Goal: Task Accomplishment & Management: Complete application form

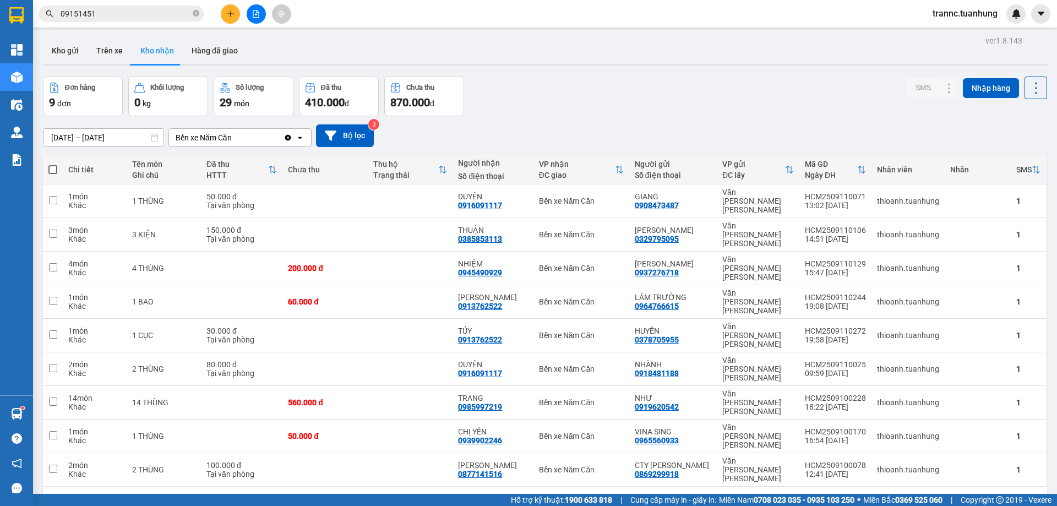
click at [196, 13] on icon "close-circle" at bounding box center [196, 13] width 7 height 7
click at [179, 12] on input "text" at bounding box center [126, 14] width 130 height 12
click at [134, 12] on input "text" at bounding box center [126, 14] width 130 height 12
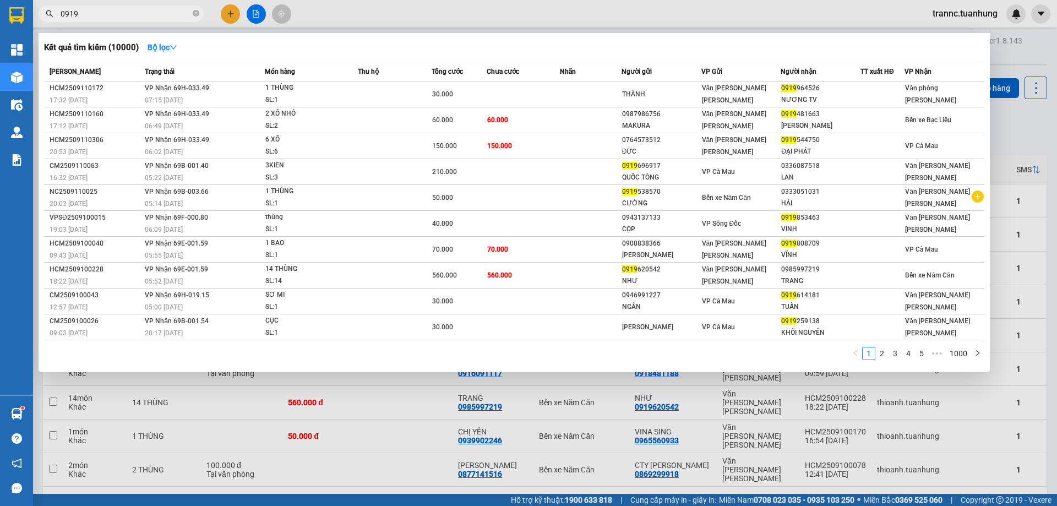
type input "0919"
click at [230, 11] on div at bounding box center [528, 253] width 1057 height 506
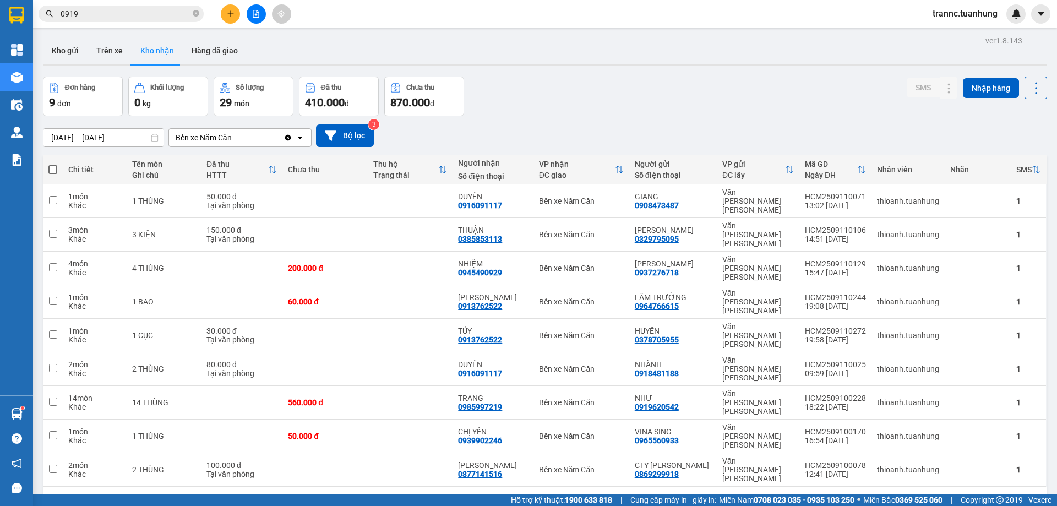
click at [229, 11] on icon "plus" at bounding box center [231, 14] width 8 height 8
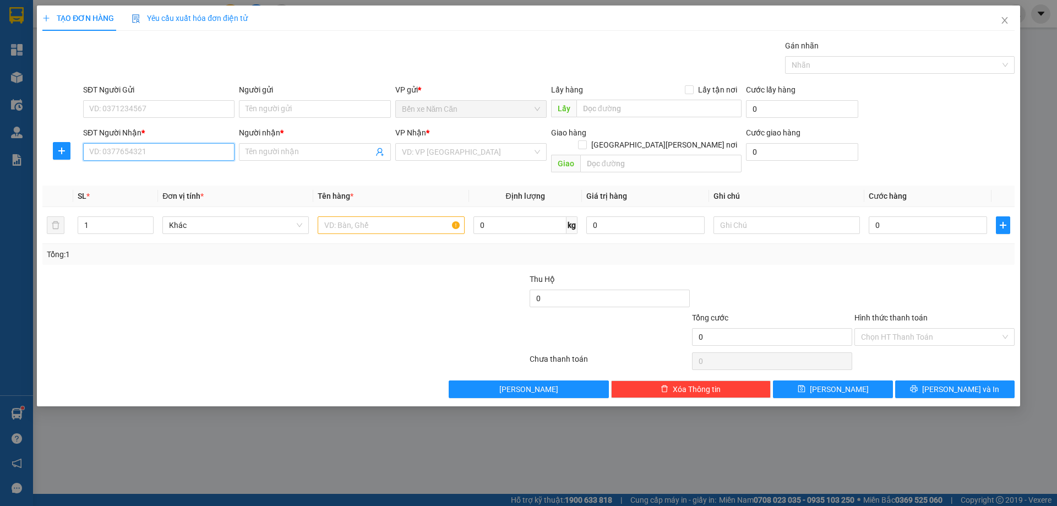
click at [139, 145] on input "SĐT Người Nhận *" at bounding box center [158, 152] width 151 height 18
type input "0919548498"
click at [314, 153] on input "Người nhận *" at bounding box center [309, 152] width 127 height 12
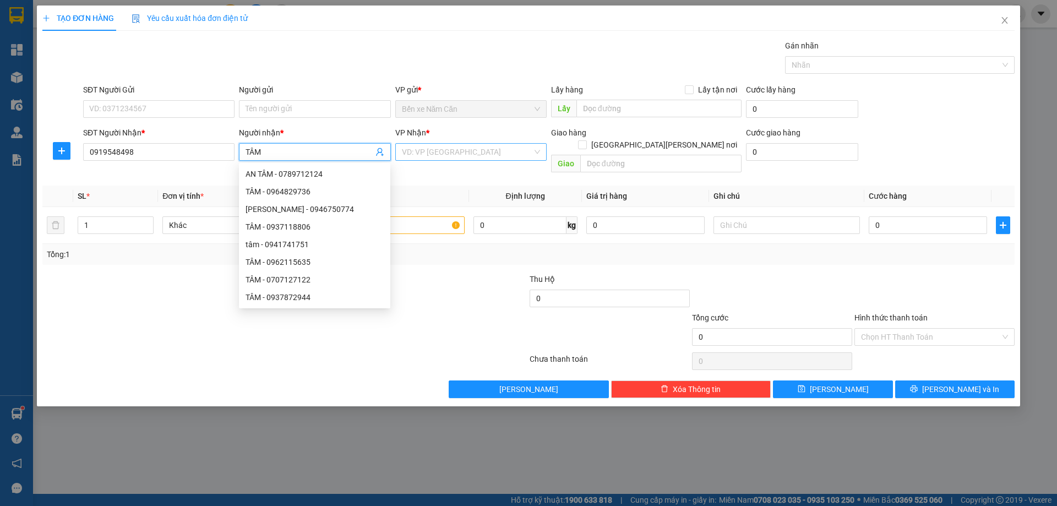
type input "TÂM"
click at [456, 155] on input "search" at bounding box center [467, 152] width 130 height 17
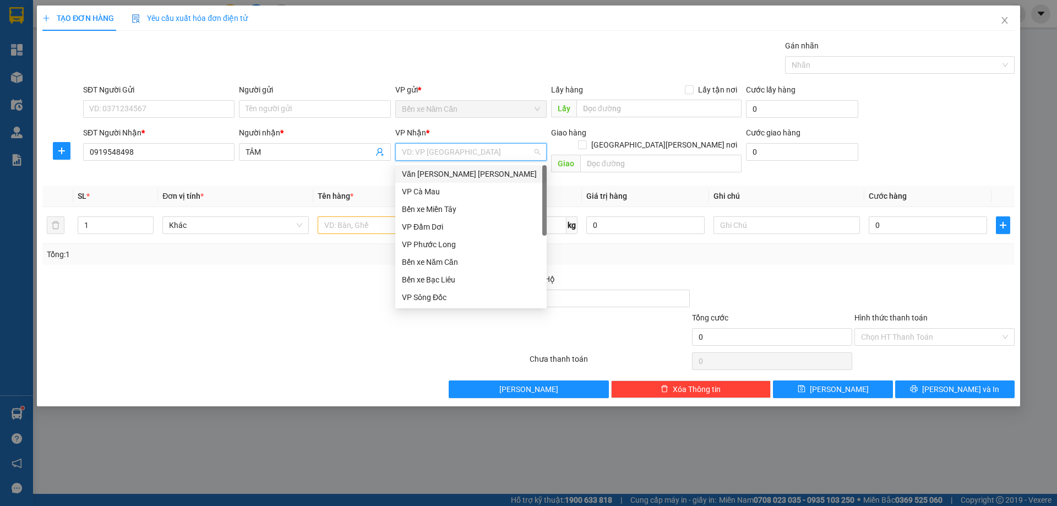
click at [458, 171] on div "Văn [PERSON_NAME] [PERSON_NAME]" at bounding box center [471, 174] width 138 height 12
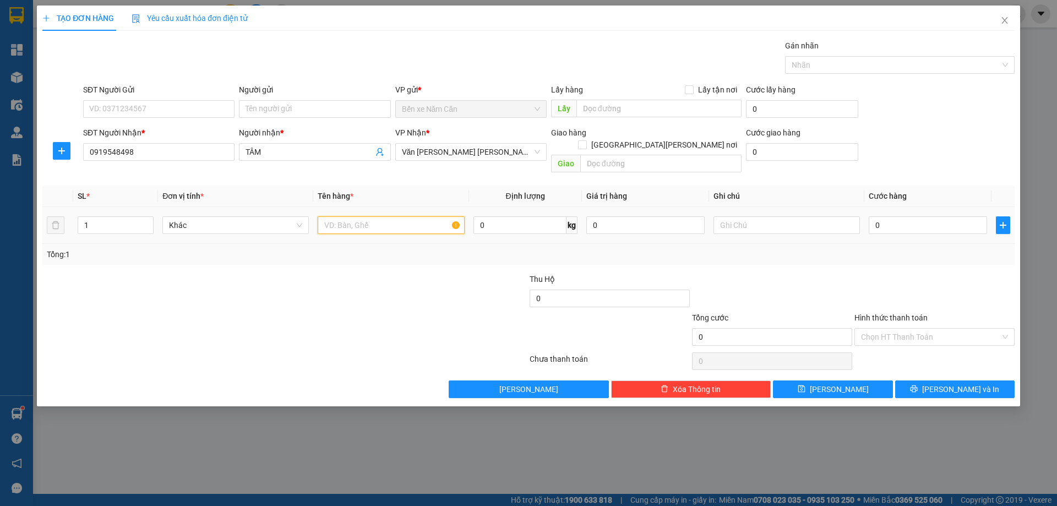
click at [400, 216] on input "text" at bounding box center [391, 225] width 146 height 18
type input "1 CỤC"
click at [186, 110] on input "SĐT Người Gửi" at bounding box center [158, 109] width 151 height 18
type input "0917667367"
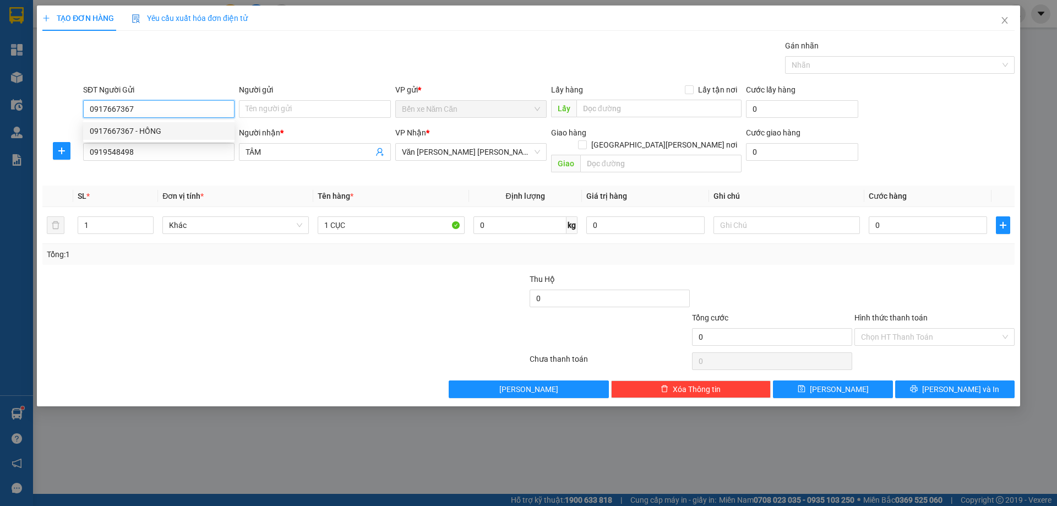
click at [147, 128] on div "0917667367 - HỒNG" at bounding box center [159, 131] width 138 height 12
type input "HỒNG"
type input "0917667367"
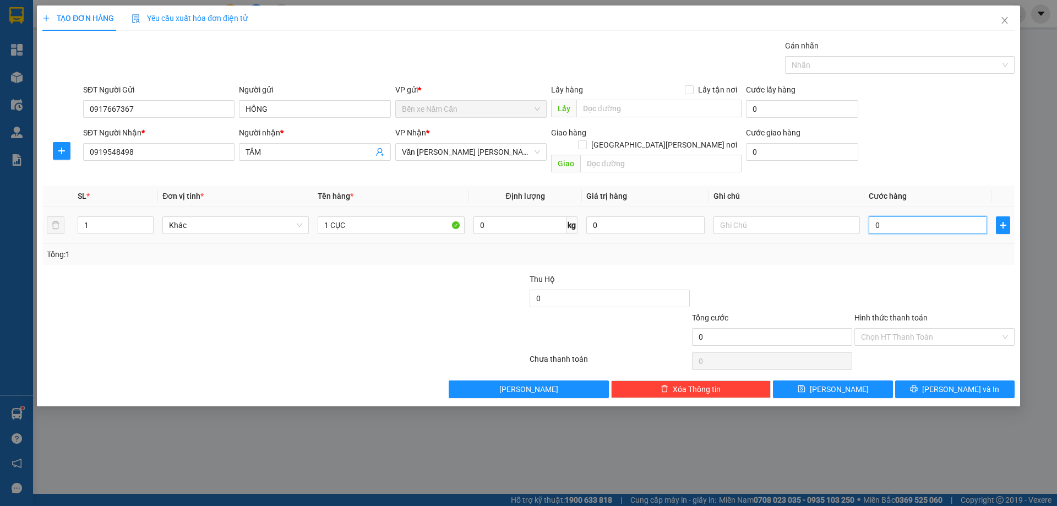
click at [896, 216] on input "0" at bounding box center [928, 225] width 118 height 18
type input "4"
type input "40"
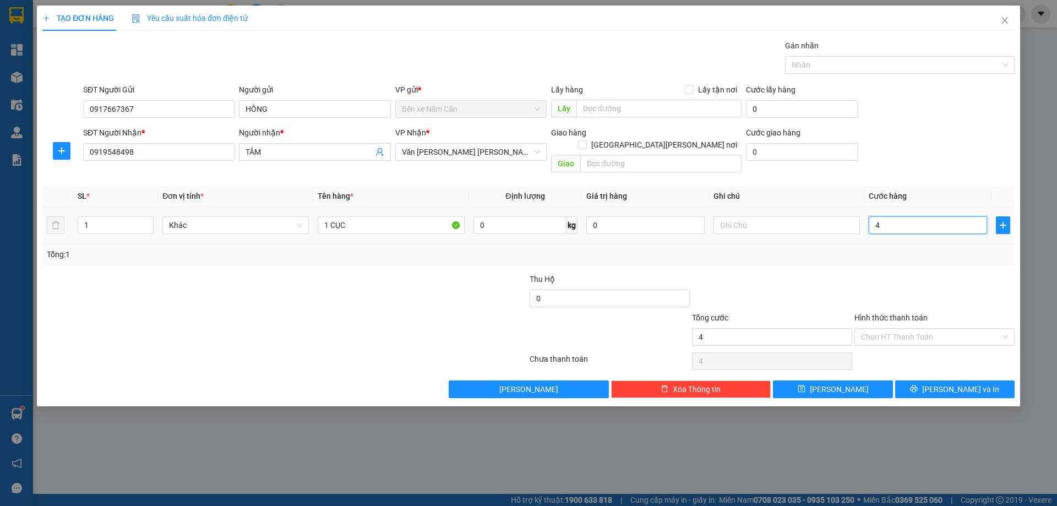
type input "40"
type input "40.000"
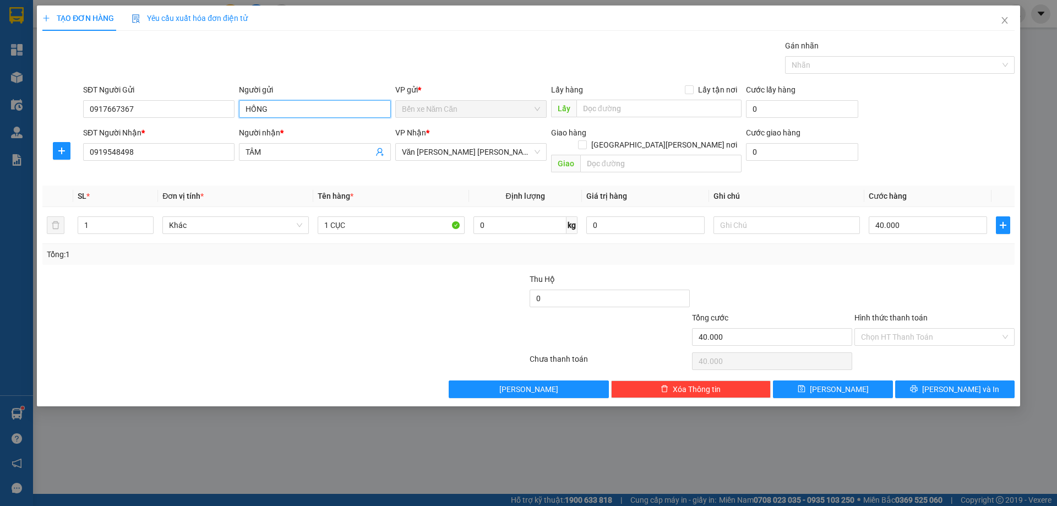
click at [340, 107] on input "HỒNG" at bounding box center [314, 109] width 151 height 18
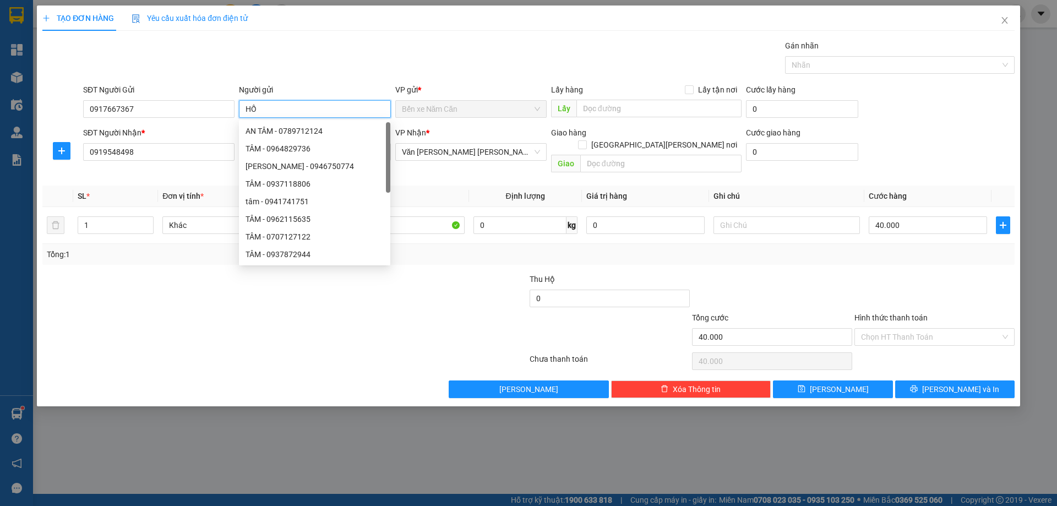
type input "H"
type input "T"
type input "HỒNG"
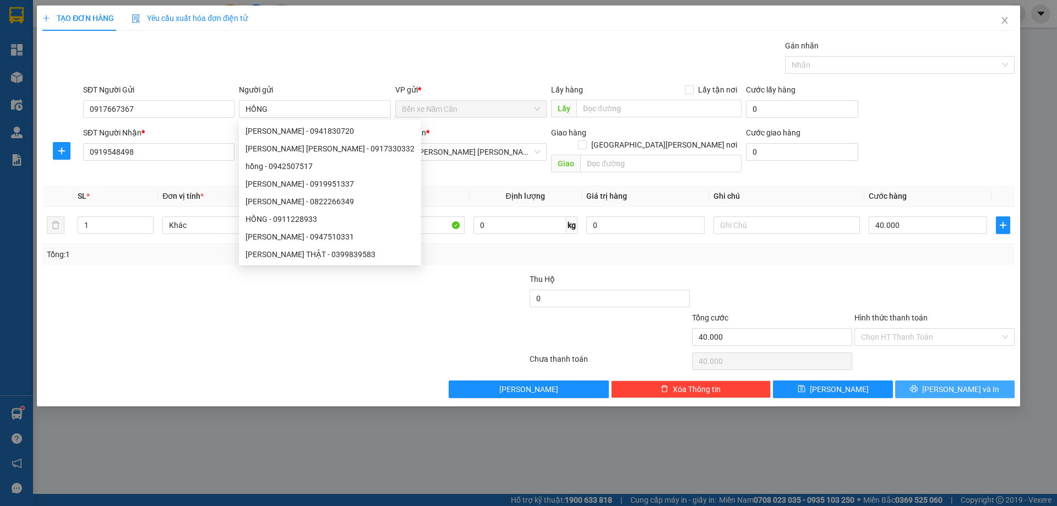
click at [920, 380] on button "[PERSON_NAME] và In" at bounding box center [954, 389] width 119 height 18
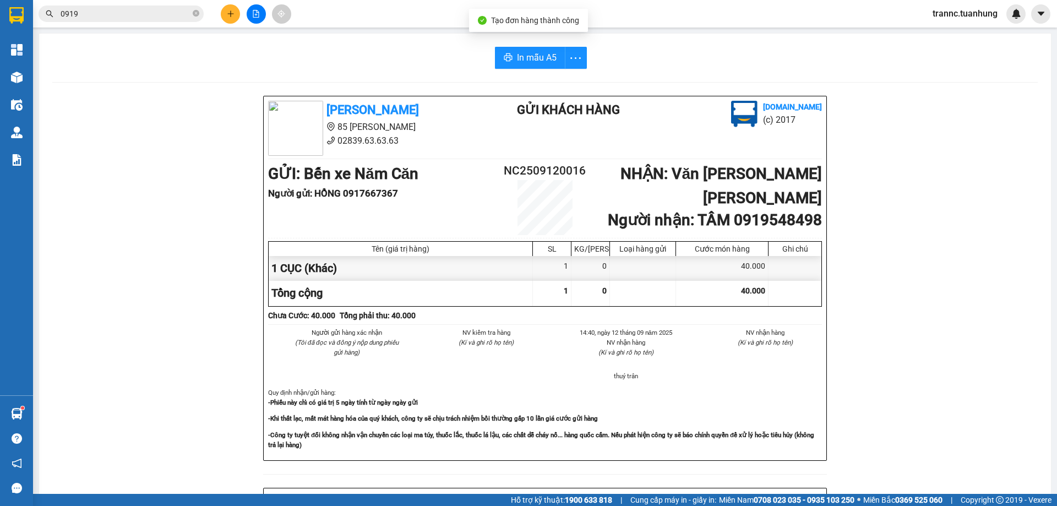
click at [941, 459] on div "Tuấn Hưng 85 Lý Chiêu Hoàng 02839.63.63.63 Gửi khách hàng Vexere.com (c) 2017 G…" at bounding box center [545, 487] width 986 height 782
click at [535, 57] on span "In mẫu A5" at bounding box center [537, 58] width 40 height 14
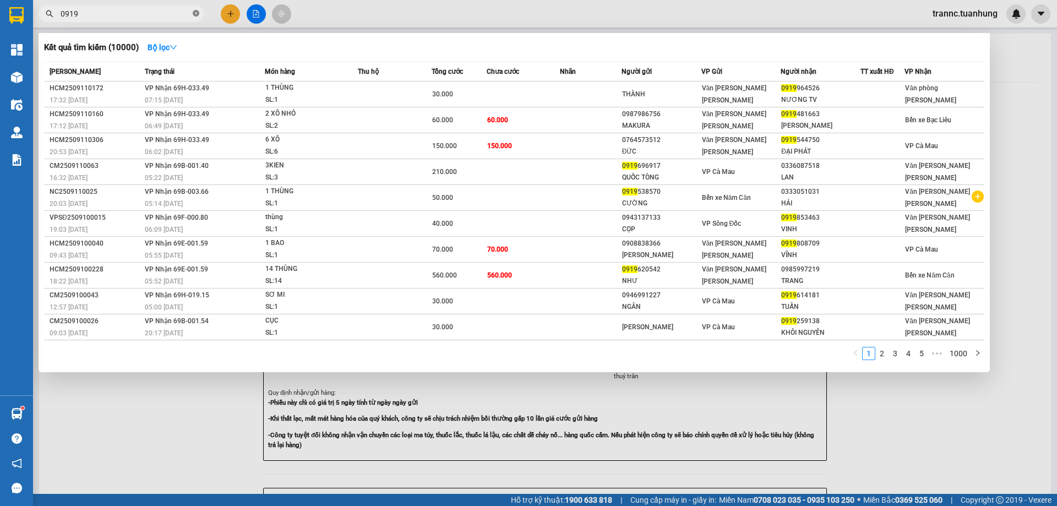
click at [199, 12] on icon "close-circle" at bounding box center [196, 13] width 7 height 7
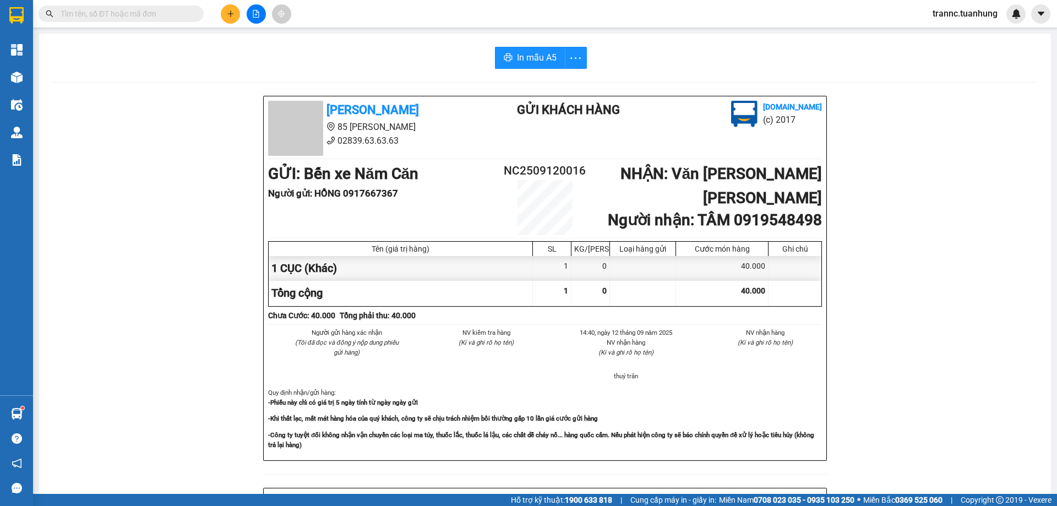
click at [144, 14] on input "text" at bounding box center [126, 14] width 130 height 12
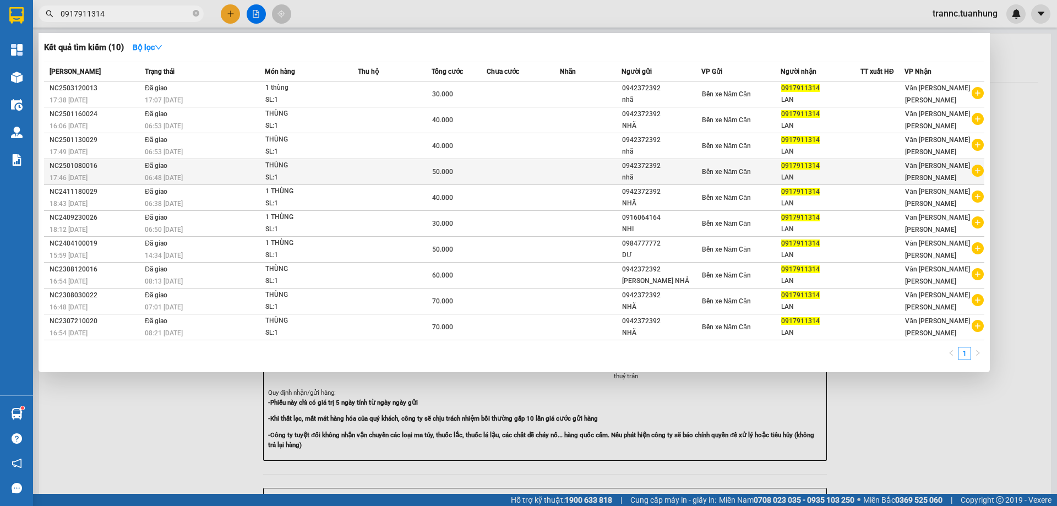
type input "0917911314"
click at [980, 172] on icon "plus-circle" at bounding box center [978, 171] width 12 height 12
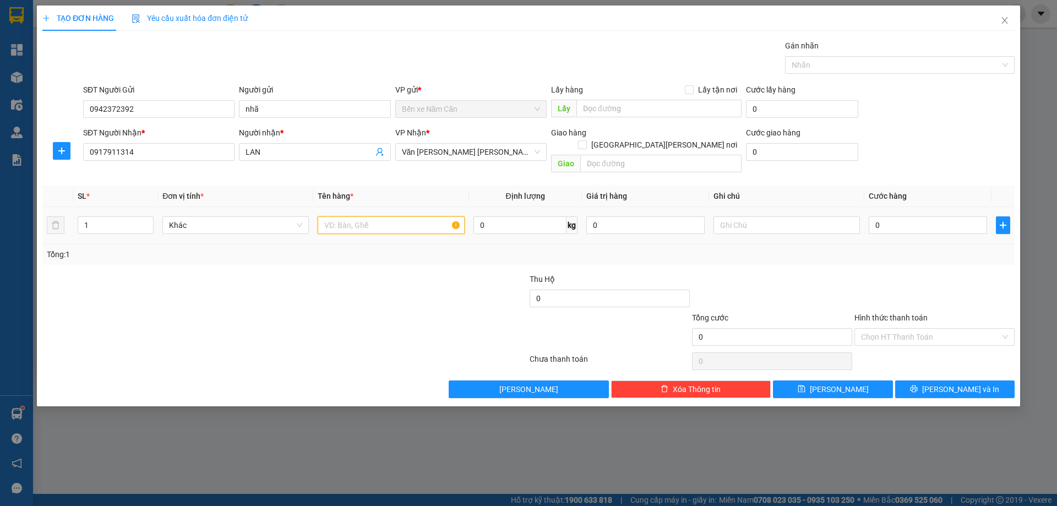
click at [418, 216] on input "text" at bounding box center [391, 225] width 146 height 18
type input "1 BAO"
click at [901, 216] on input "0" at bounding box center [928, 225] width 118 height 18
type input "5"
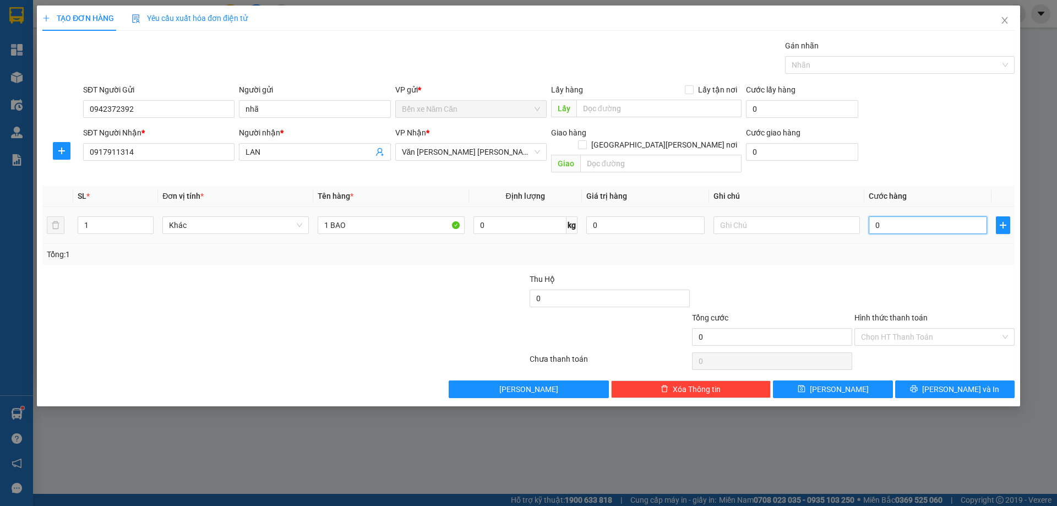
type input "5"
type input "50"
type input "50.000"
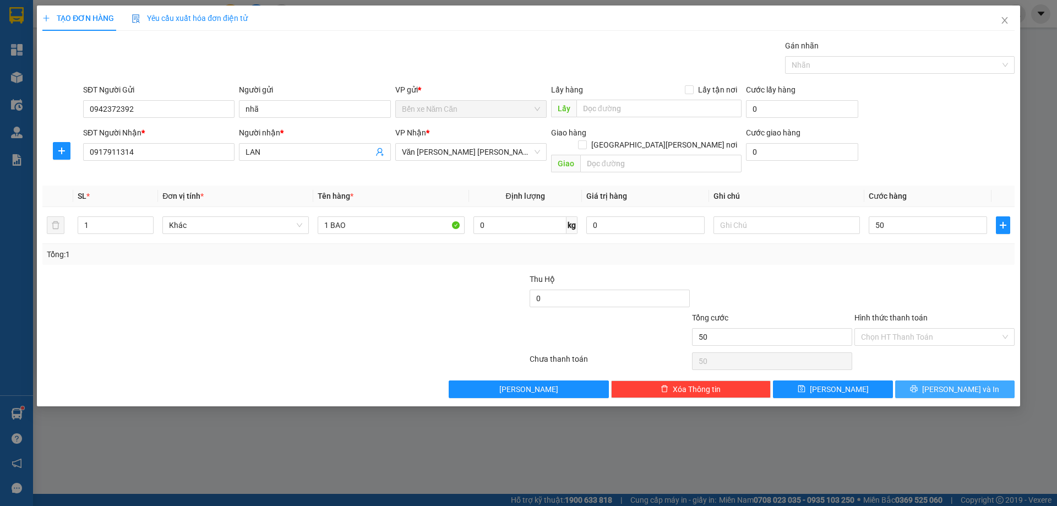
type input "50.000"
click at [910, 380] on button "[PERSON_NAME] và In" at bounding box center [954, 389] width 119 height 18
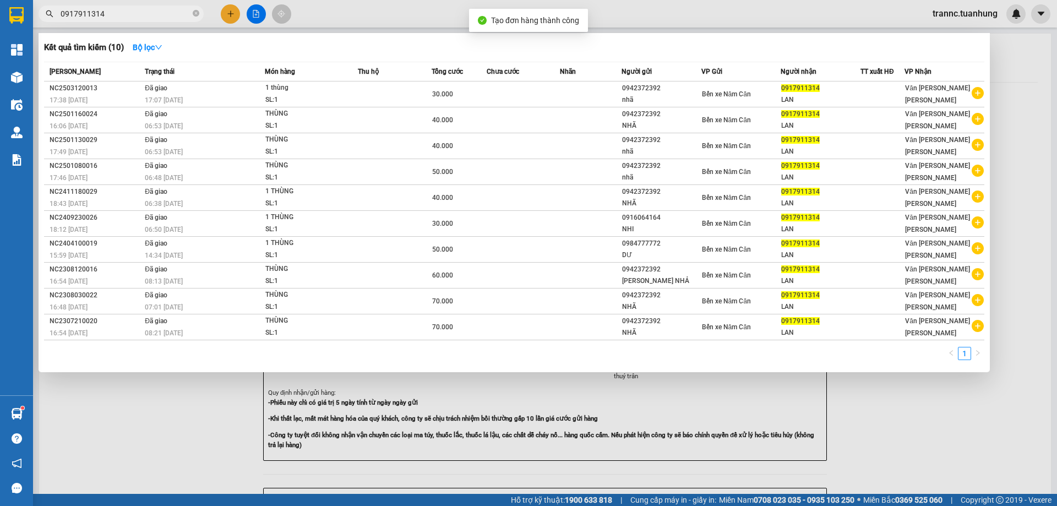
drag, startPoint x: 905, startPoint y: 416, endPoint x: 648, endPoint y: 137, distance: 379.1
click at [894, 409] on div at bounding box center [528, 253] width 1057 height 506
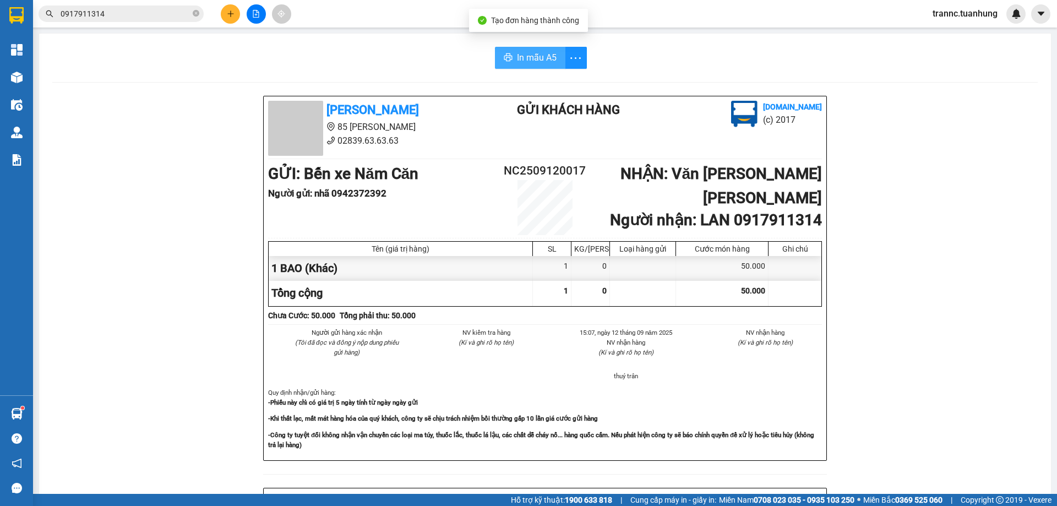
click at [524, 48] on button "In mẫu A5" at bounding box center [530, 58] width 70 height 22
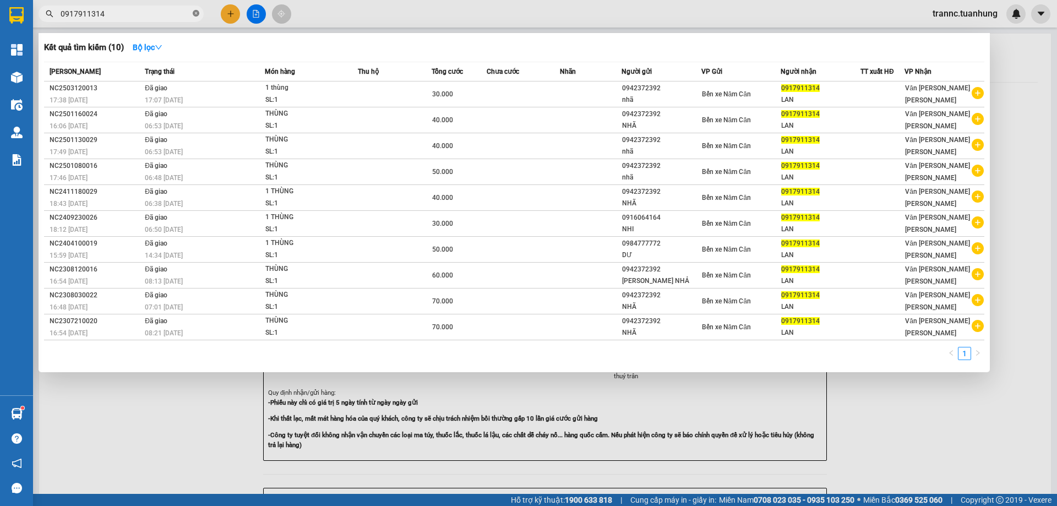
click at [195, 13] on icon "close-circle" at bounding box center [196, 13] width 7 height 7
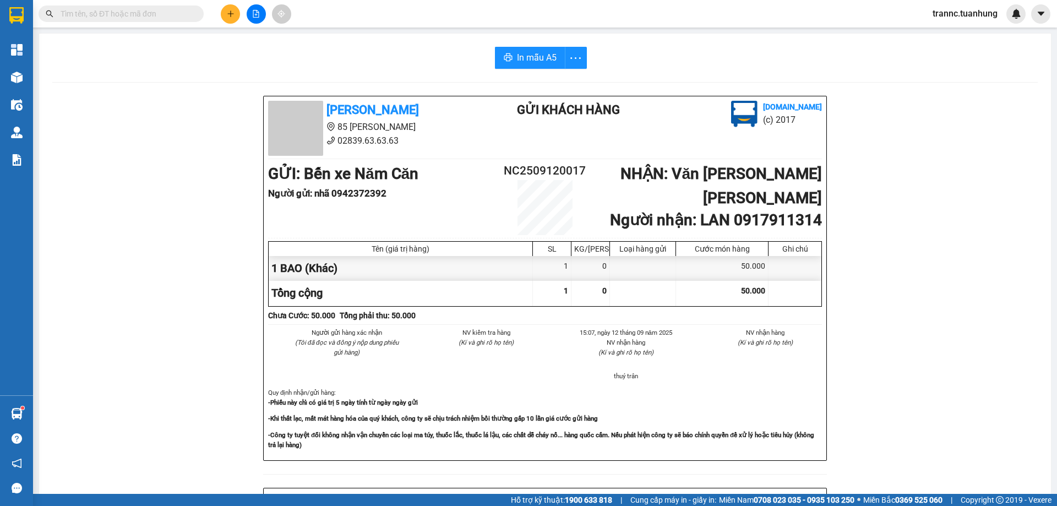
click at [144, 9] on input "text" at bounding box center [126, 14] width 130 height 12
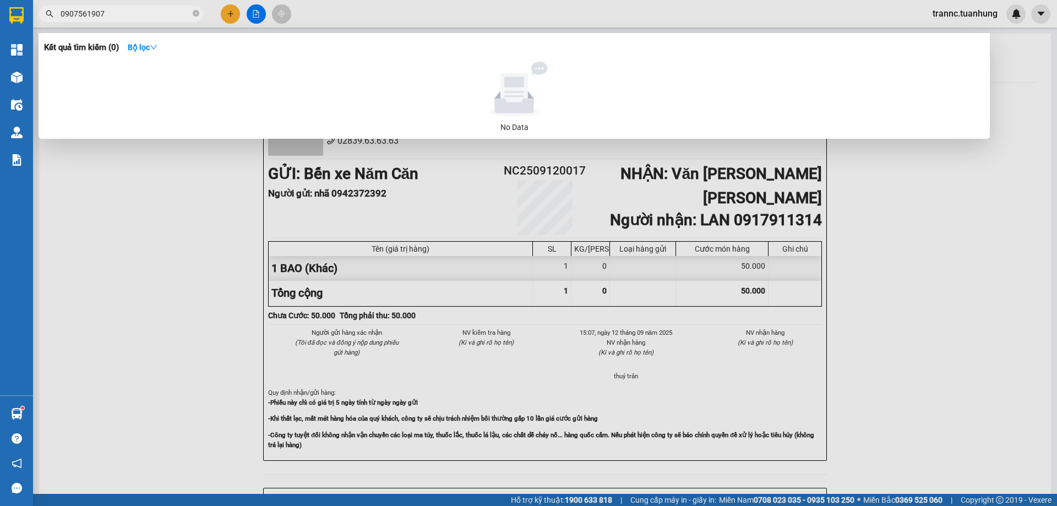
type input "0907561907"
click at [197, 13] on icon "close-circle" at bounding box center [196, 13] width 7 height 7
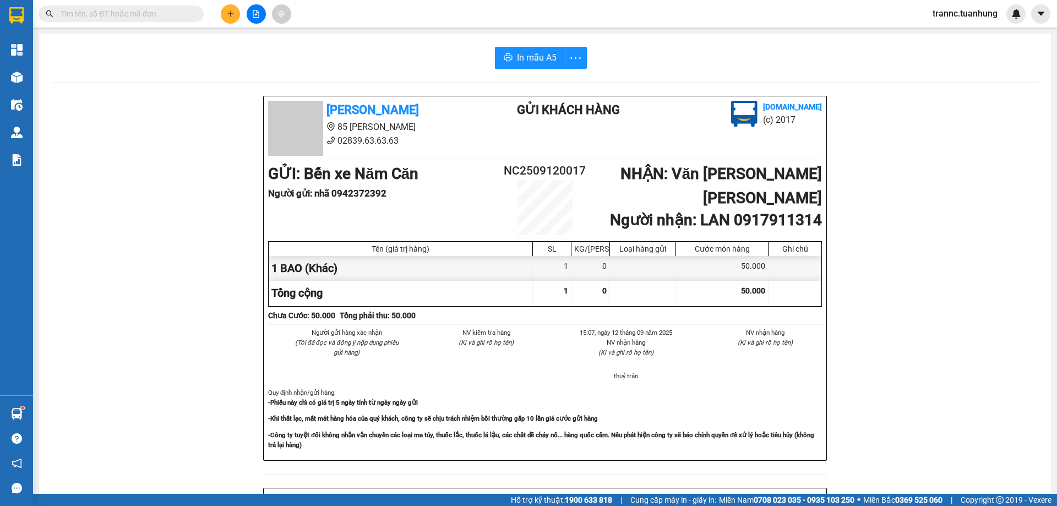
click at [163, 16] on input "text" at bounding box center [126, 14] width 130 height 12
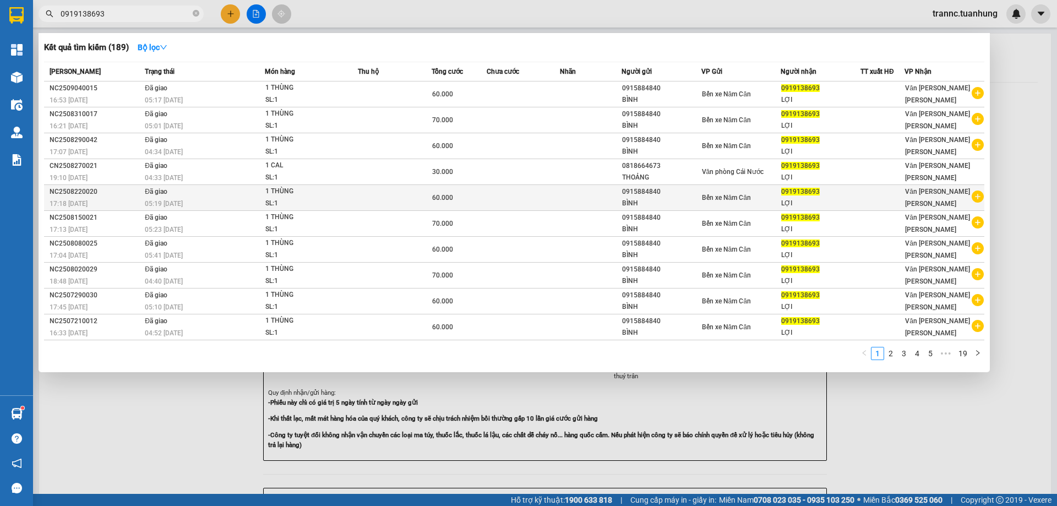
type input "0919138693"
click at [980, 195] on icon "plus-circle" at bounding box center [978, 197] width 12 height 12
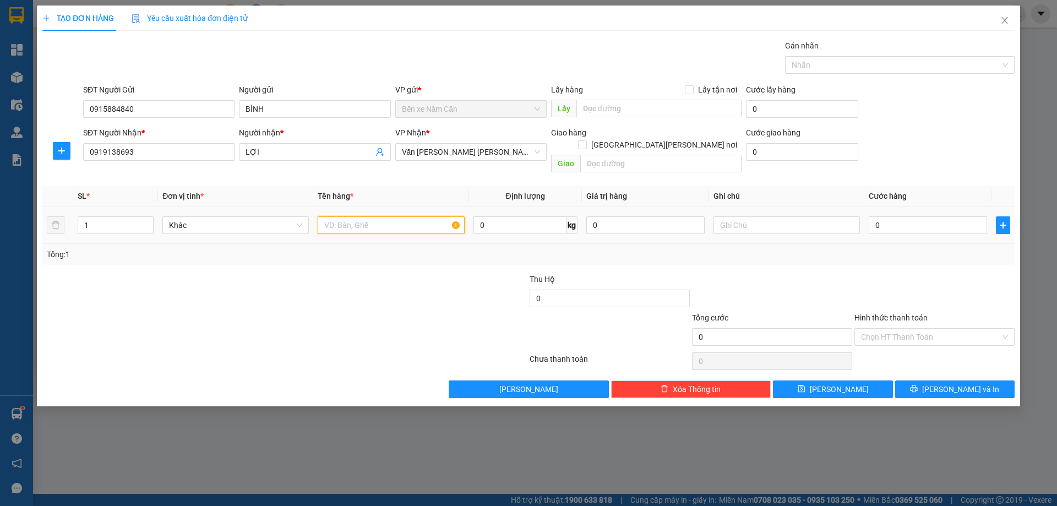
click at [341, 216] on input "text" at bounding box center [391, 225] width 146 height 18
type input "1 THÙNG"
click at [896, 216] on input "0" at bounding box center [928, 225] width 118 height 18
type input "5"
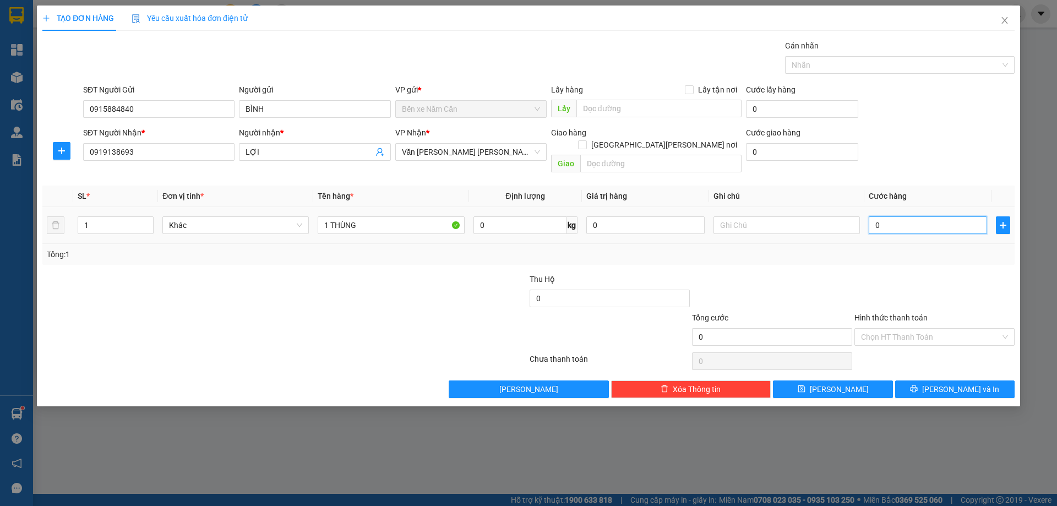
type input "5"
type input "50"
type input "50.000"
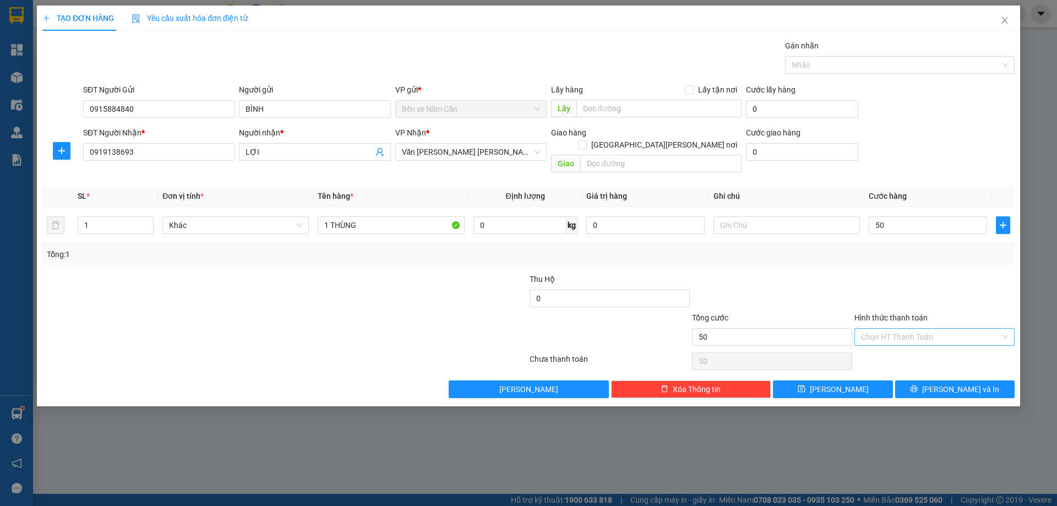
type input "50.000"
click at [886, 329] on input "Hình thức thanh toán" at bounding box center [930, 337] width 139 height 17
click at [884, 346] on div "Tại văn phòng" at bounding box center [934, 347] width 147 height 12
type input "0"
click at [918, 385] on icon "printer" at bounding box center [914, 389] width 8 height 8
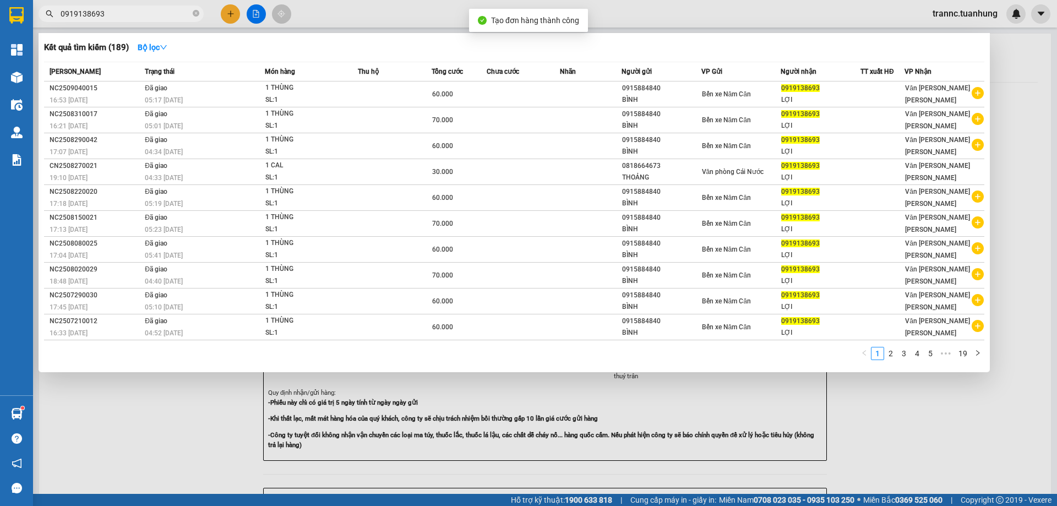
click at [954, 449] on div at bounding box center [528, 253] width 1057 height 506
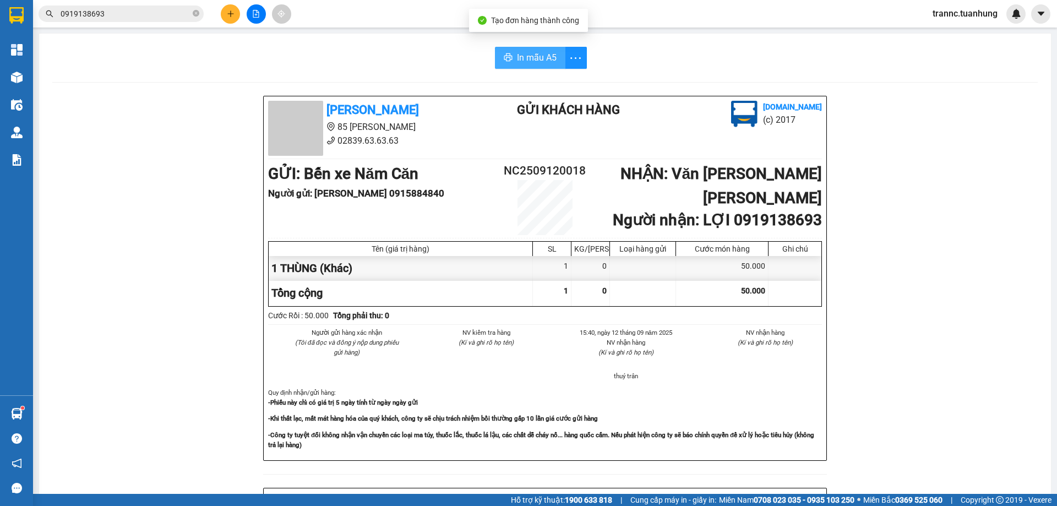
click at [517, 51] on span "In mẫu A5" at bounding box center [537, 58] width 40 height 14
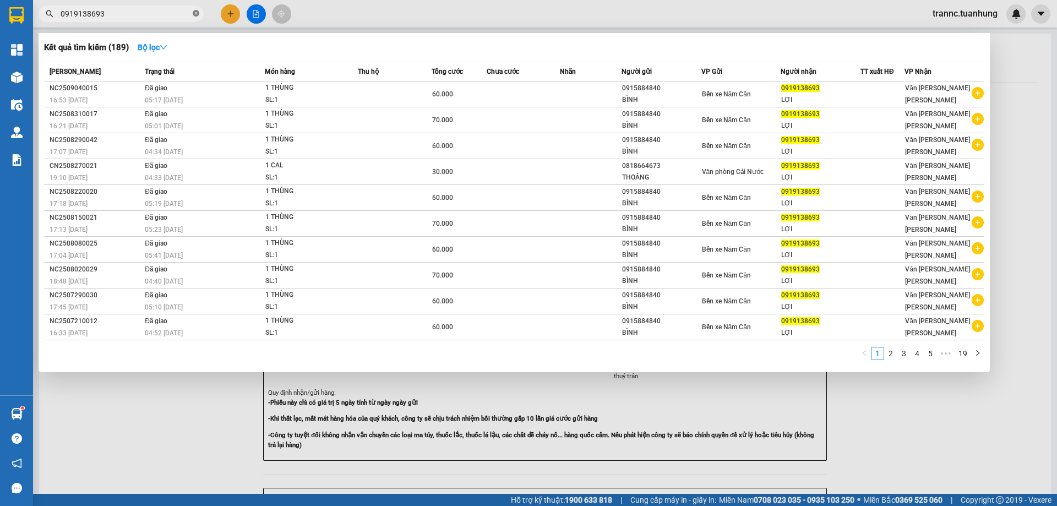
click at [198, 13] on icon "close-circle" at bounding box center [196, 13] width 7 height 7
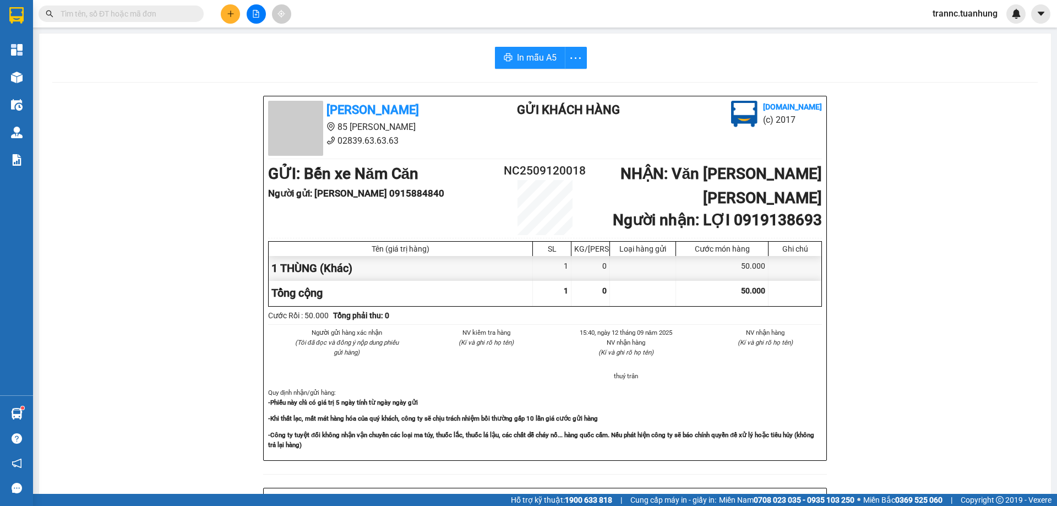
click at [179, 14] on input "text" at bounding box center [126, 14] width 130 height 12
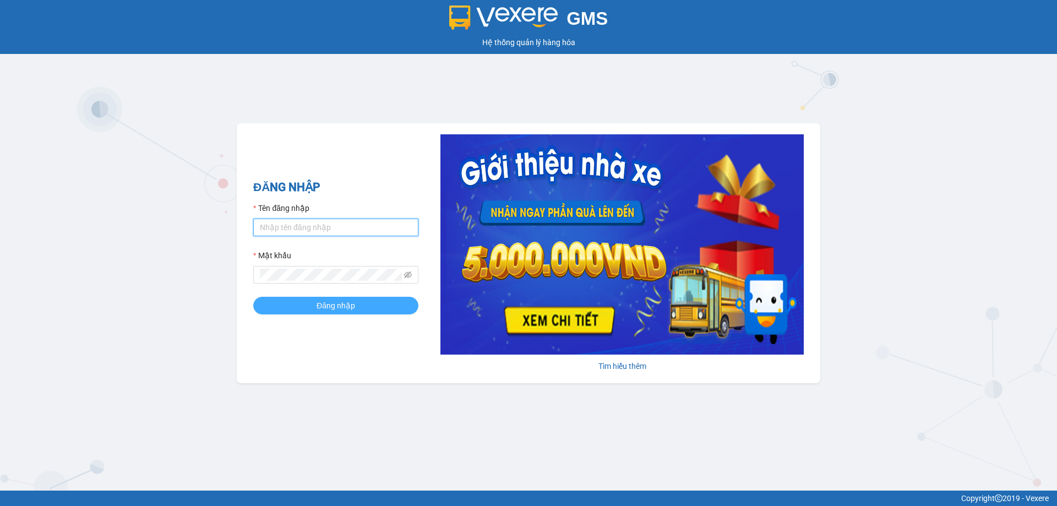
type input "trannc.tuanhung"
click at [349, 305] on span "Đăng nhập" at bounding box center [336, 306] width 39 height 12
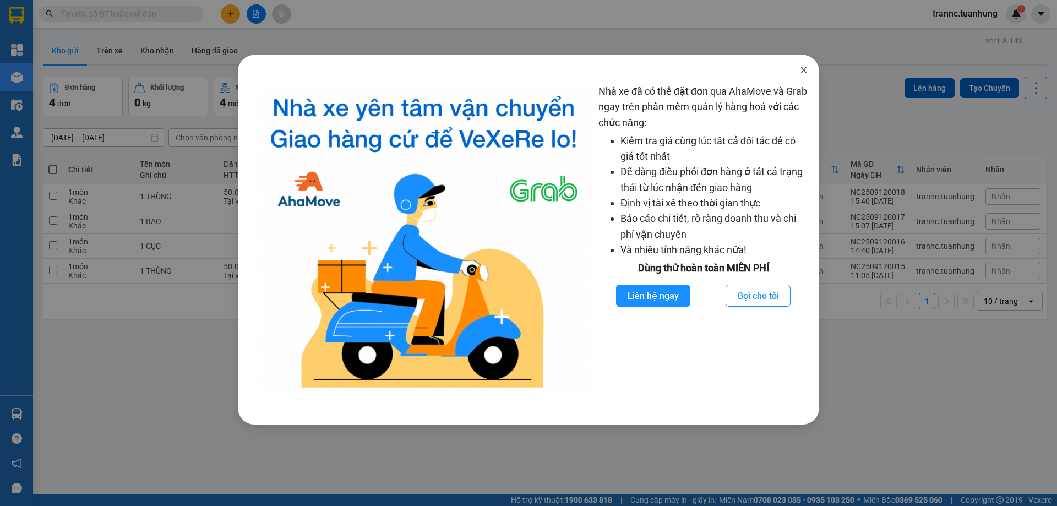
click at [807, 69] on icon "close" at bounding box center [803, 70] width 9 height 9
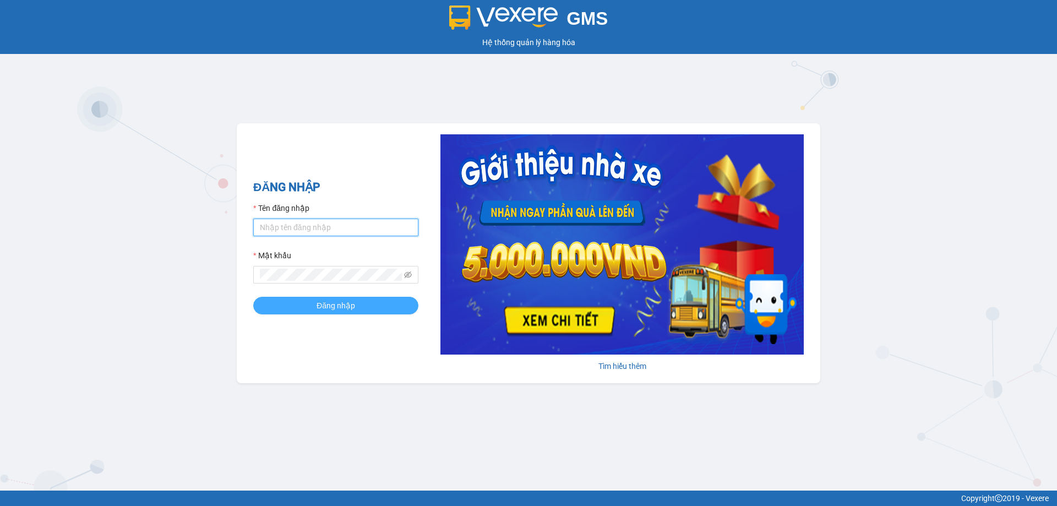
type input "trannc.tuanhung"
click at [337, 309] on span "Đăng nhập" at bounding box center [336, 306] width 39 height 12
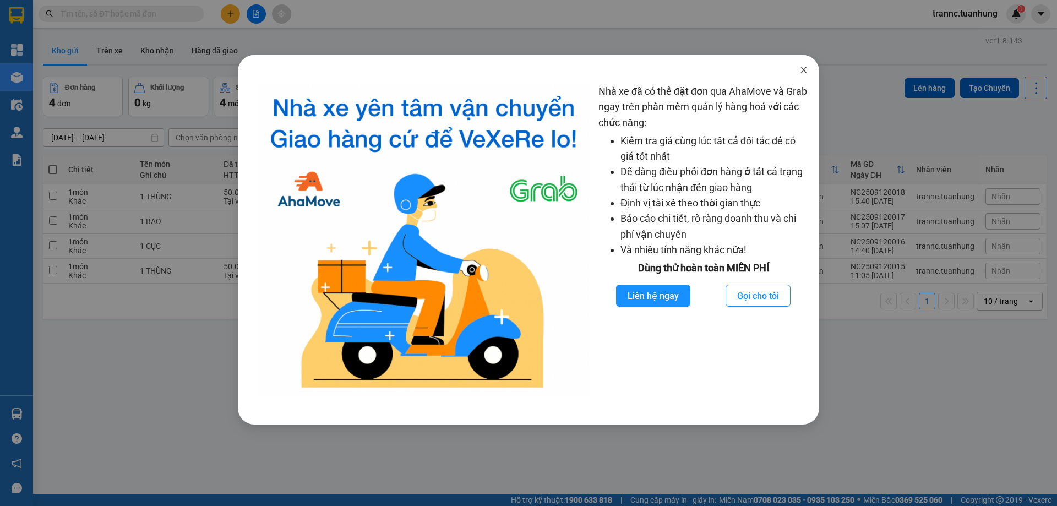
click at [804, 69] on icon "close" at bounding box center [804, 70] width 6 height 7
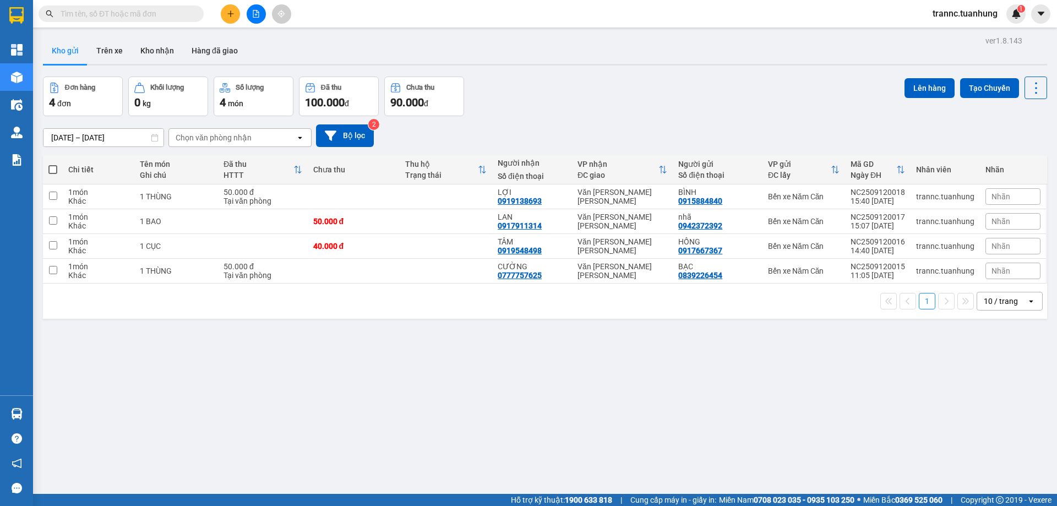
click at [170, 11] on input "text" at bounding box center [126, 14] width 130 height 12
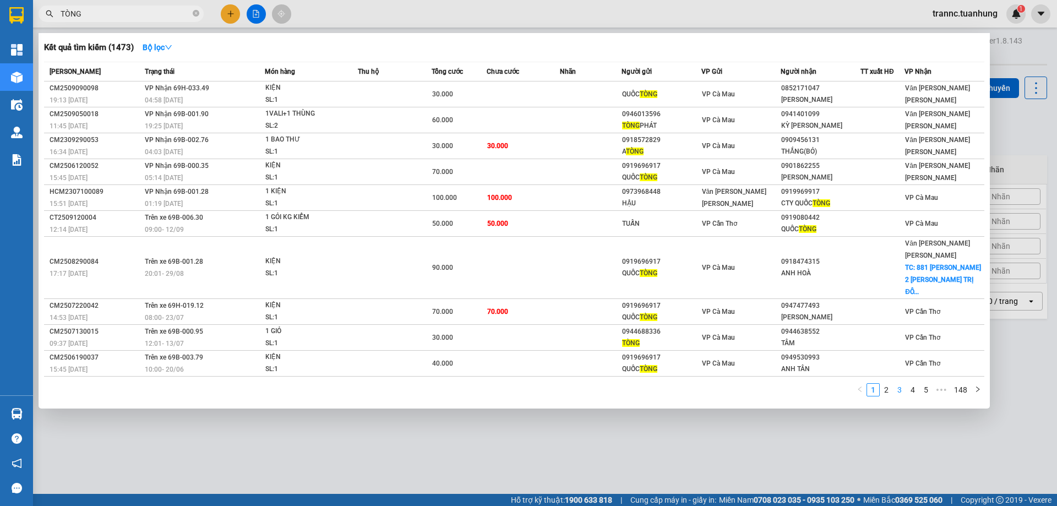
type input "TÒNG"
click at [899, 384] on link "3" at bounding box center [900, 390] width 12 height 12
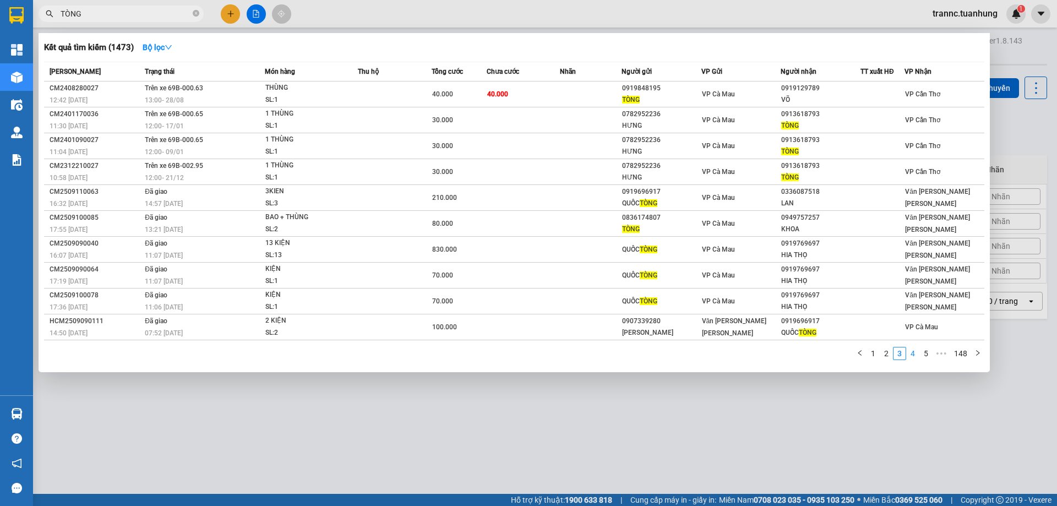
click at [916, 355] on link "4" at bounding box center [913, 353] width 12 height 12
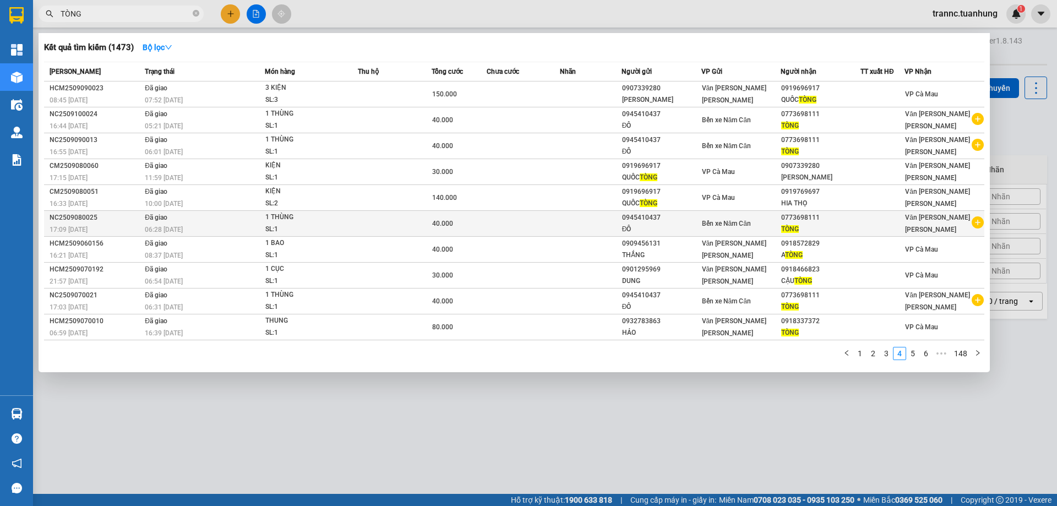
click at [981, 222] on icon "plus-circle" at bounding box center [978, 222] width 12 height 12
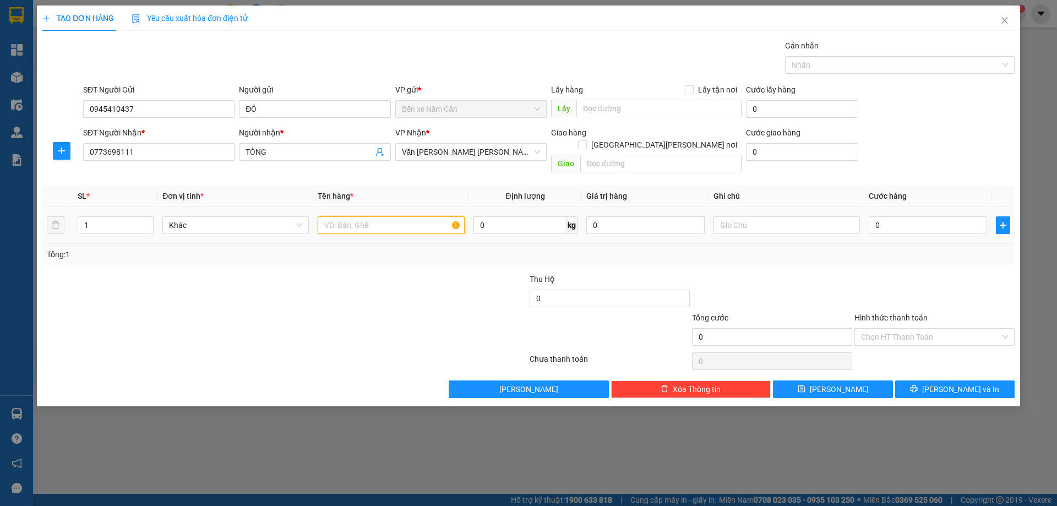
click at [412, 216] on input "text" at bounding box center [391, 225] width 146 height 18
type input "1 THÙNG"
click at [891, 216] on input "0" at bounding box center [928, 225] width 118 height 18
type input "4"
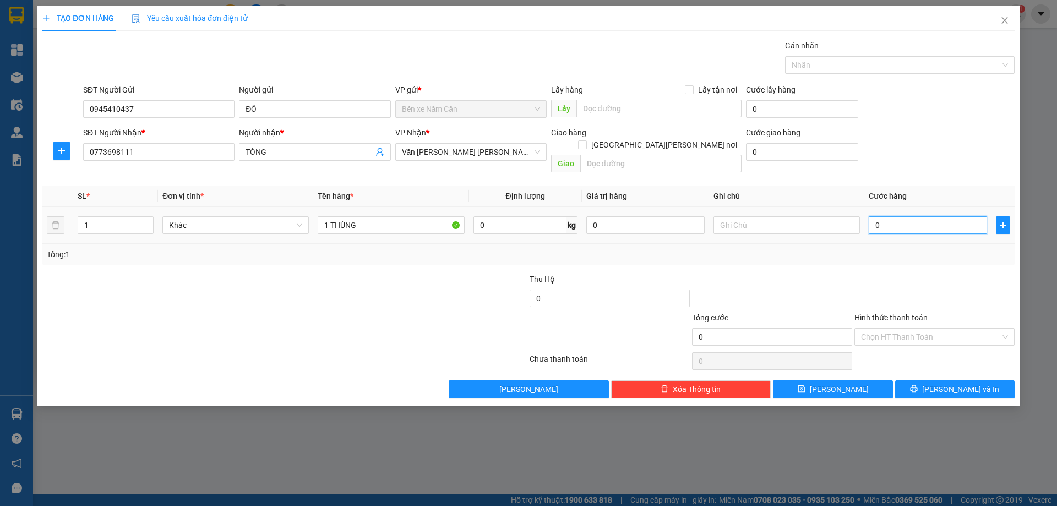
type input "4"
type input "40"
type input "40.000"
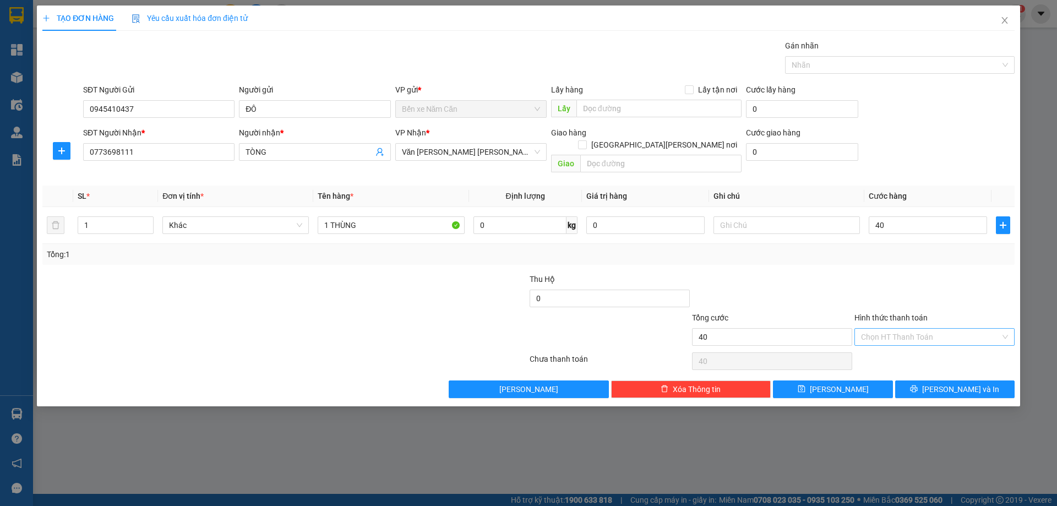
type input "40.000"
click at [902, 329] on input "Hình thức thanh toán" at bounding box center [930, 337] width 139 height 17
click at [892, 342] on div "Tại văn phòng" at bounding box center [934, 347] width 147 height 12
type input "0"
click at [920, 380] on button "[PERSON_NAME] và In" at bounding box center [954, 389] width 119 height 18
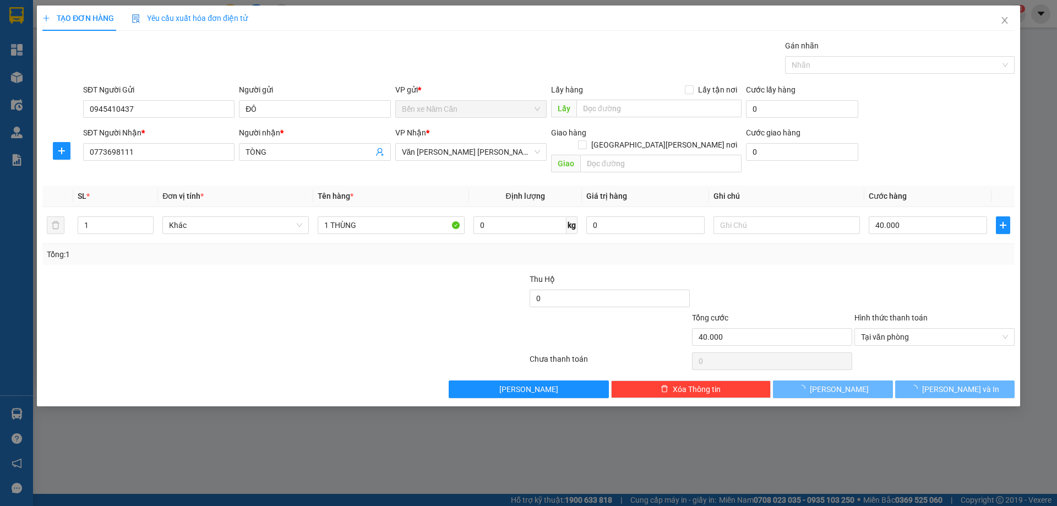
click at [940, 460] on div at bounding box center [528, 253] width 1057 height 506
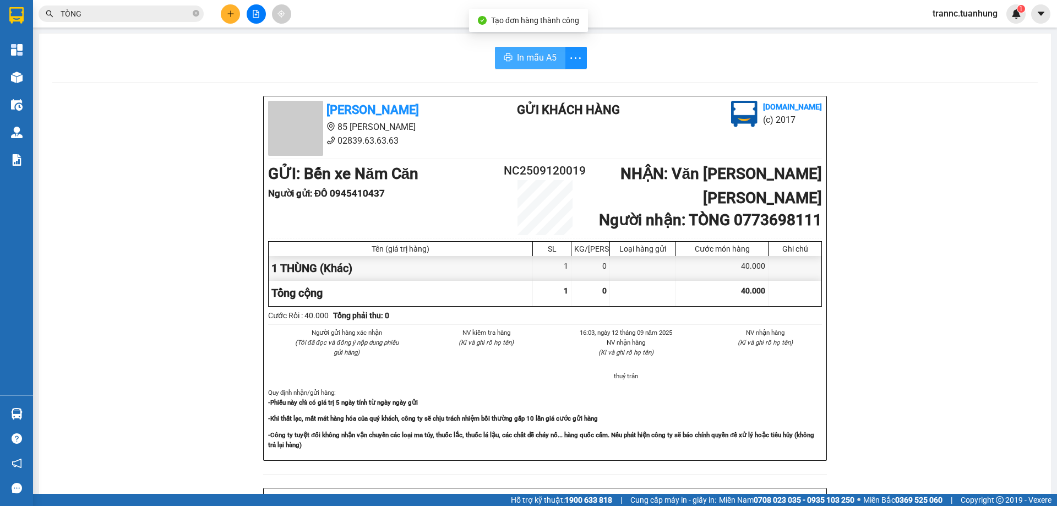
click at [535, 59] on span "In mẫu A5" at bounding box center [537, 58] width 40 height 14
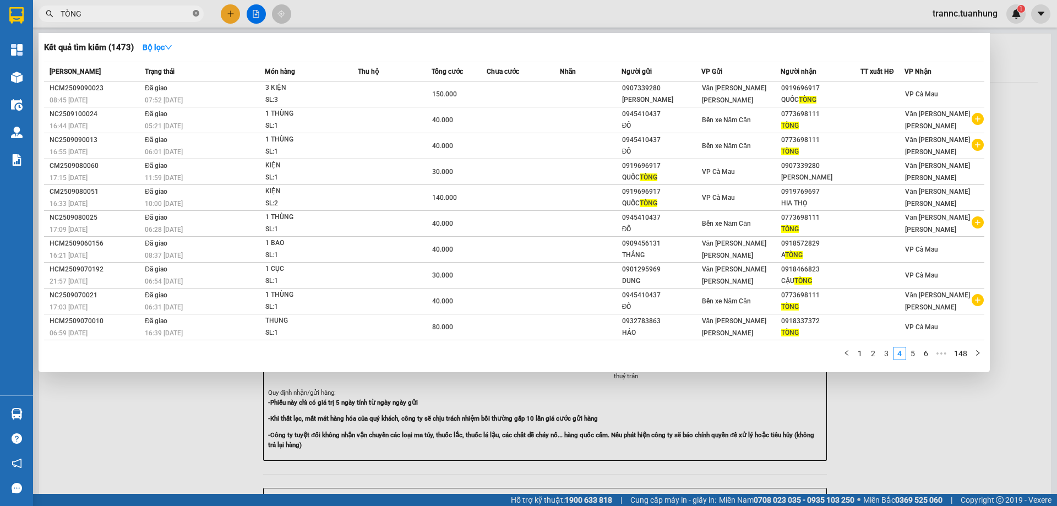
click at [198, 13] on icon "close-circle" at bounding box center [196, 13] width 7 height 7
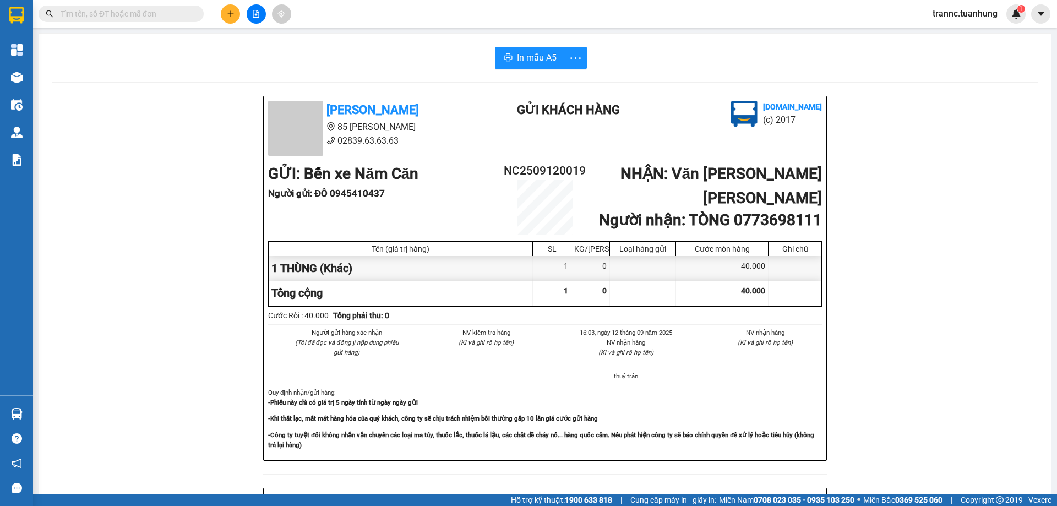
click at [177, 10] on input "text" at bounding box center [126, 14] width 130 height 12
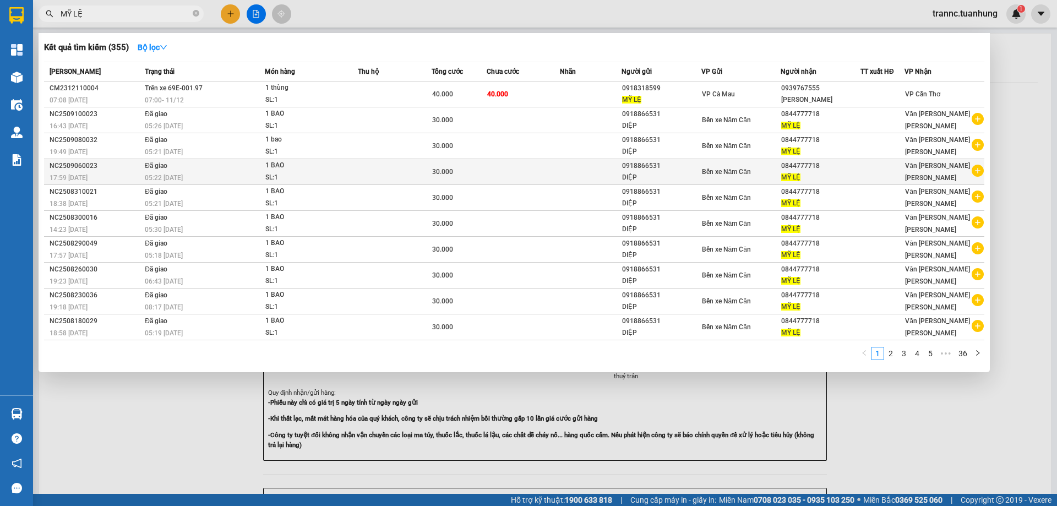
type input "MỸ LỆ"
click at [975, 173] on icon "plus-circle" at bounding box center [978, 171] width 12 height 12
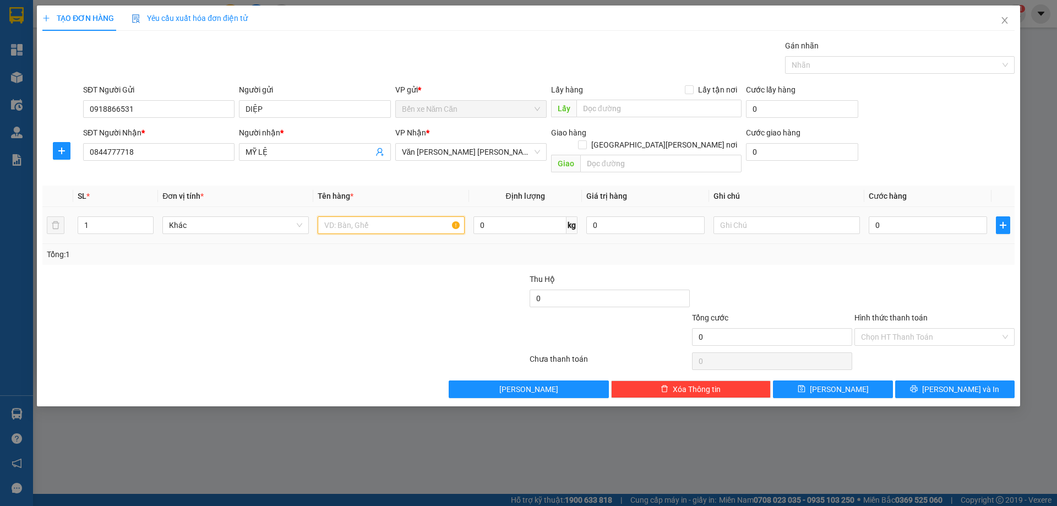
click at [405, 216] on input "text" at bounding box center [391, 225] width 146 height 18
type input "1 BAO"
click at [884, 216] on input "0" at bounding box center [928, 225] width 118 height 18
type input "3"
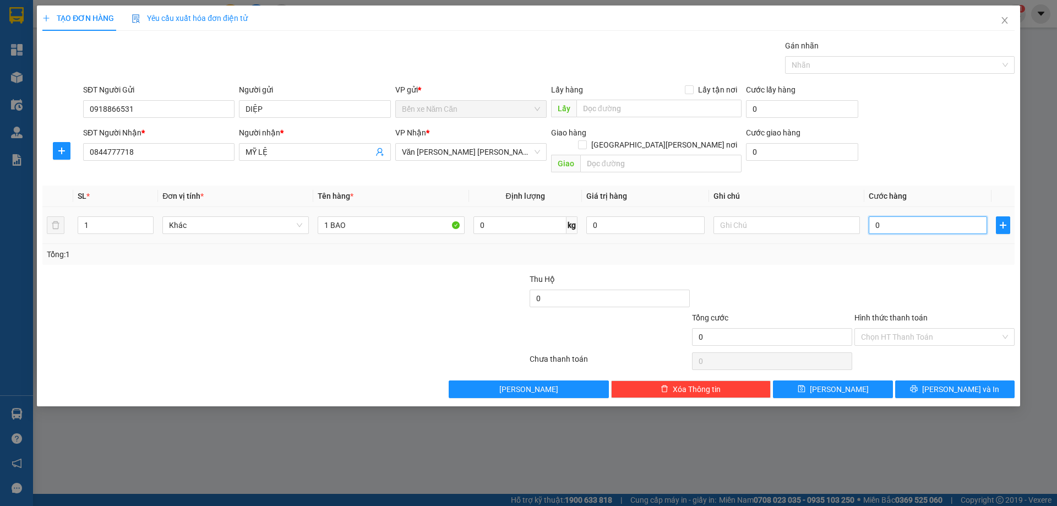
type input "3"
type input "30"
type input "30.000"
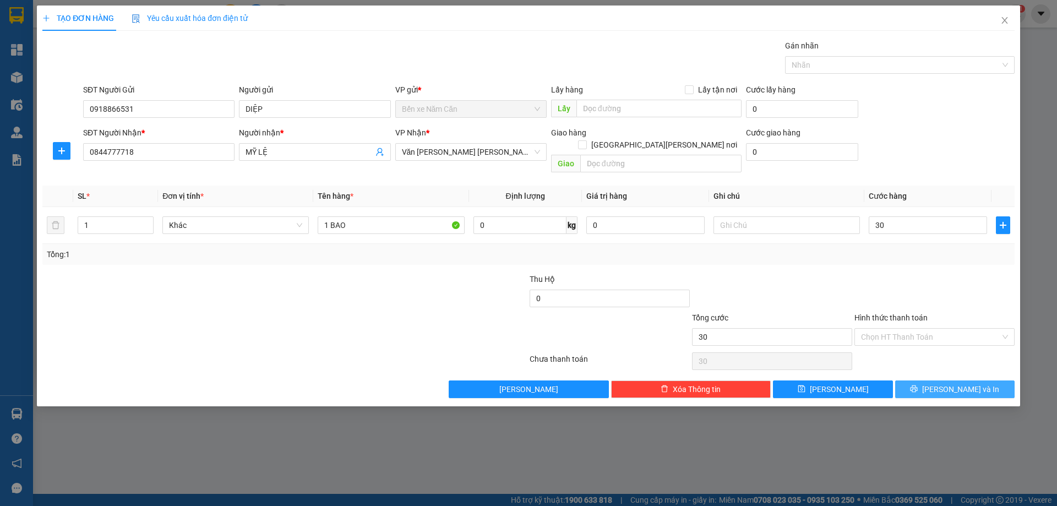
type input "30.000"
click at [929, 380] on button "[PERSON_NAME] và In" at bounding box center [954, 389] width 119 height 18
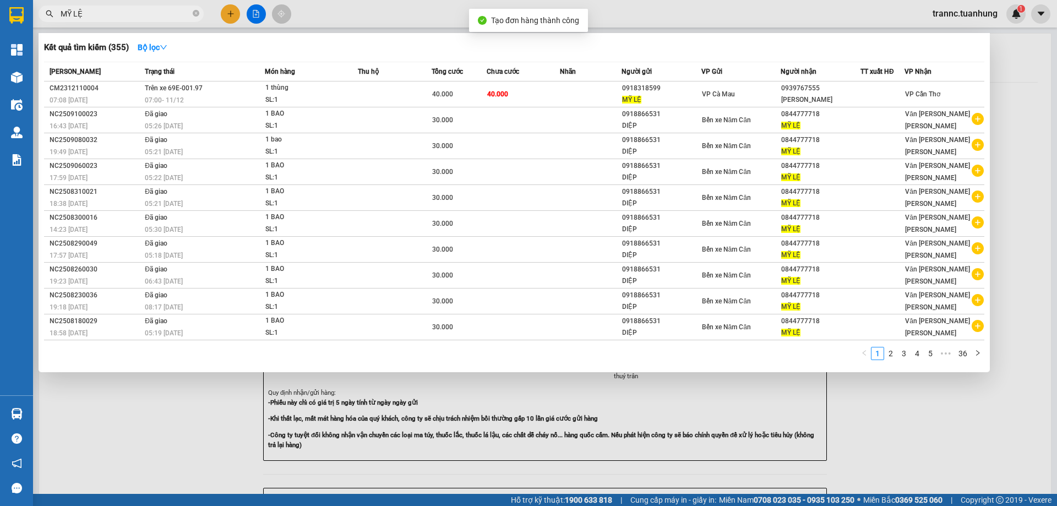
drag, startPoint x: 921, startPoint y: 432, endPoint x: 910, endPoint y: 422, distance: 14.9
click at [910, 422] on div at bounding box center [528, 253] width 1057 height 506
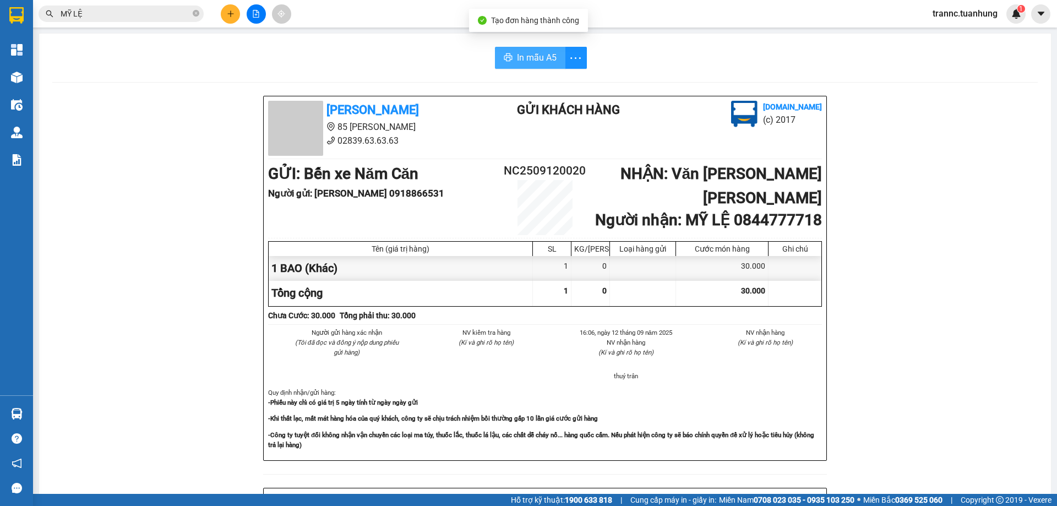
click at [527, 55] on span "In mẫu A5" at bounding box center [537, 58] width 40 height 14
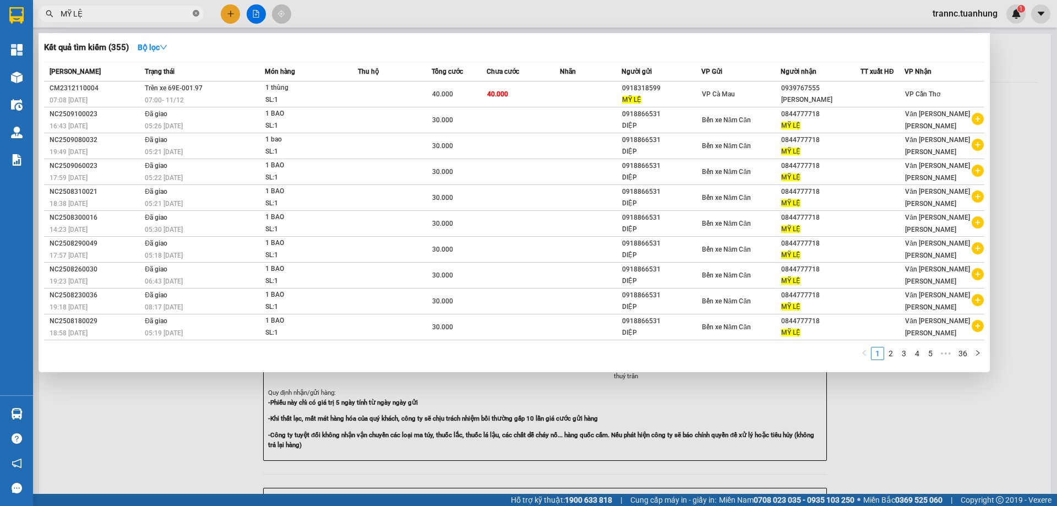
click at [196, 14] on icon "close-circle" at bounding box center [196, 13] width 7 height 7
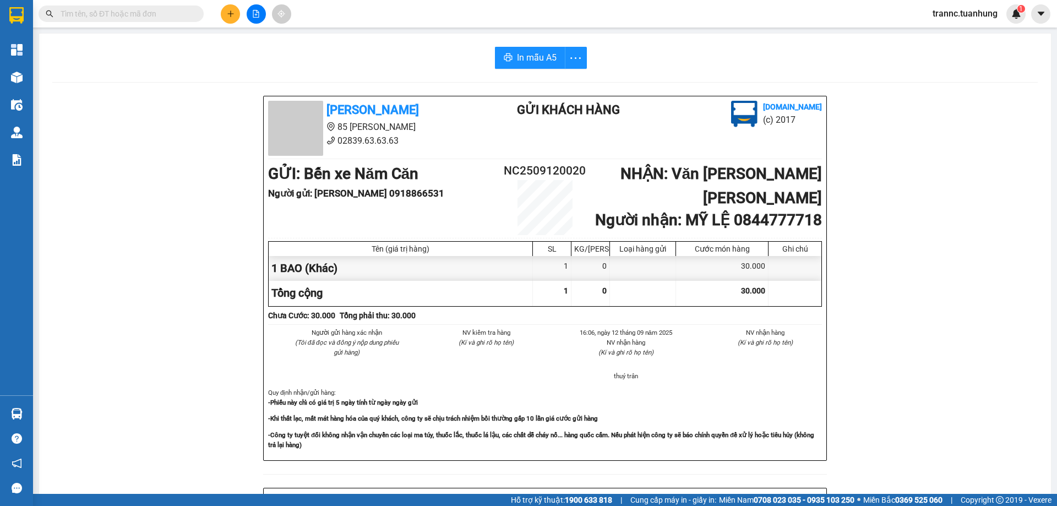
click at [164, 12] on input "text" at bounding box center [126, 14] width 130 height 12
click at [135, 13] on input "text" at bounding box center [126, 14] width 130 height 12
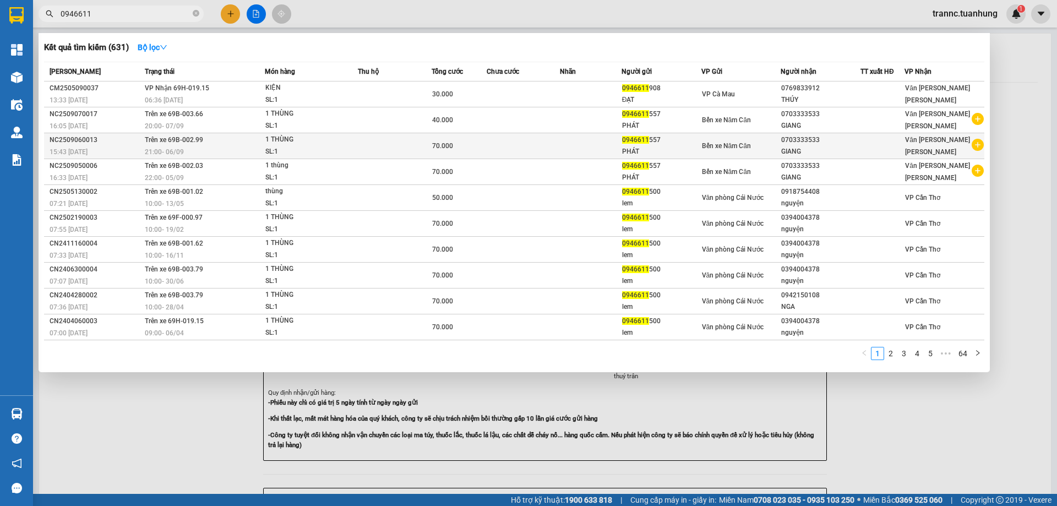
type input "0946611"
click at [976, 144] on icon "plus-circle" at bounding box center [978, 145] width 12 height 12
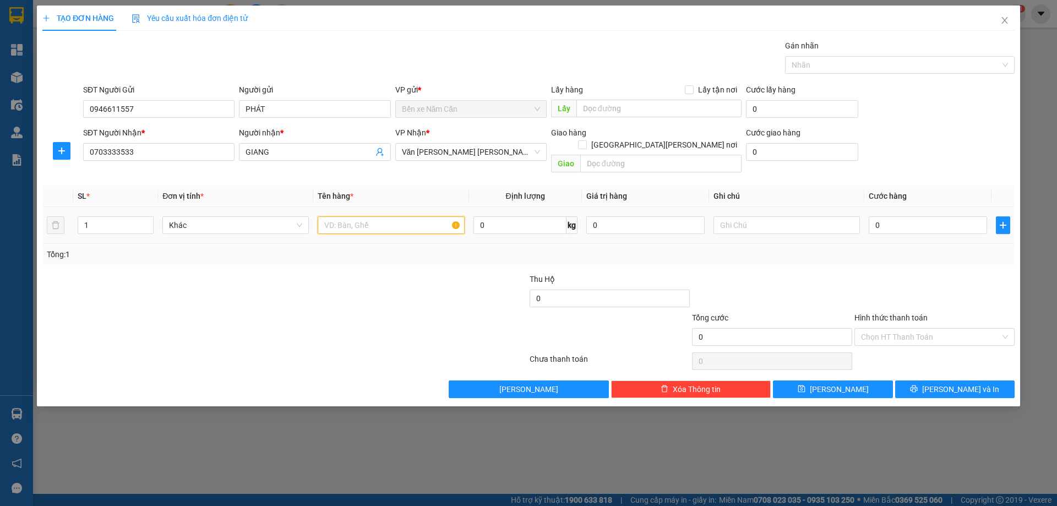
click at [426, 216] on input "text" at bounding box center [391, 225] width 146 height 18
type input "1 THÙNG"
click at [910, 216] on input "0" at bounding box center [928, 225] width 118 height 18
type input "7"
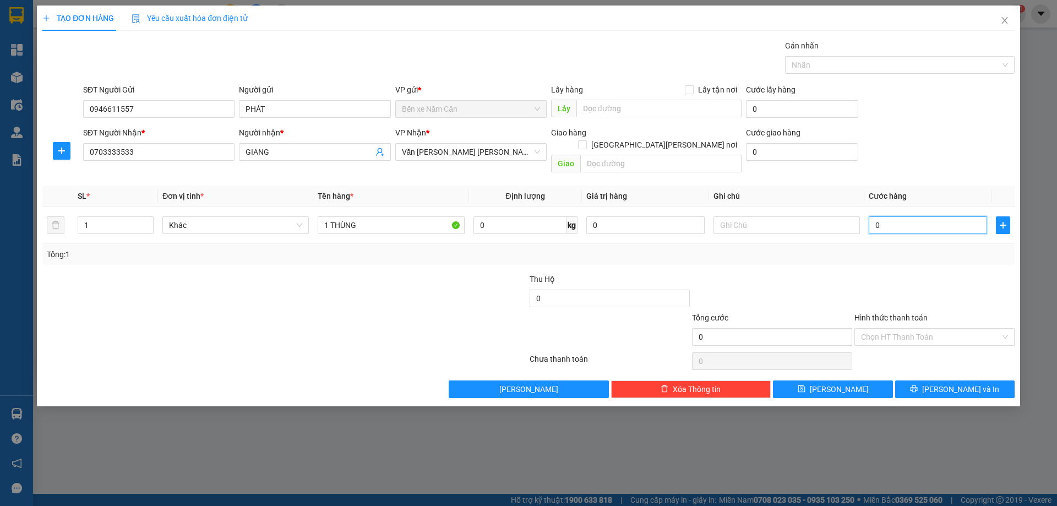
type input "7"
type input "70"
type input "70.000"
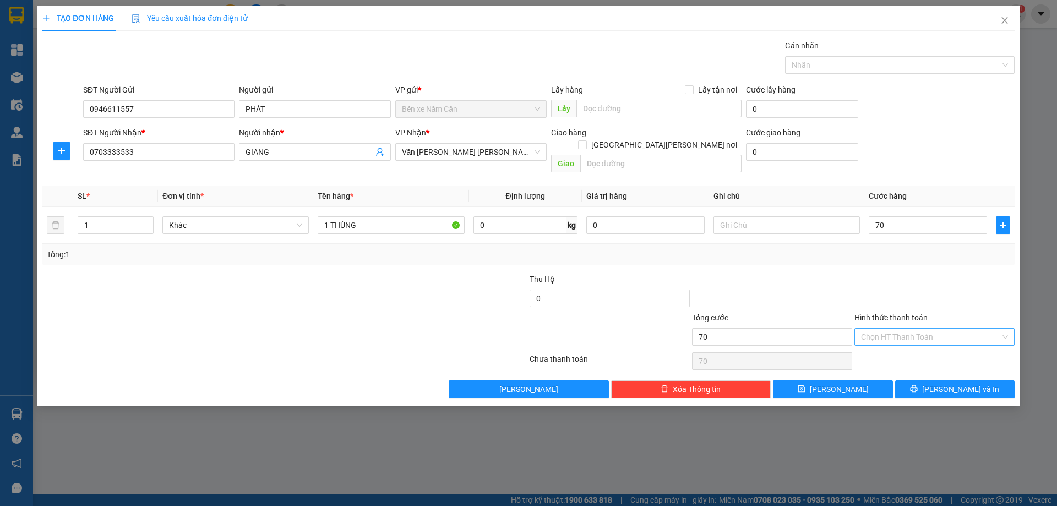
type input "70.000"
click at [877, 329] on input "Hình thức thanh toán" at bounding box center [930, 337] width 139 height 17
click at [884, 346] on div "Tại văn phòng" at bounding box center [934, 347] width 147 height 12
type input "0"
click at [954, 383] on span "[PERSON_NAME] và In" at bounding box center [960, 389] width 77 height 12
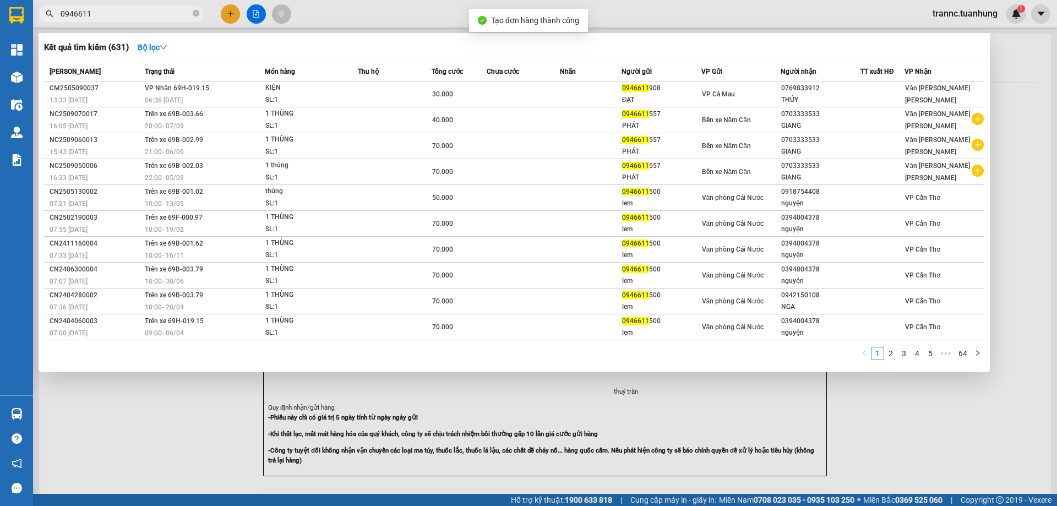
click at [927, 455] on div at bounding box center [528, 253] width 1057 height 506
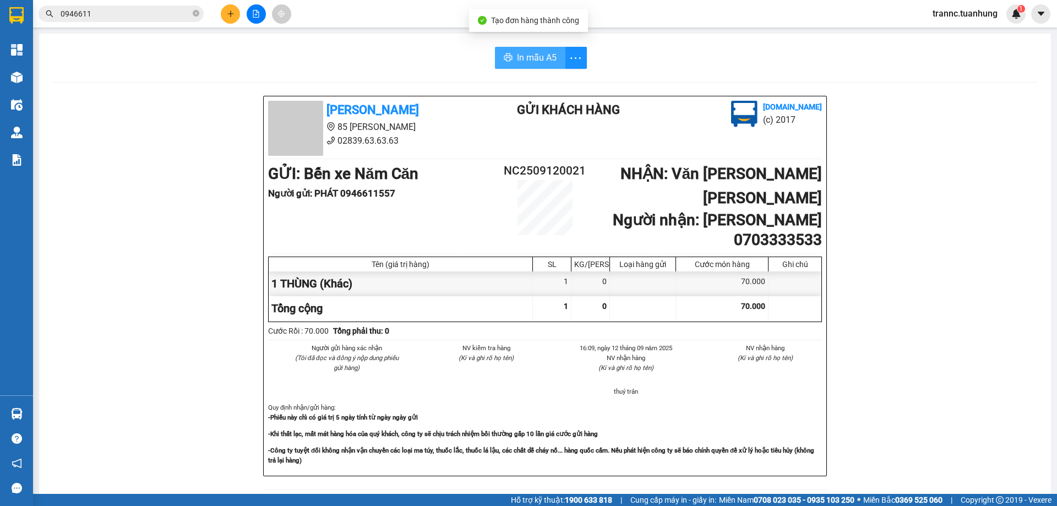
click at [524, 53] on span "In mẫu A5" at bounding box center [537, 58] width 40 height 14
click at [134, 14] on input "0946611" at bounding box center [126, 14] width 130 height 12
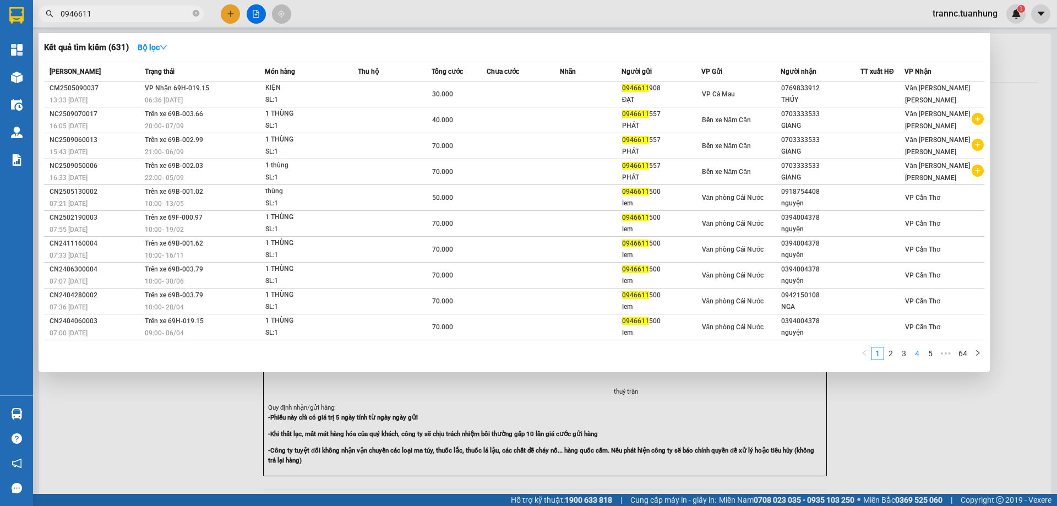
click at [913, 353] on link "4" at bounding box center [917, 353] width 12 height 12
click at [927, 355] on link "6" at bounding box center [930, 353] width 12 height 12
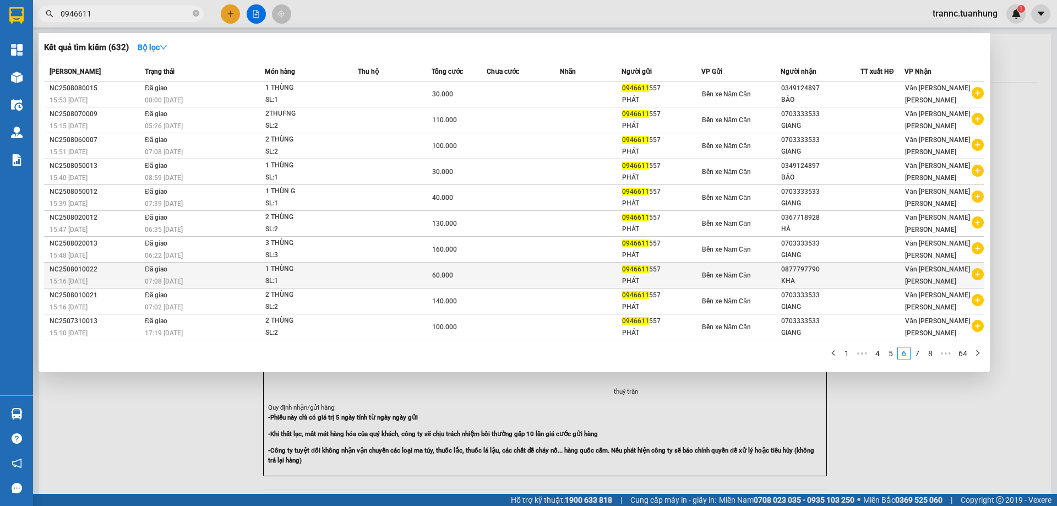
click at [980, 278] on icon "plus-circle" at bounding box center [978, 274] width 12 height 12
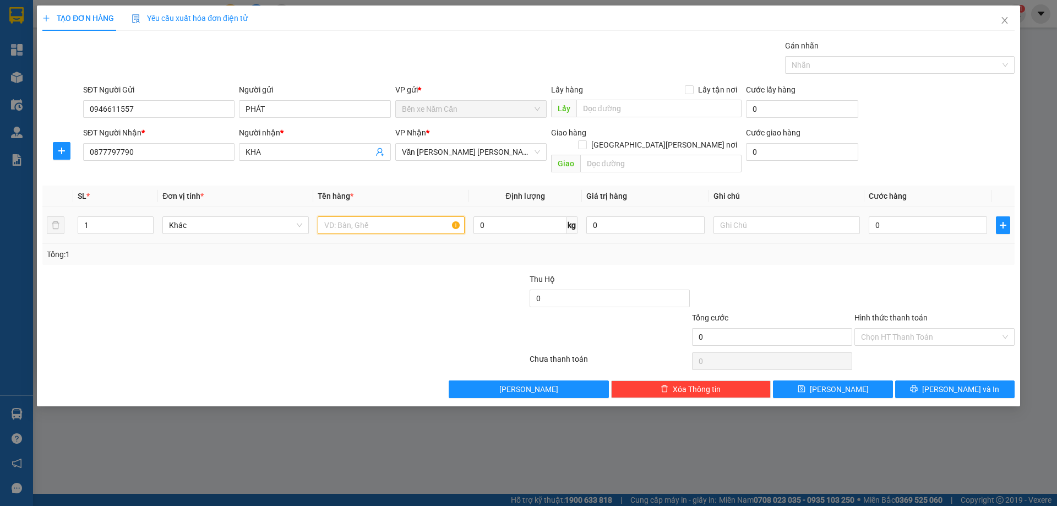
click at [374, 216] on input "text" at bounding box center [391, 225] width 146 height 18
type input "1 THÙNG"
click at [917, 217] on input "0" at bounding box center [928, 225] width 118 height 18
type input "7"
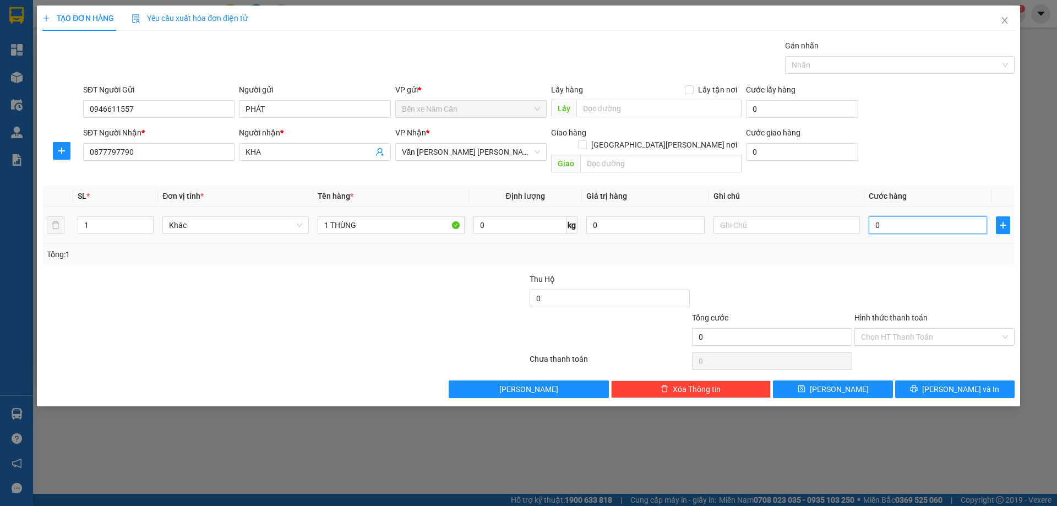
type input "7"
type input "70"
type input "70.000"
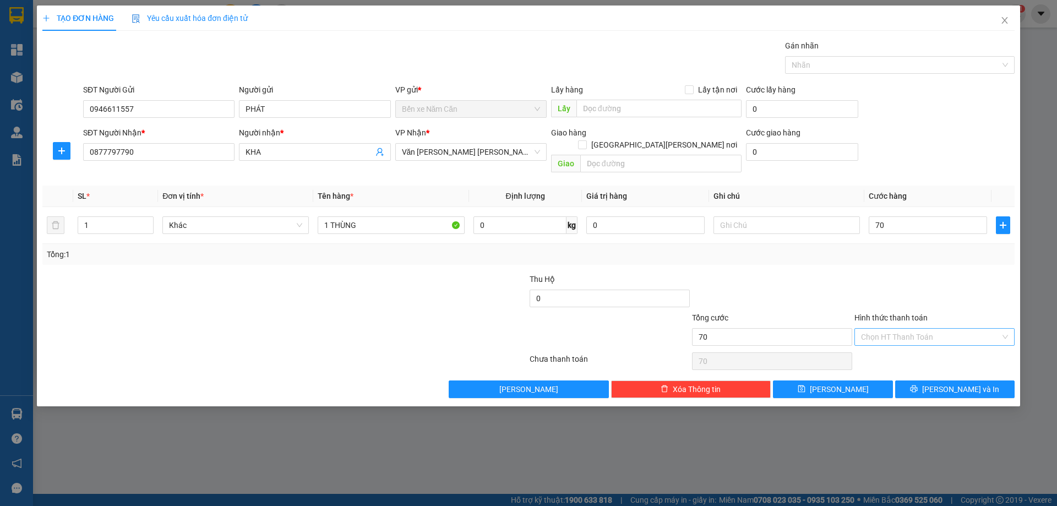
type input "70.000"
click at [915, 330] on input "Hình thức thanh toán" at bounding box center [930, 337] width 139 height 17
click at [903, 352] on div "Tại văn phòng" at bounding box center [935, 347] width 160 height 18
type input "0"
click at [913, 380] on button "[PERSON_NAME] và In" at bounding box center [954, 389] width 119 height 18
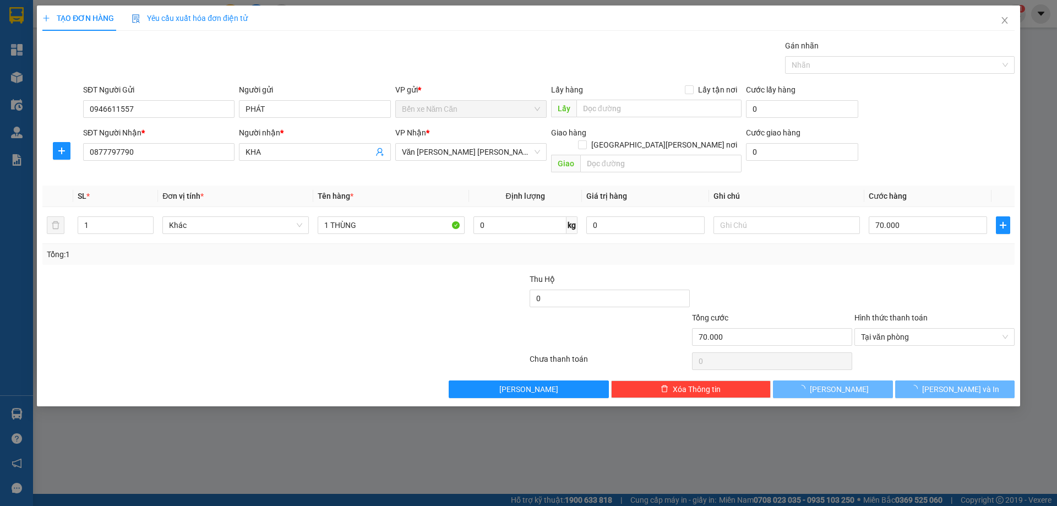
drag, startPoint x: 941, startPoint y: 444, endPoint x: 923, endPoint y: 426, distance: 25.7
click at [937, 442] on div "TẠO ĐƠN HÀNG Yêu cầu xuất [PERSON_NAME] điện tử Transit Pickup Surcharge Ids Tr…" at bounding box center [528, 253] width 1057 height 506
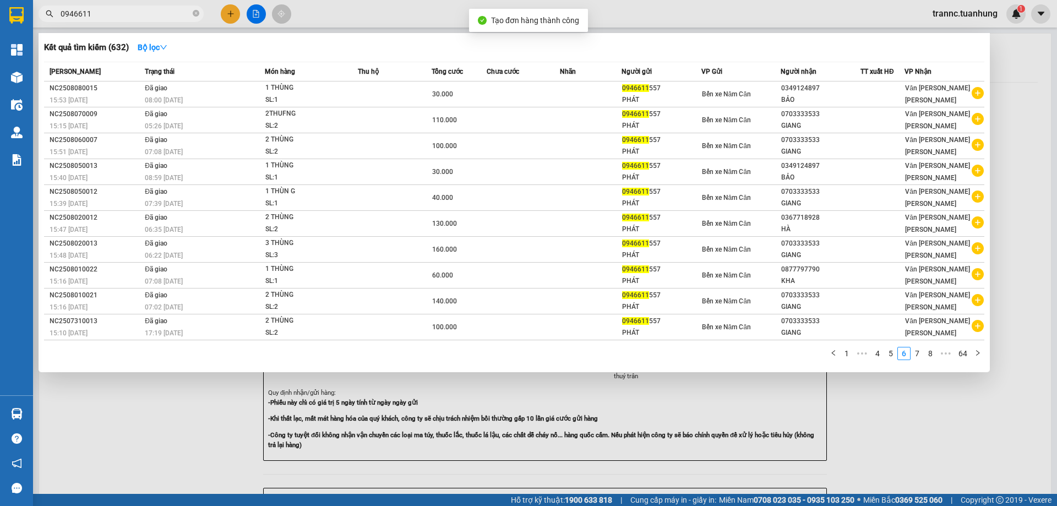
click at [932, 427] on div at bounding box center [528, 253] width 1057 height 506
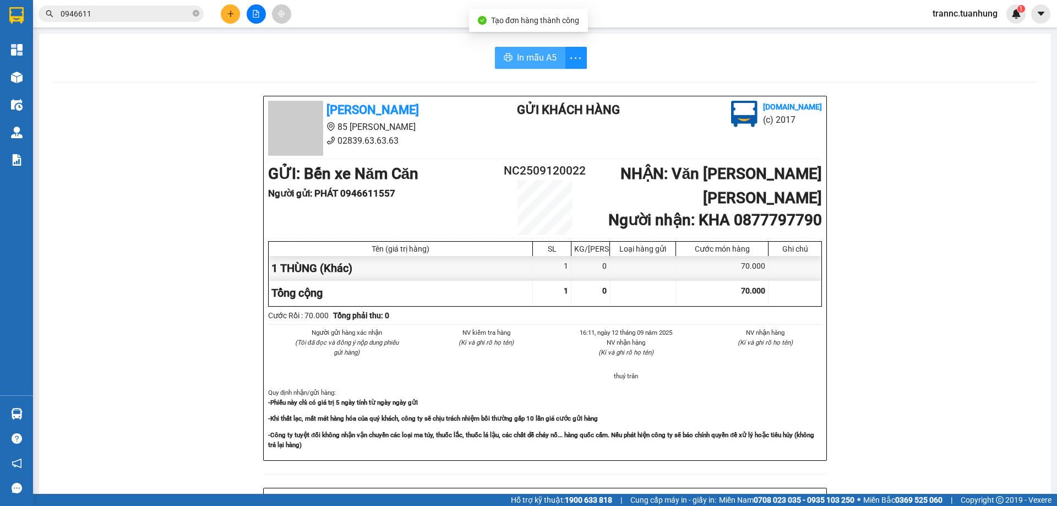
click at [534, 57] on span "In mẫu A5" at bounding box center [537, 58] width 40 height 14
click at [198, 12] on icon "close-circle" at bounding box center [196, 13] width 7 height 7
click at [186, 12] on input "text" at bounding box center [126, 14] width 130 height 12
click at [175, 13] on input "text" at bounding box center [126, 14] width 130 height 12
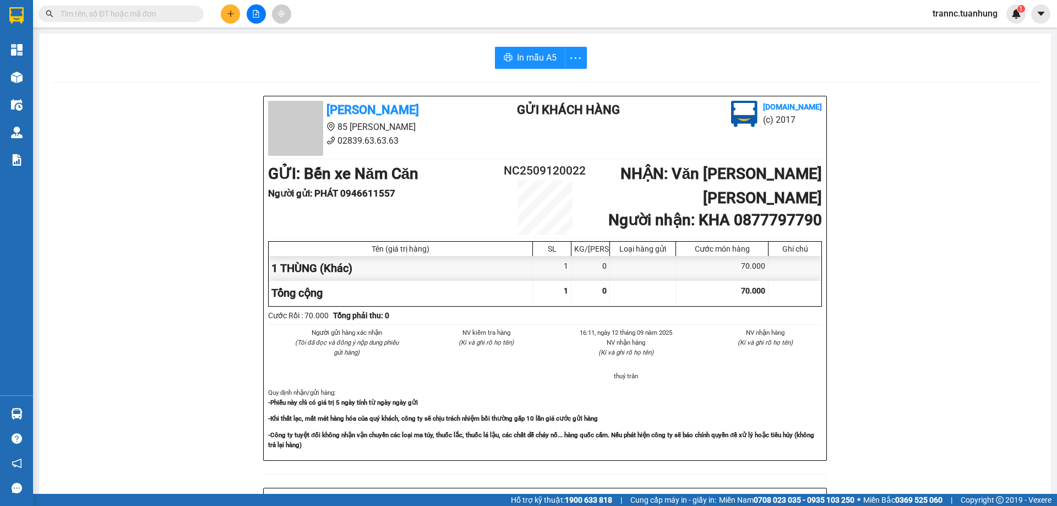
click at [175, 13] on input "text" at bounding box center [126, 14] width 130 height 12
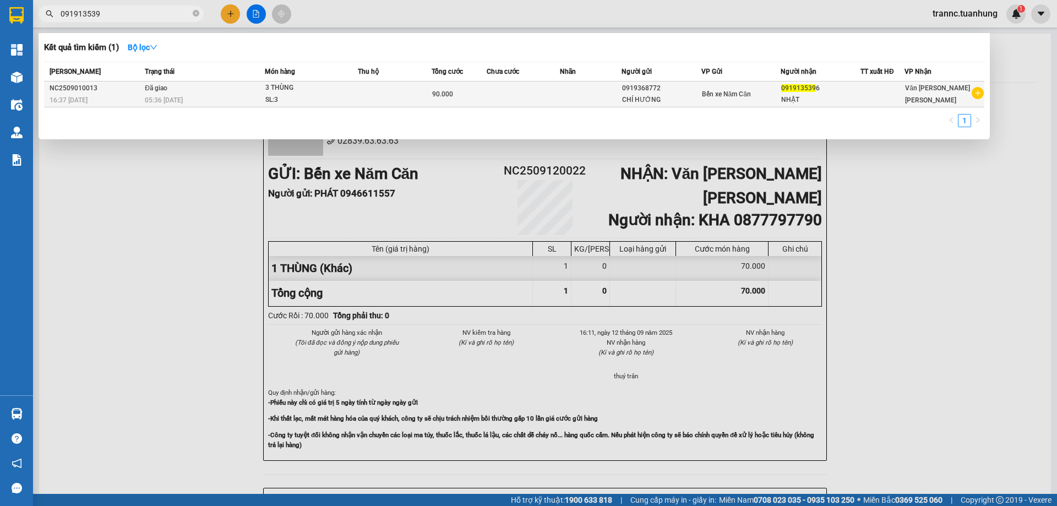
type input "091913539"
click at [977, 95] on icon "plus-circle" at bounding box center [978, 93] width 12 height 12
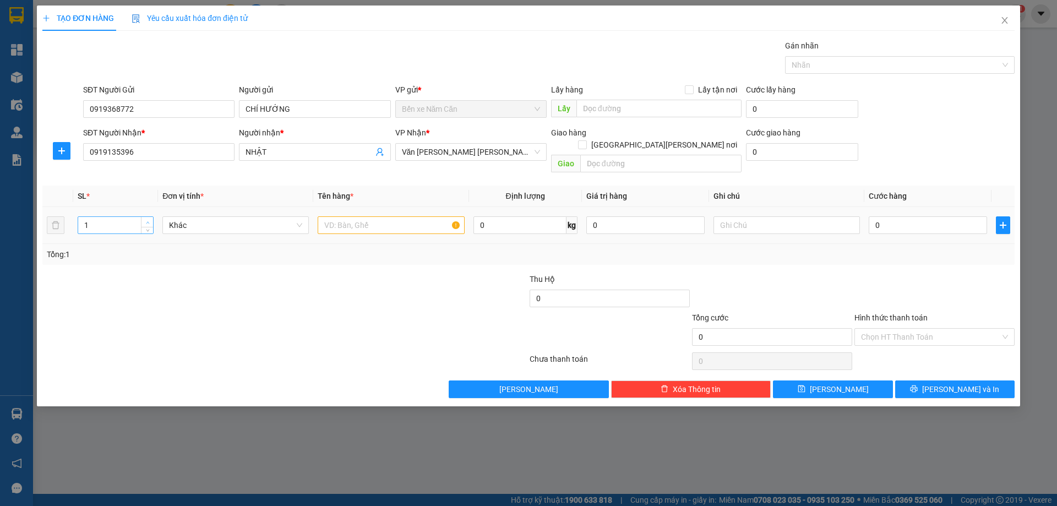
type input "2"
click at [148, 221] on icon "up" at bounding box center [147, 222] width 3 height 2
click at [355, 217] on input "text" at bounding box center [391, 225] width 146 height 18
click at [365, 216] on input "text" at bounding box center [391, 225] width 146 height 18
type input "2 THÙNG"
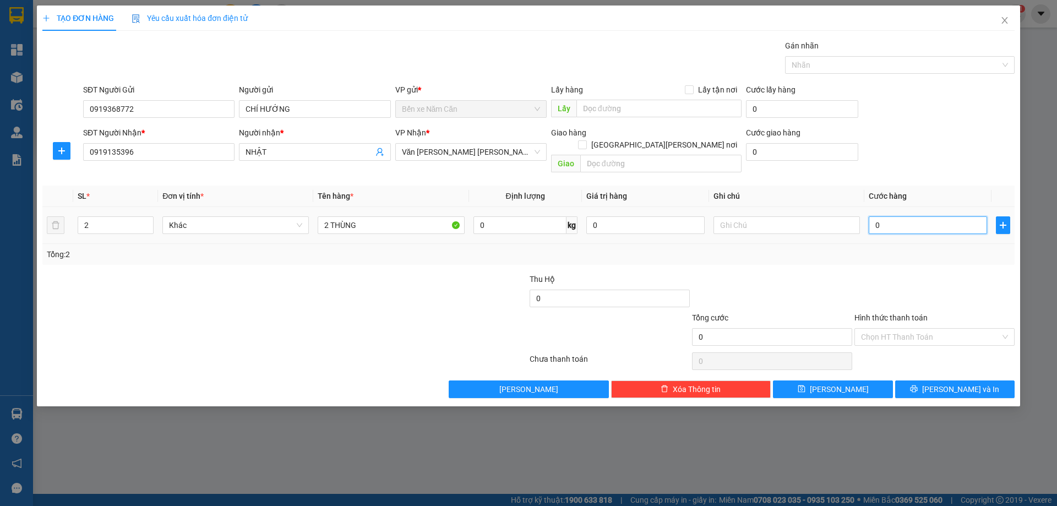
click at [899, 216] on input "0" at bounding box center [928, 225] width 118 height 18
click at [877, 216] on input "0" at bounding box center [928, 225] width 118 height 18
type input "70"
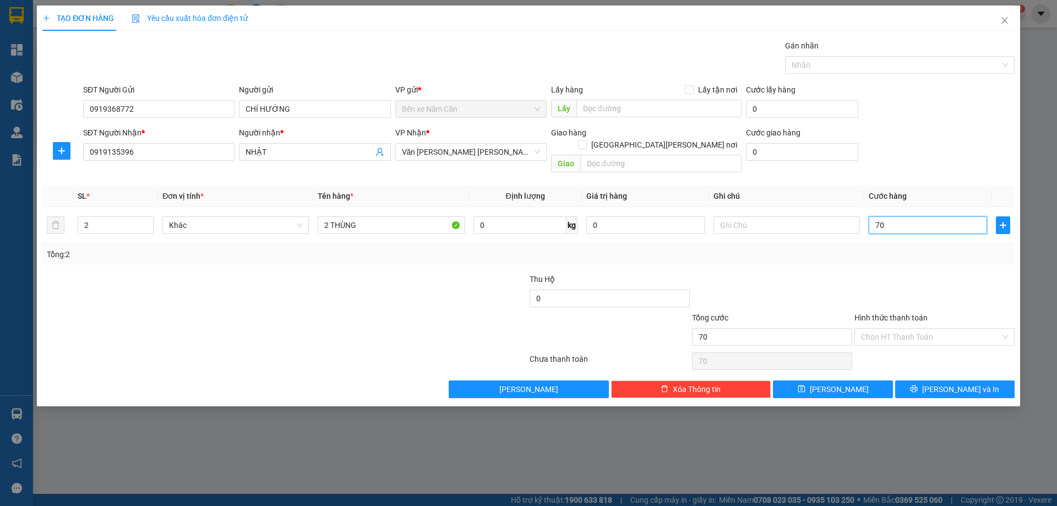
type input "700"
type input "7.000"
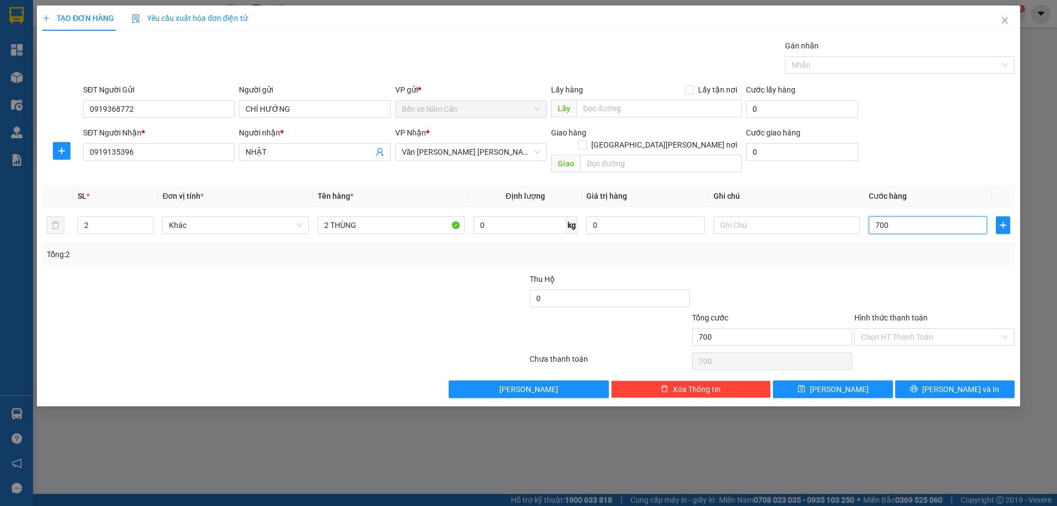
type input "7.000"
type input "70.000"
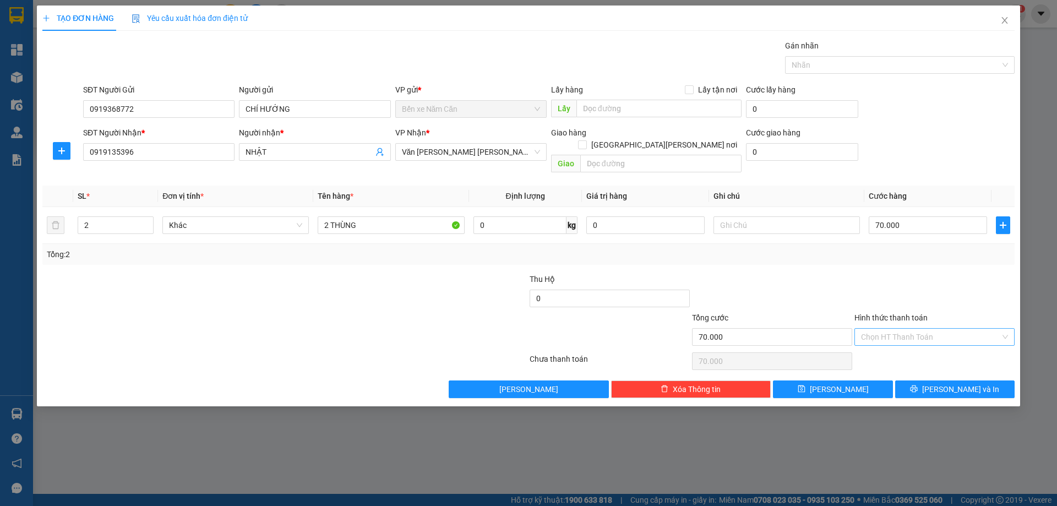
click at [920, 329] on input "Hình thức thanh toán" at bounding box center [930, 337] width 139 height 17
click at [897, 346] on div "Tại văn phòng" at bounding box center [934, 347] width 147 height 12
type input "0"
click at [911, 380] on button "[PERSON_NAME] và In" at bounding box center [954, 389] width 119 height 18
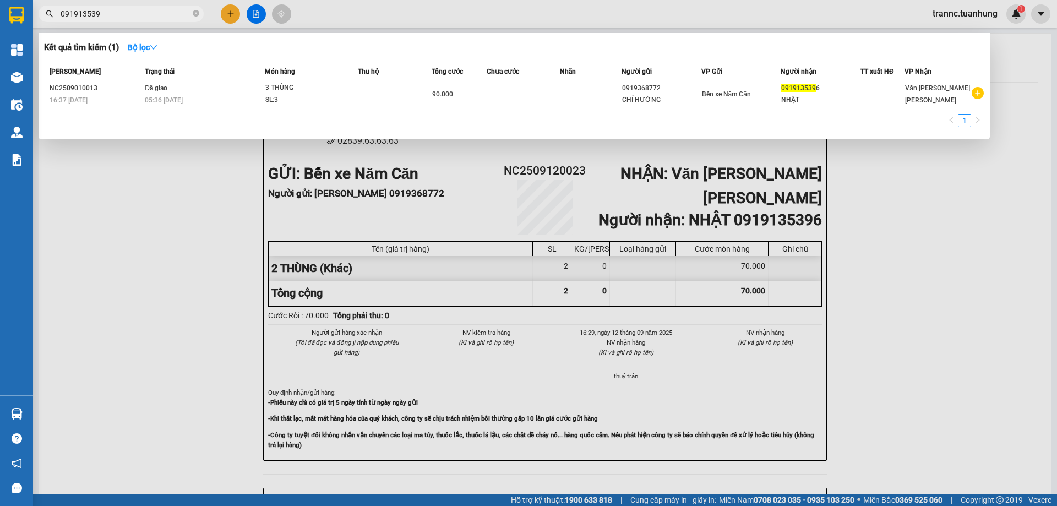
drag, startPoint x: 935, startPoint y: 428, endPoint x: 922, endPoint y: 410, distance: 22.8
click at [933, 427] on div at bounding box center [528, 253] width 1057 height 506
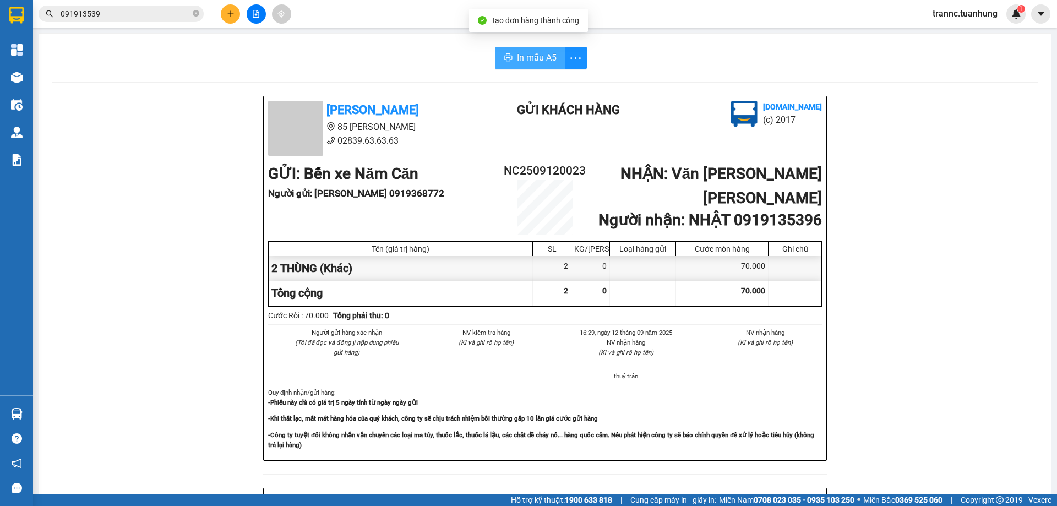
click at [548, 63] on span "In mẫu A5" at bounding box center [537, 58] width 40 height 14
click at [538, 63] on span "In mẫu A5" at bounding box center [537, 58] width 40 height 14
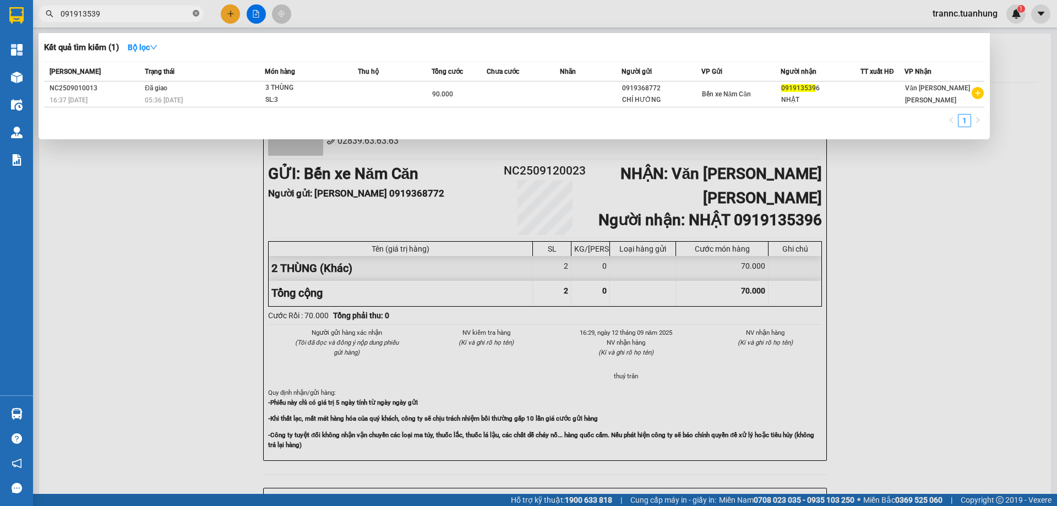
click at [195, 12] on icon "close-circle" at bounding box center [196, 13] width 7 height 7
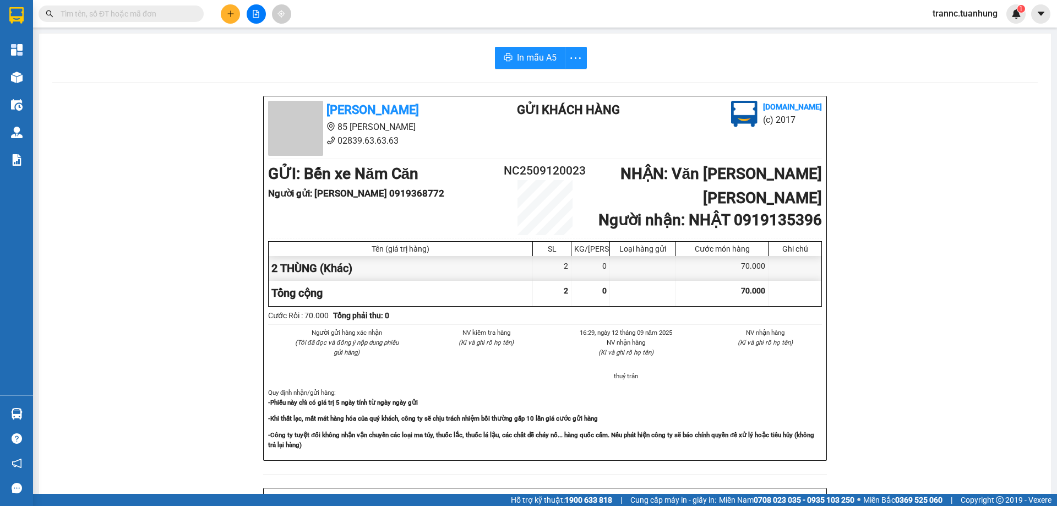
click at [184, 11] on input "text" at bounding box center [126, 14] width 130 height 12
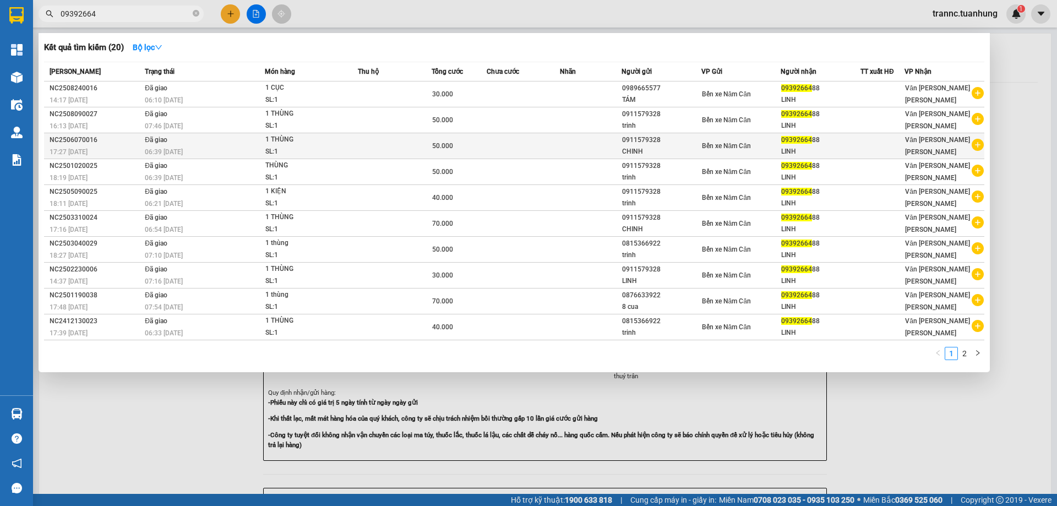
type input "09392664"
click at [979, 144] on icon "plus-circle" at bounding box center [978, 145] width 12 height 12
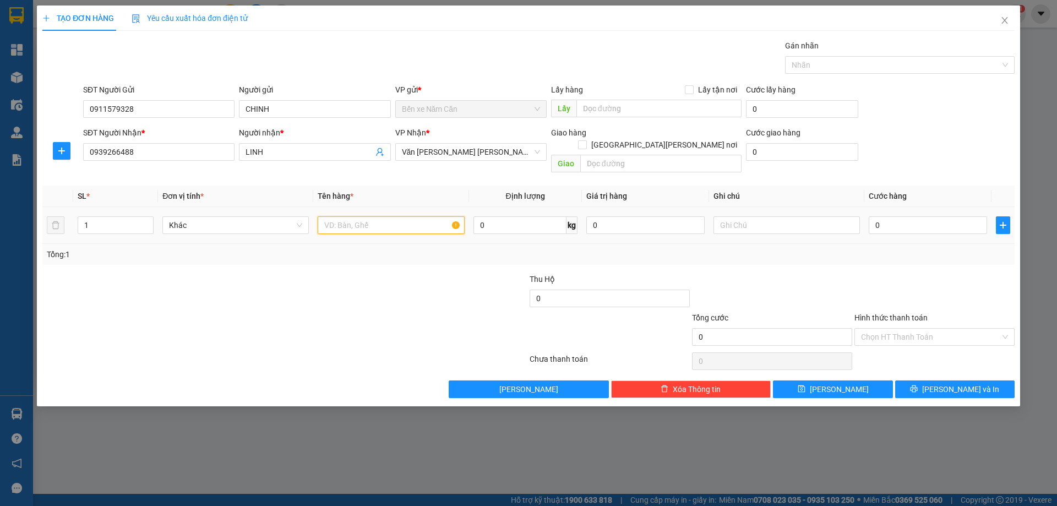
click at [370, 216] on input "text" at bounding box center [391, 225] width 146 height 18
type input "1 THÙNG"
click at [905, 216] on input "0" at bounding box center [928, 225] width 118 height 18
type input "5"
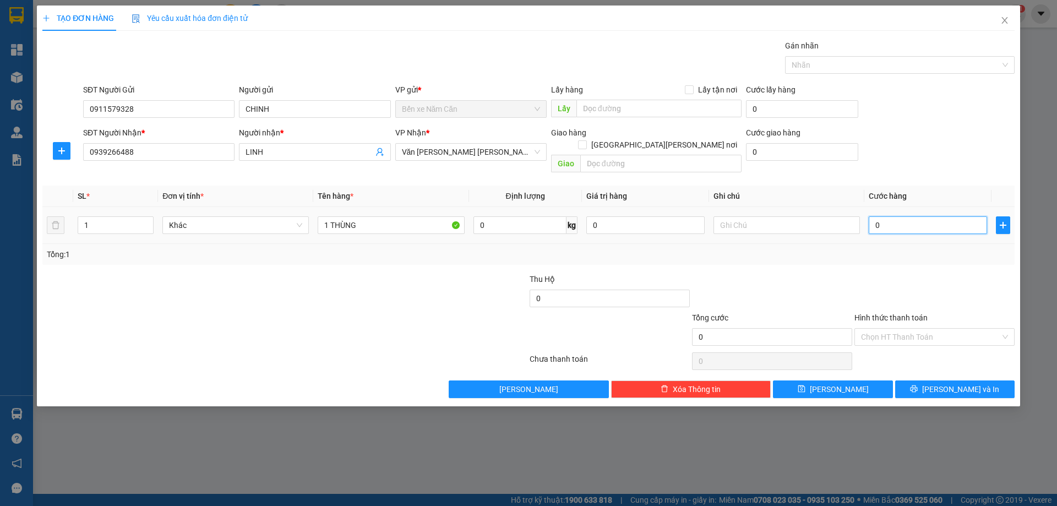
type input "5"
type input "50"
type input "50.000"
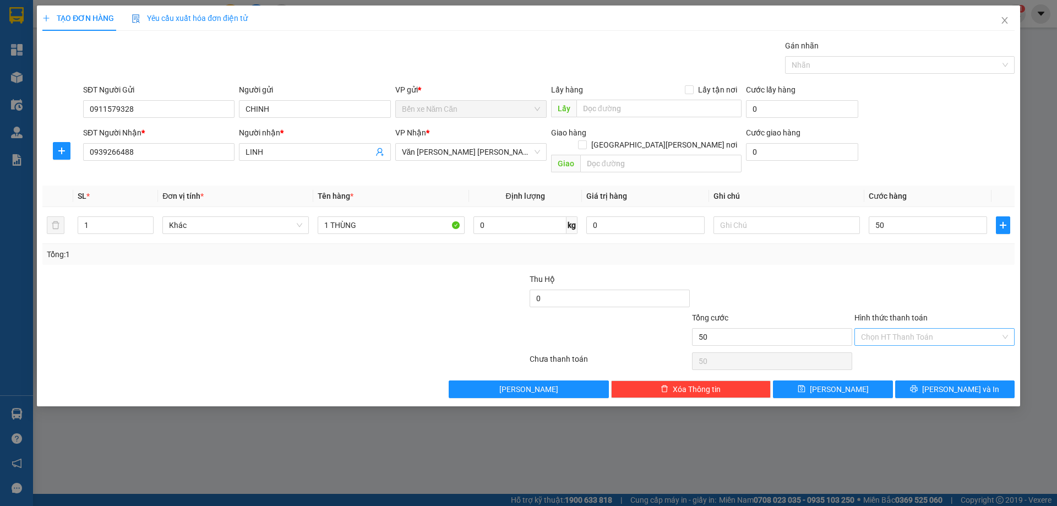
type input "50.000"
click at [897, 329] on input "Hình thức thanh toán" at bounding box center [930, 337] width 139 height 17
drag, startPoint x: 898, startPoint y: 346, endPoint x: 918, endPoint y: 376, distance: 35.7
click at [899, 347] on div "Tại văn phòng" at bounding box center [934, 347] width 147 height 12
type input "0"
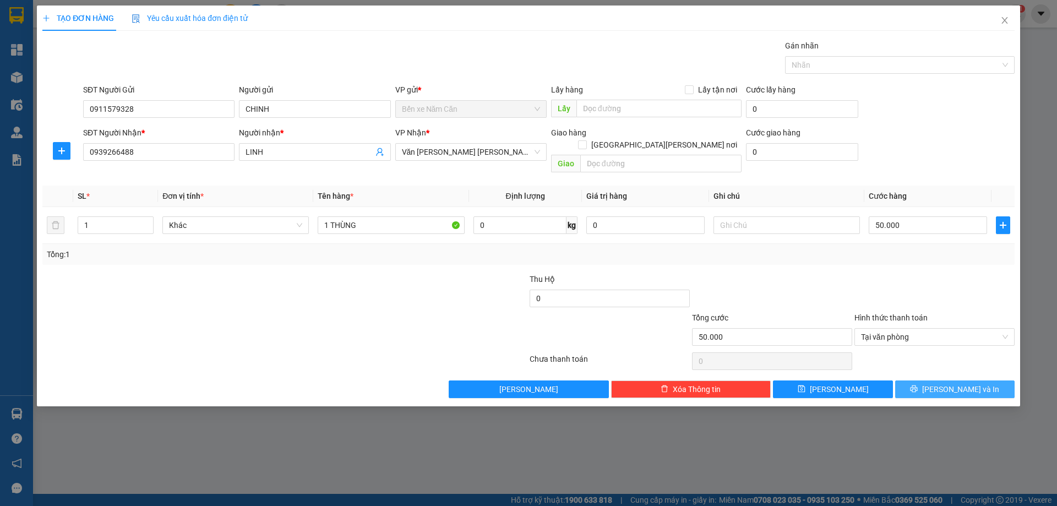
click at [918, 380] on button "[PERSON_NAME] và In" at bounding box center [954, 389] width 119 height 18
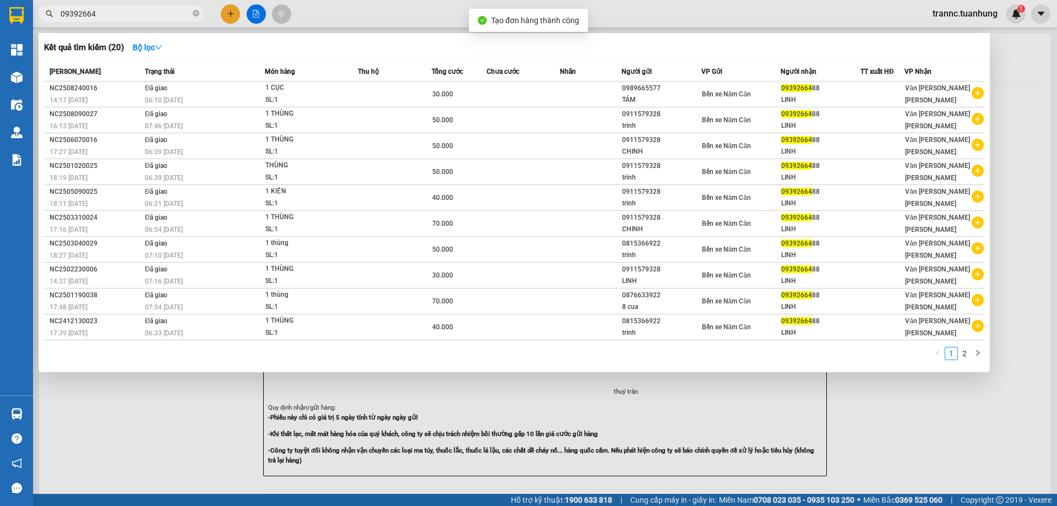
drag, startPoint x: 931, startPoint y: 440, endPoint x: 531, endPoint y: 96, distance: 528.2
click at [917, 421] on div at bounding box center [528, 253] width 1057 height 506
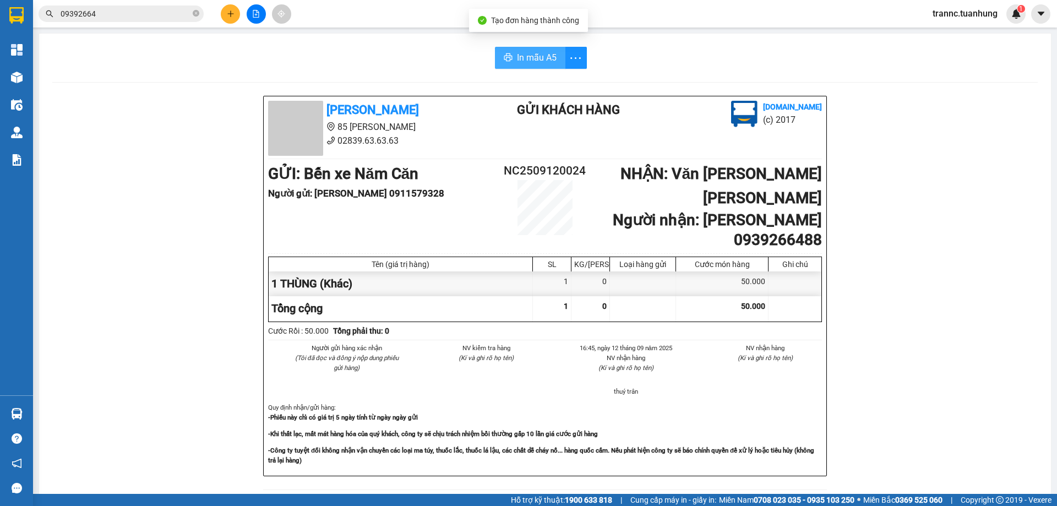
click at [508, 57] on icon "printer" at bounding box center [508, 57] width 8 height 8
click at [192, 12] on span "09392664" at bounding box center [121, 14] width 165 height 17
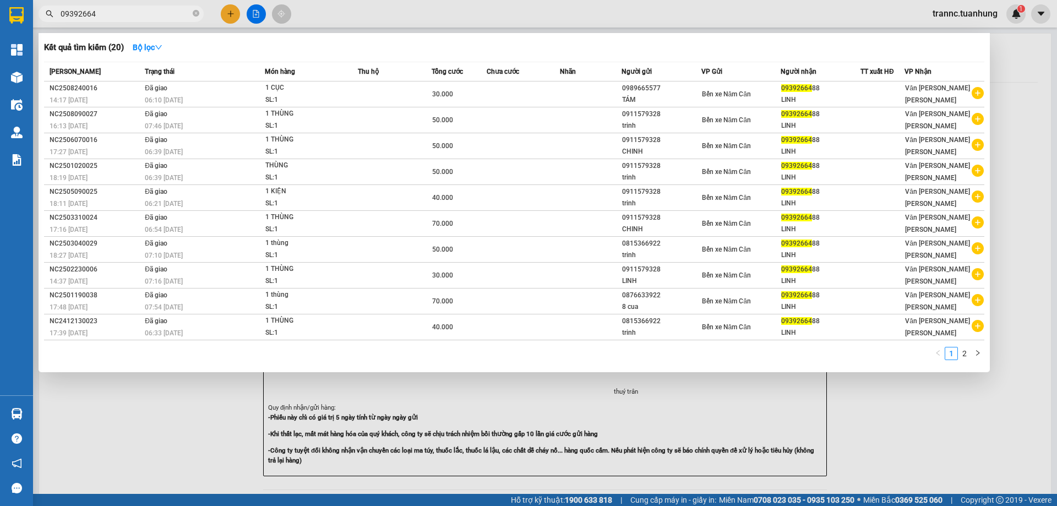
drag, startPoint x: 198, startPoint y: 14, endPoint x: 168, endPoint y: 14, distance: 29.7
click at [194, 14] on icon "close-circle" at bounding box center [196, 13] width 7 height 7
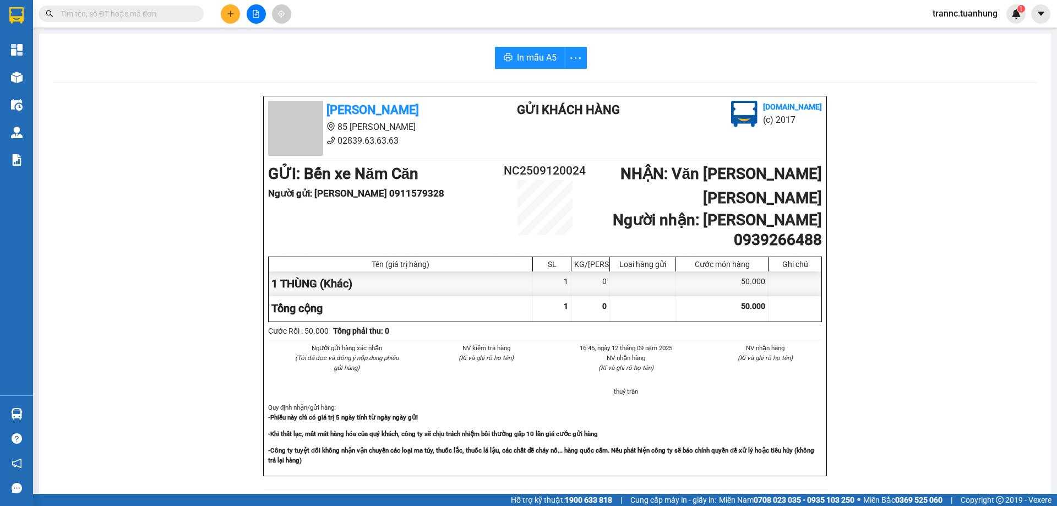
click at [167, 14] on input "text" at bounding box center [126, 14] width 130 height 12
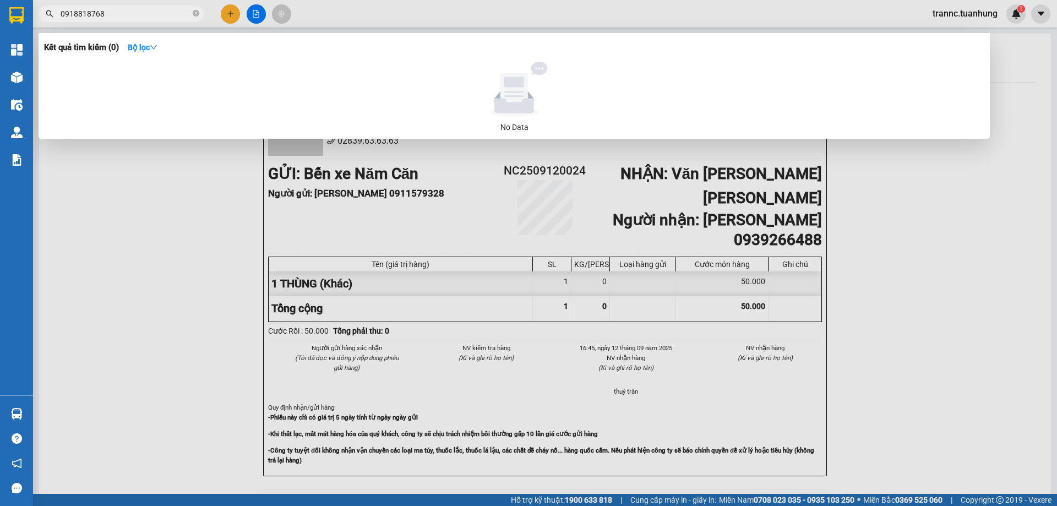
type input "0918818768"
click at [196, 11] on icon "close-circle" at bounding box center [196, 13] width 7 height 7
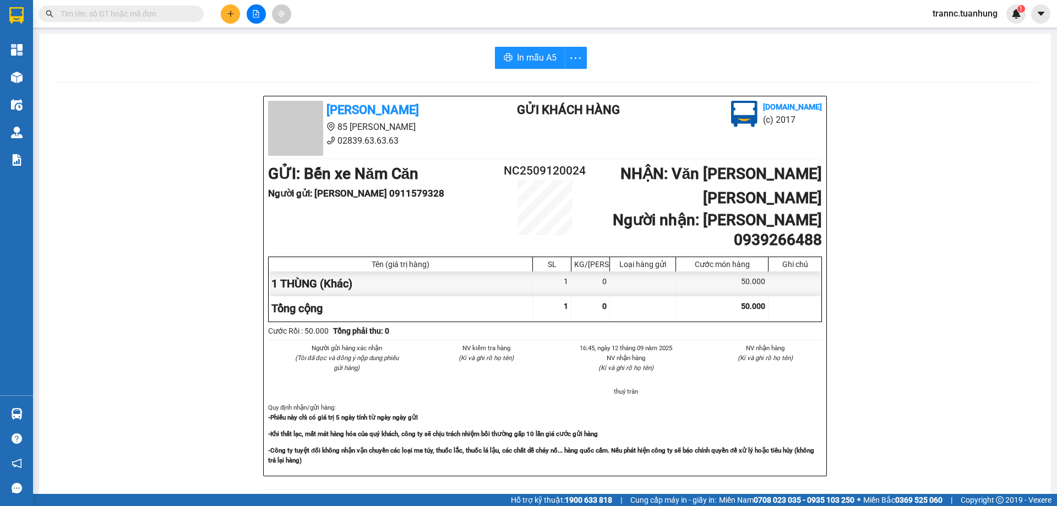
click at [183, 12] on input "text" at bounding box center [126, 14] width 130 height 12
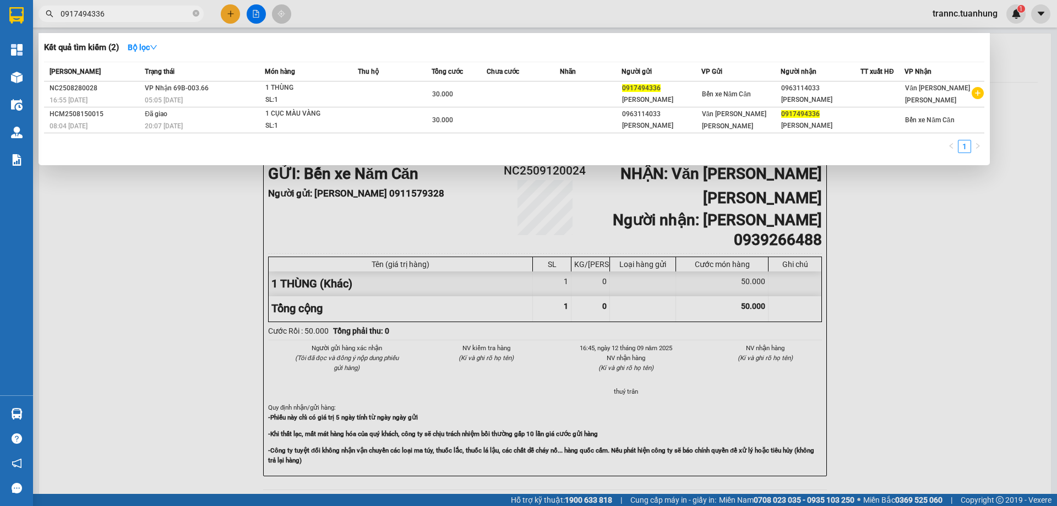
type input "0917494336"
click at [236, 14] on div at bounding box center [528, 253] width 1057 height 506
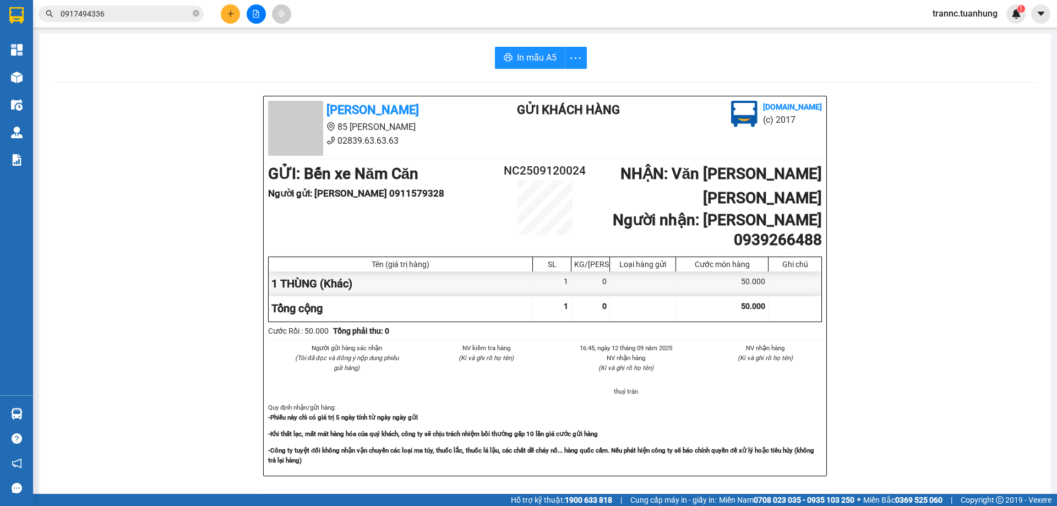
click at [236, 14] on button at bounding box center [230, 13] width 19 height 19
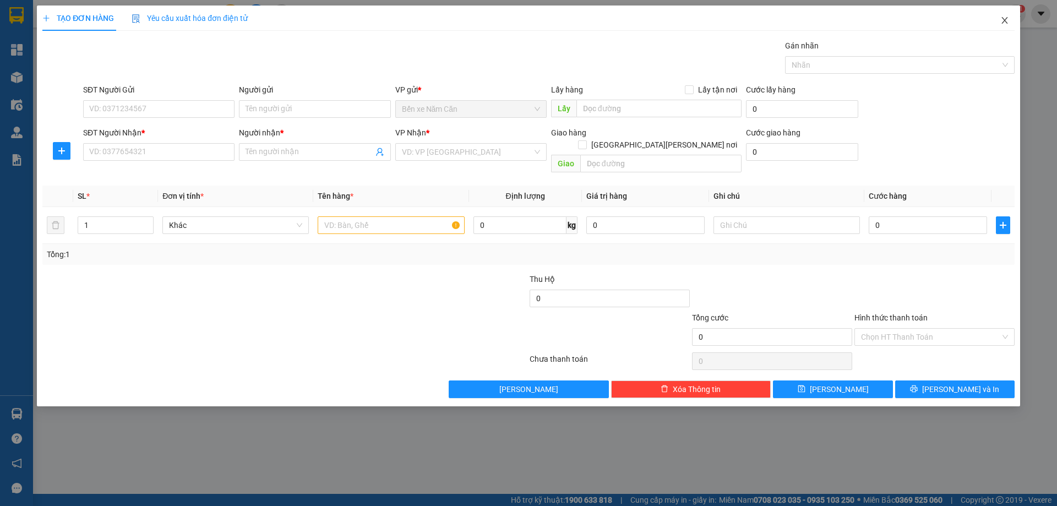
click at [1008, 20] on icon "close" at bounding box center [1004, 20] width 9 height 9
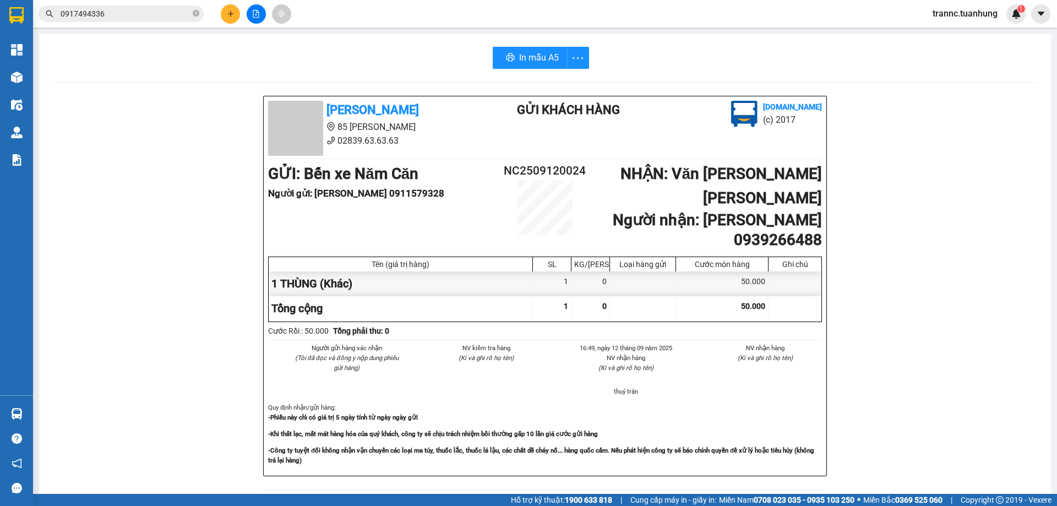
click at [114, 18] on input "0917494336" at bounding box center [126, 14] width 130 height 12
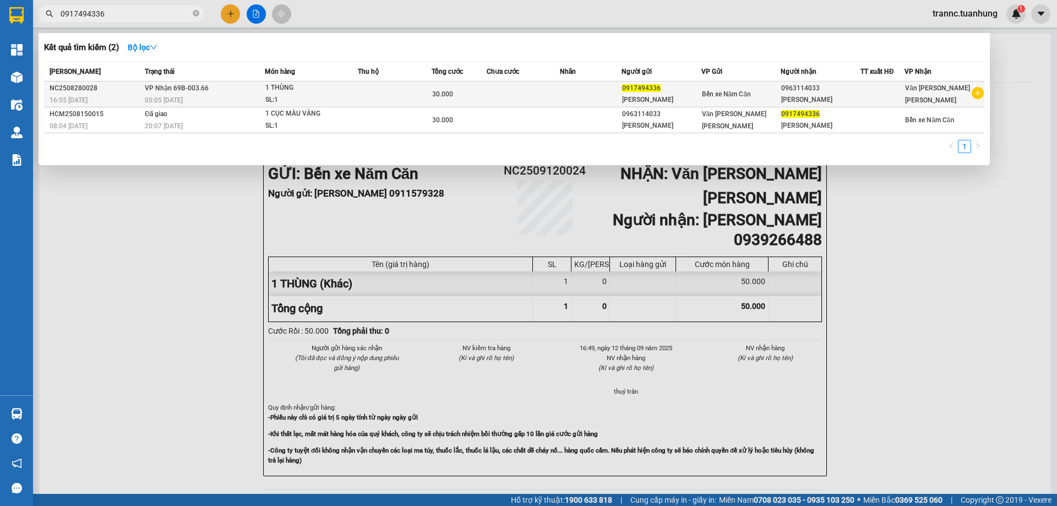
click at [981, 94] on icon "plus-circle" at bounding box center [978, 93] width 12 height 12
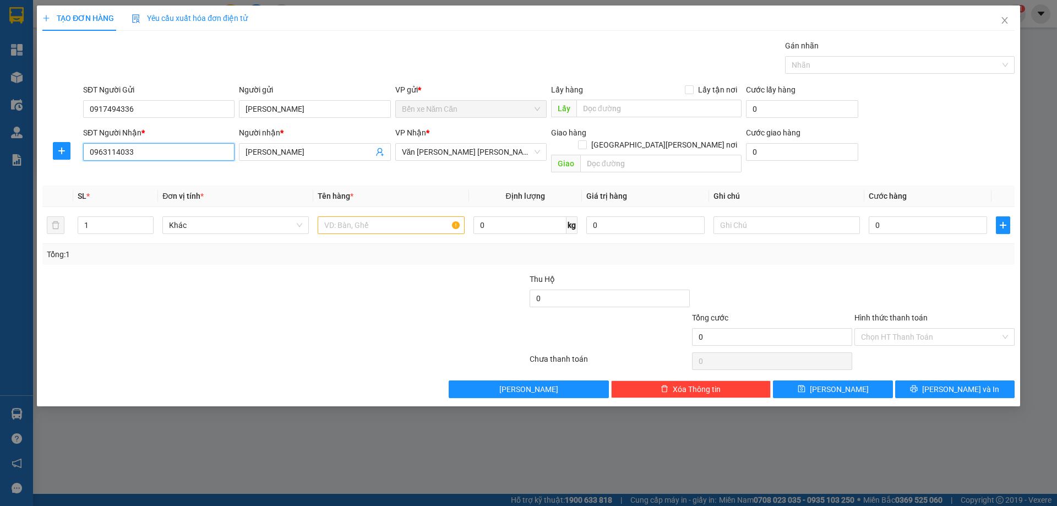
click at [186, 155] on input "0963114033" at bounding box center [158, 152] width 151 height 18
type input "0"
type input "0977519299"
click at [359, 155] on input "[PERSON_NAME]" at bounding box center [309, 152] width 127 height 12
type input "H"
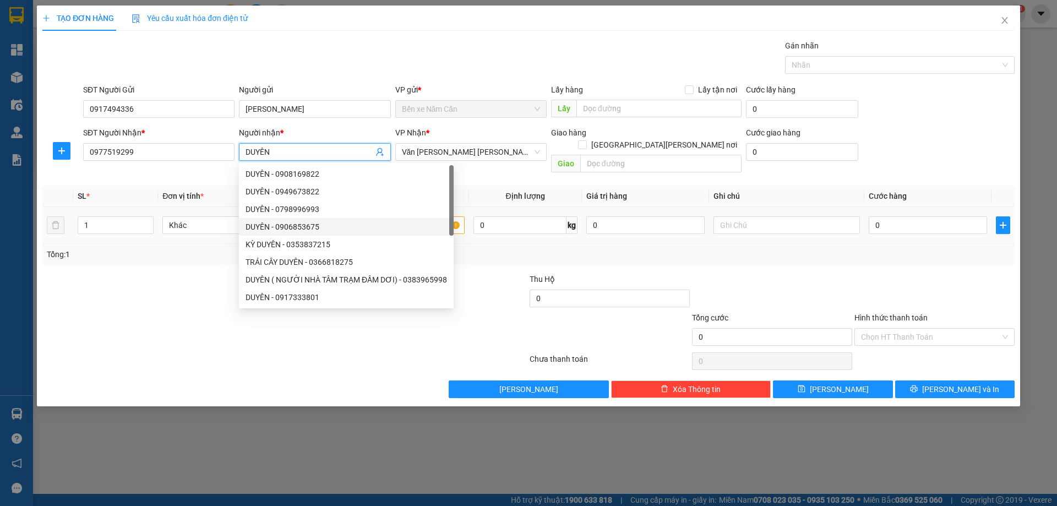
type input "DUYÊN"
click at [923, 224] on td "0" at bounding box center [927, 225] width 127 height 37
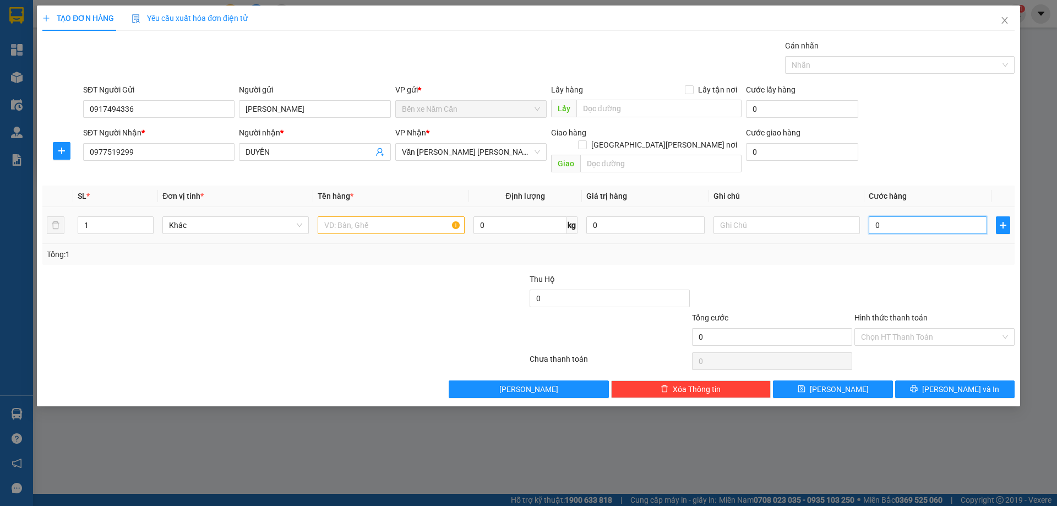
click at [924, 216] on input "0" at bounding box center [928, 225] width 118 height 18
type input "4"
type input "40"
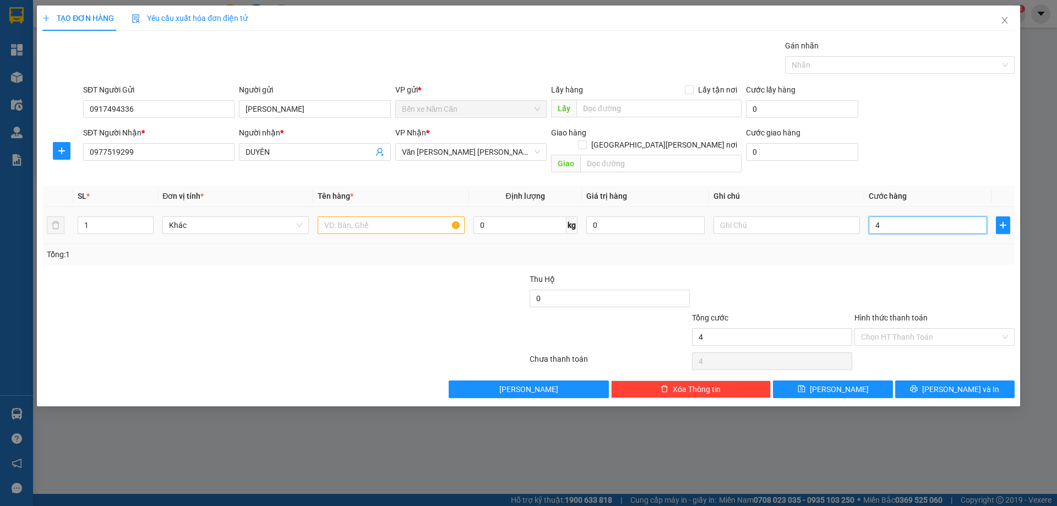
type input "40"
type input "40.000"
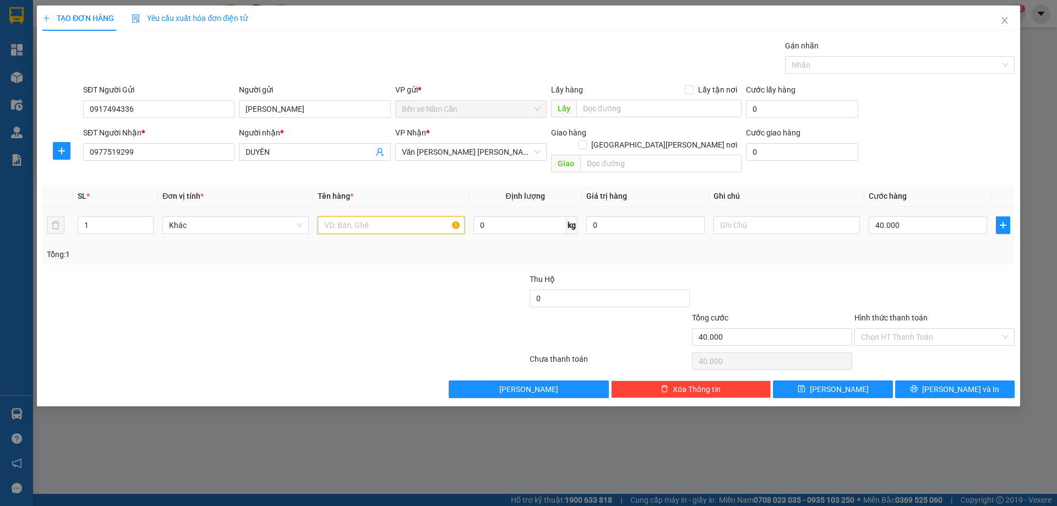
click at [387, 216] on input "text" at bounding box center [391, 225] width 146 height 18
type input "1 THÙNG"
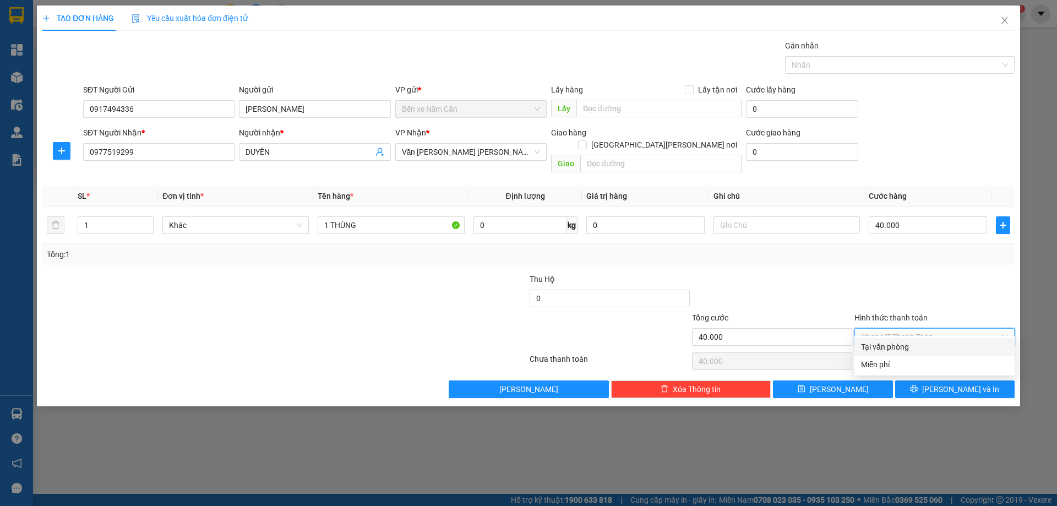
click at [900, 329] on input "Hình thức thanh toán" at bounding box center [930, 337] width 139 height 17
click at [900, 345] on div "Tại văn phòng" at bounding box center [934, 347] width 147 height 12
type input "0"
click at [926, 380] on button "[PERSON_NAME] và In" at bounding box center [954, 389] width 119 height 18
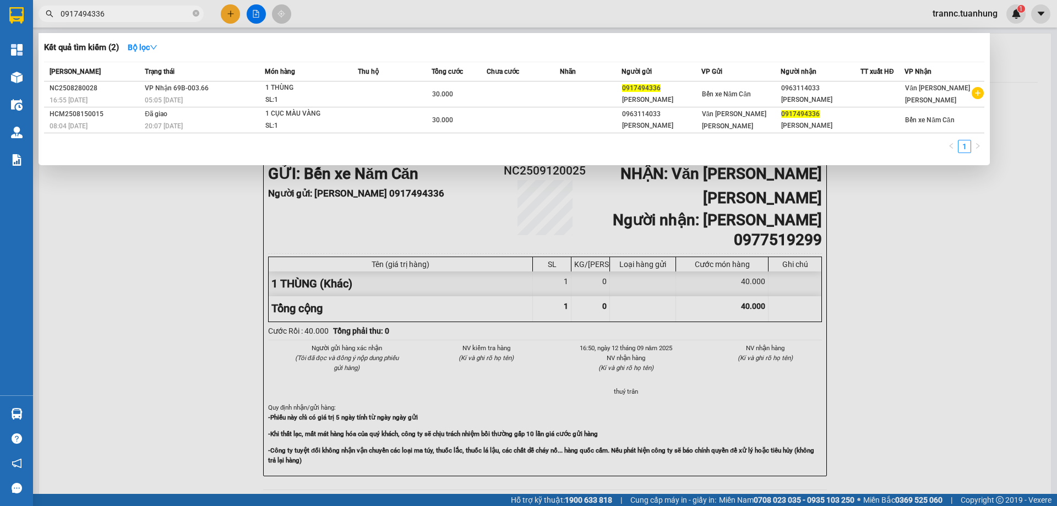
drag, startPoint x: 954, startPoint y: 432, endPoint x: 827, endPoint y: 291, distance: 189.9
click at [951, 426] on div at bounding box center [528, 253] width 1057 height 506
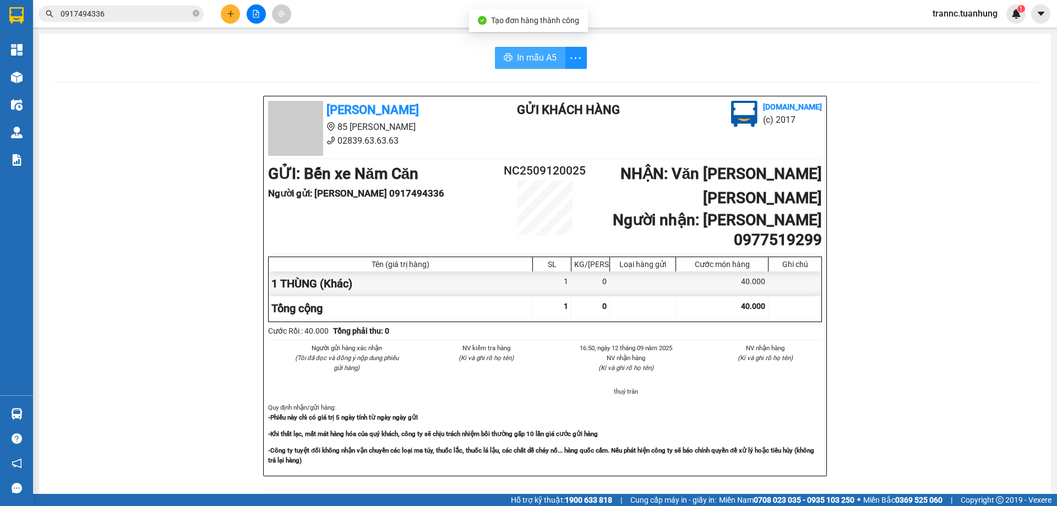
click at [518, 52] on span "In mẫu A5" at bounding box center [537, 58] width 40 height 14
click at [197, 15] on icon "close-circle" at bounding box center [196, 13] width 7 height 7
click at [182, 13] on input "text" at bounding box center [126, 14] width 130 height 12
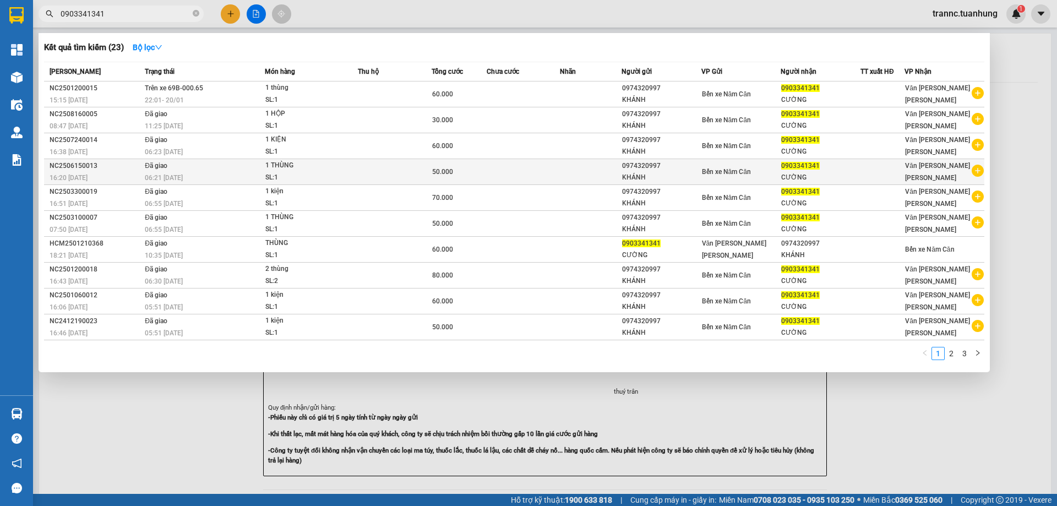
type input "0903341341"
click at [978, 168] on icon "plus-circle" at bounding box center [978, 171] width 12 height 12
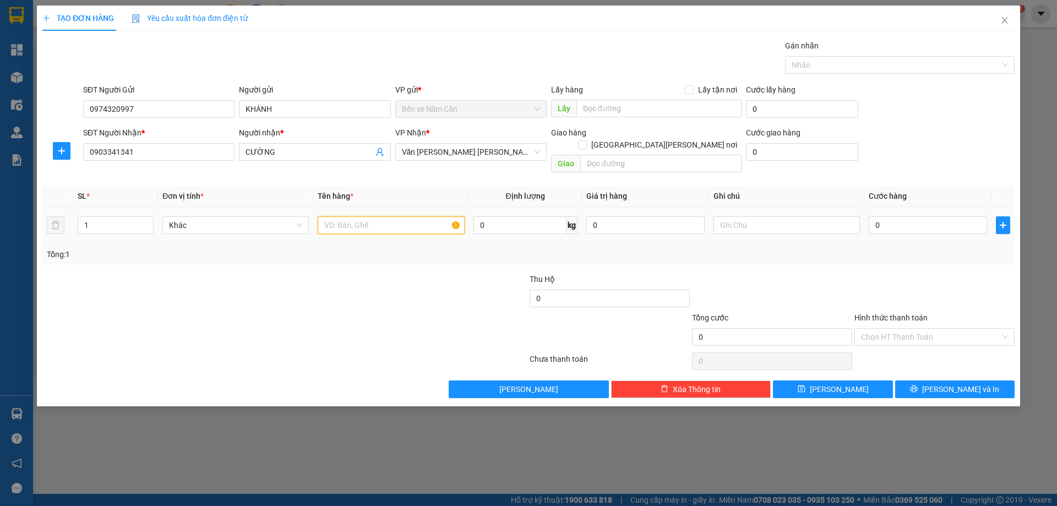
click at [412, 216] on input "text" at bounding box center [391, 225] width 146 height 18
type input "1 KIỆN"
click at [902, 216] on input "0" at bounding box center [928, 225] width 118 height 18
type input "5"
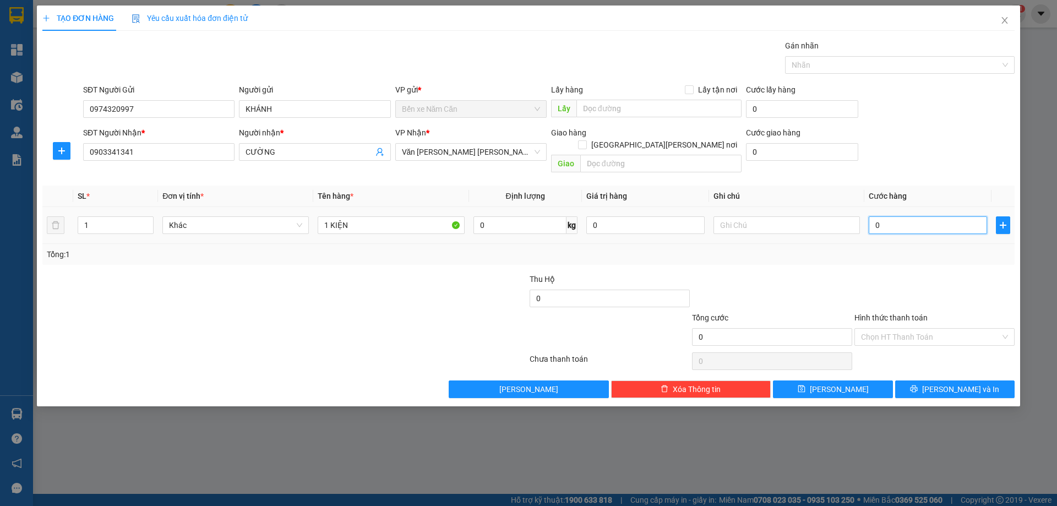
type input "5"
type input "50"
type input "50.000"
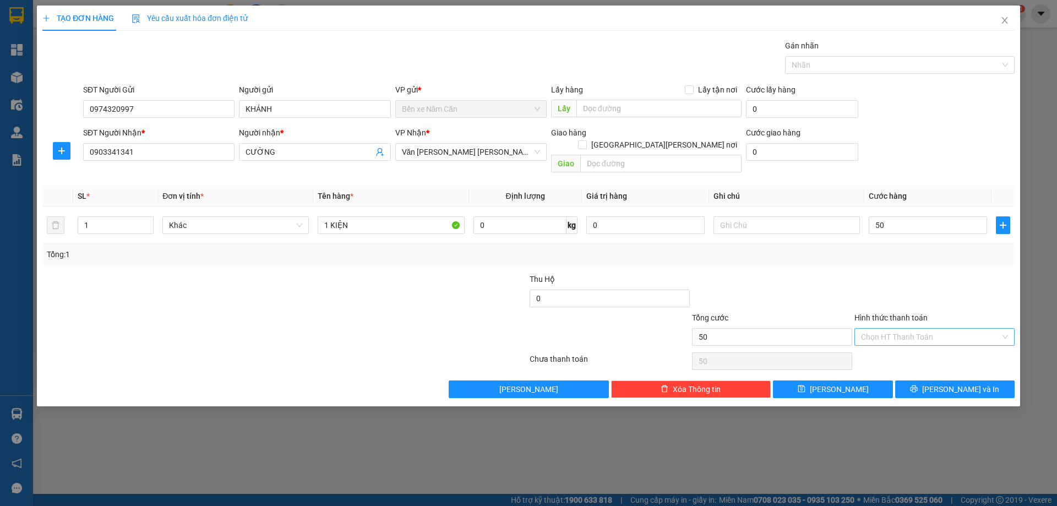
type input "50.000"
click at [910, 329] on input "Hình thức thanh toán" at bounding box center [930, 337] width 139 height 17
click at [895, 347] on div "Tại văn phòng" at bounding box center [934, 347] width 147 height 12
type input "0"
click at [915, 380] on button "[PERSON_NAME] và In" at bounding box center [954, 389] width 119 height 18
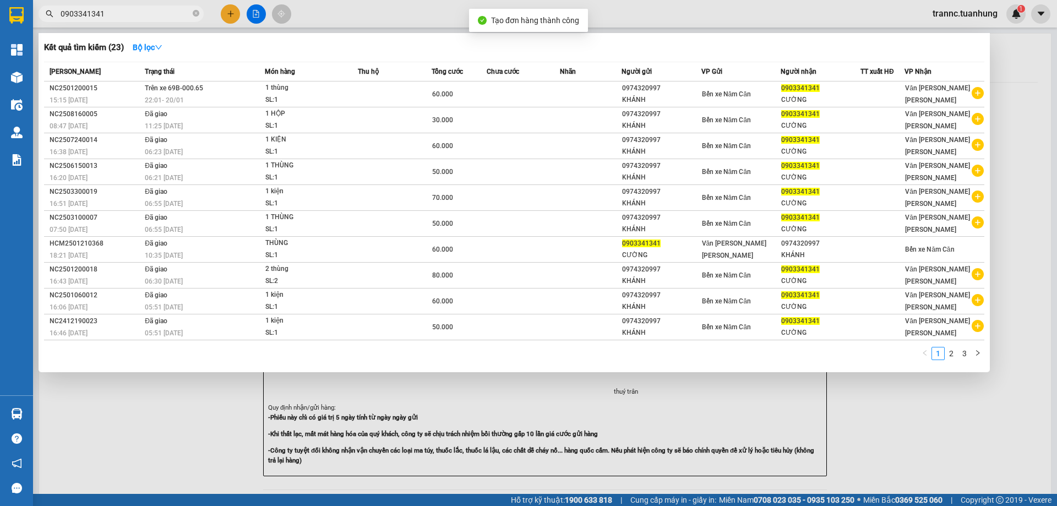
click at [913, 411] on div at bounding box center [528, 253] width 1057 height 506
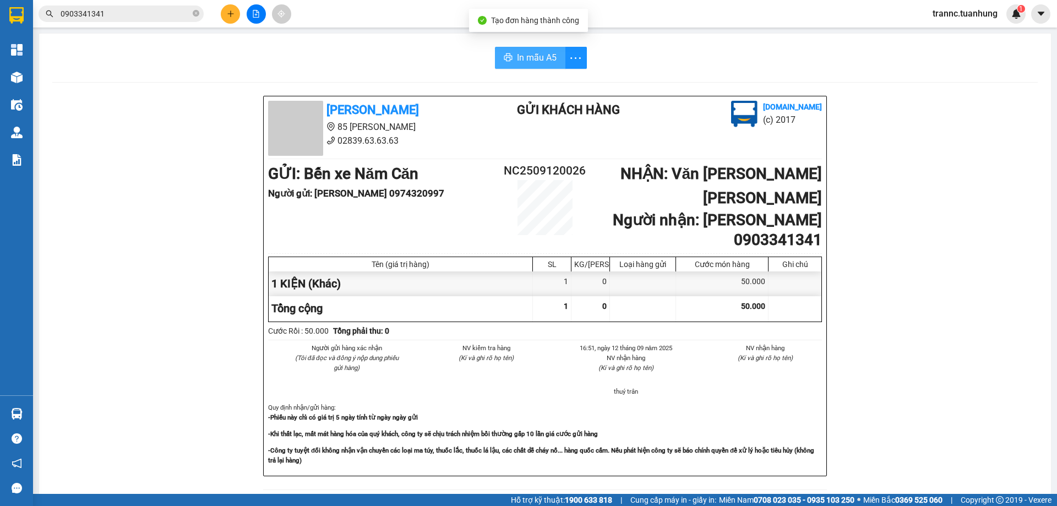
click at [523, 56] on span "In mẫu A5" at bounding box center [537, 58] width 40 height 14
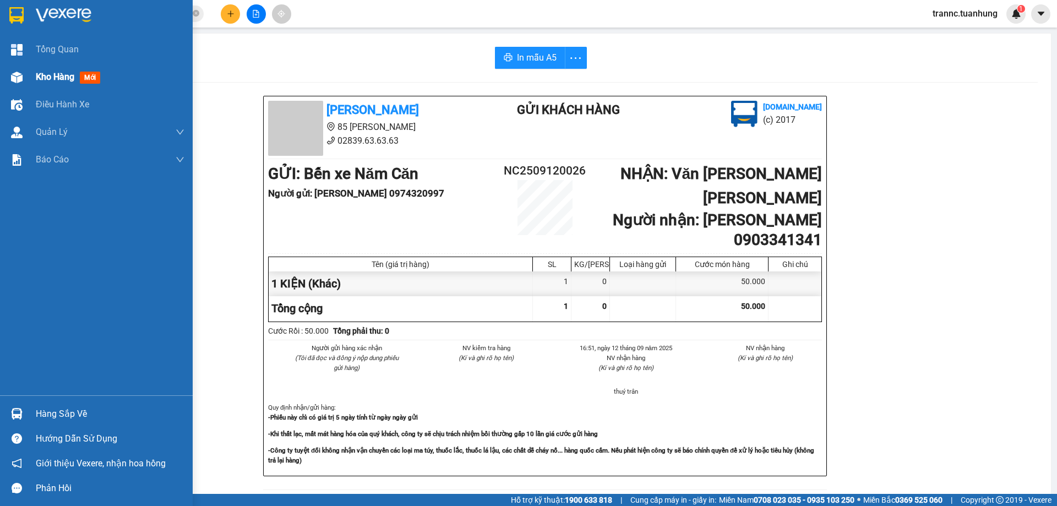
click at [43, 69] on div "Kho hàng mới" at bounding box center [110, 77] width 149 height 28
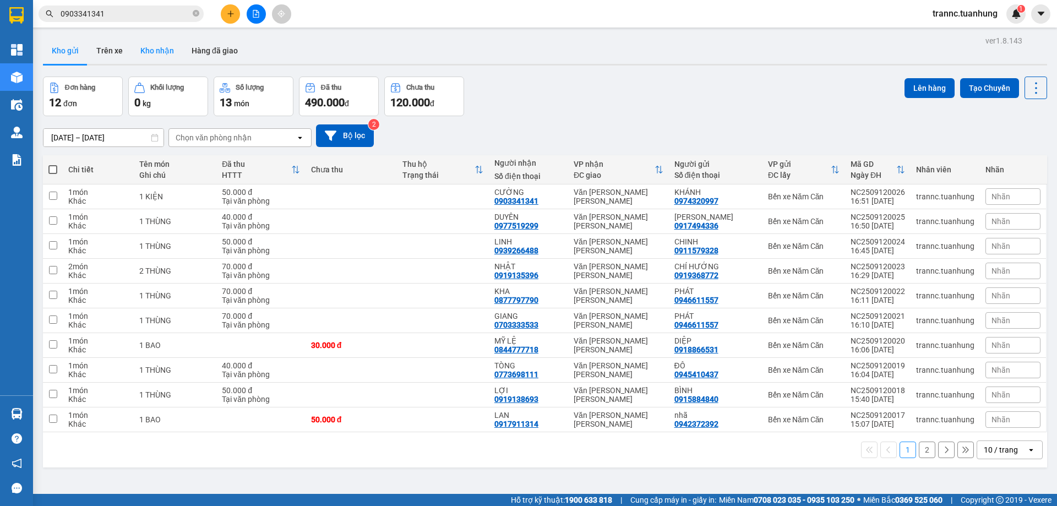
click at [155, 54] on button "Kho nhận" at bounding box center [157, 50] width 51 height 26
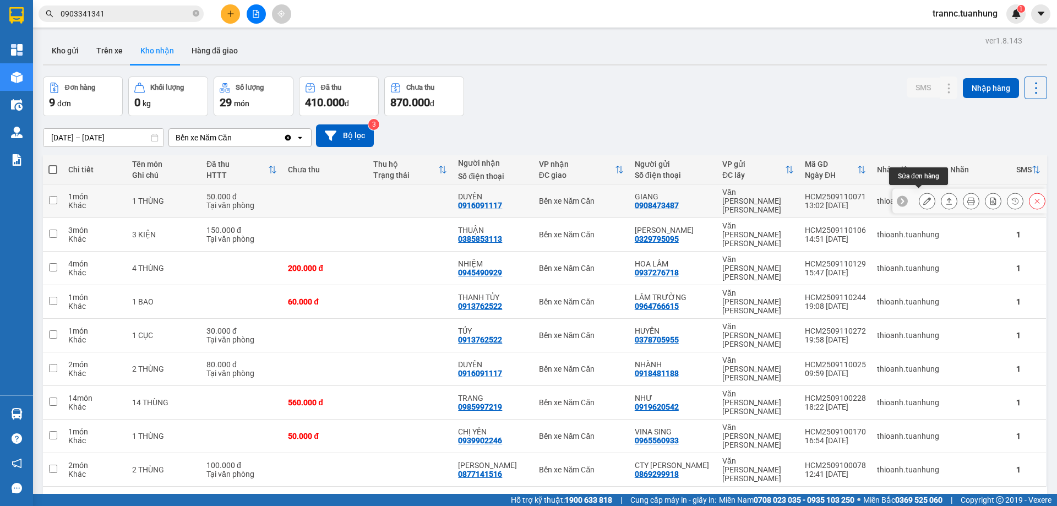
click at [923, 197] on icon at bounding box center [927, 201] width 8 height 8
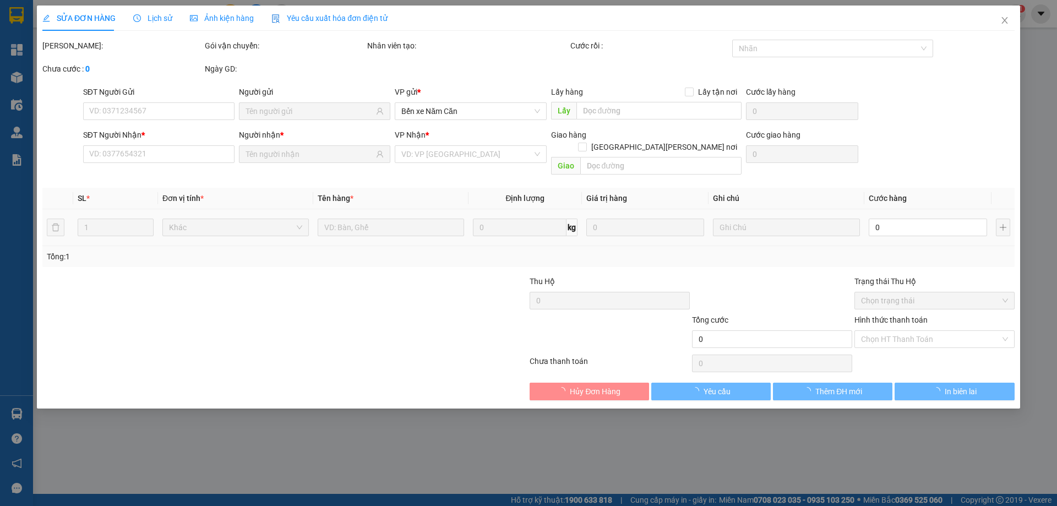
type input "0908473487"
type input "GIANG"
type input "0916091117"
type input "DUYÊN"
type input "50.000"
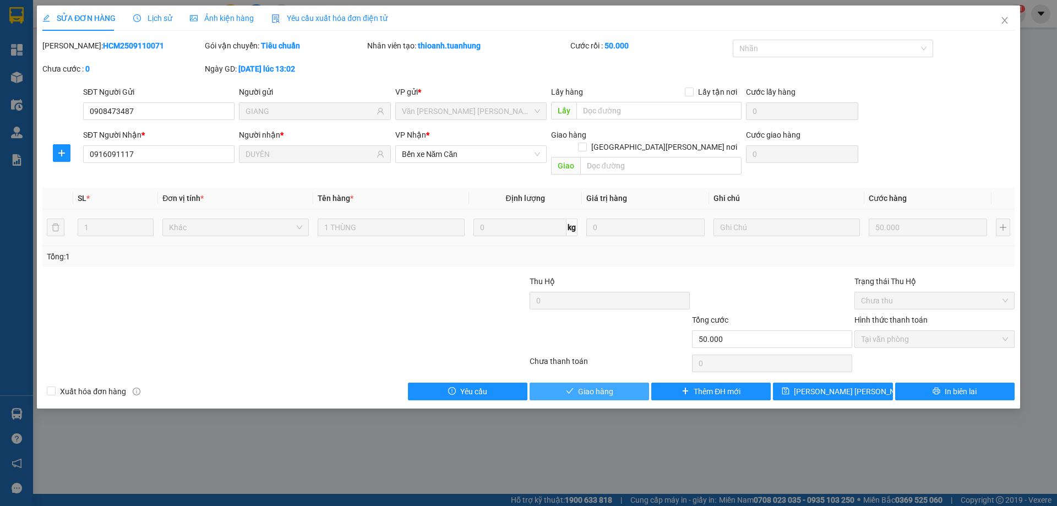
click at [594, 385] on span "Giao hàng" at bounding box center [595, 391] width 35 height 12
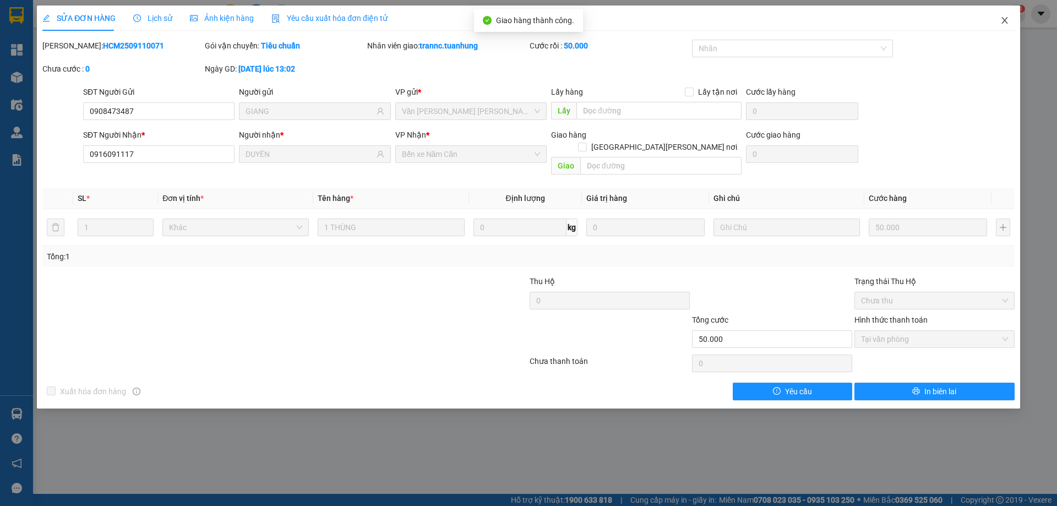
click at [996, 23] on span "Close" at bounding box center [1004, 21] width 31 height 31
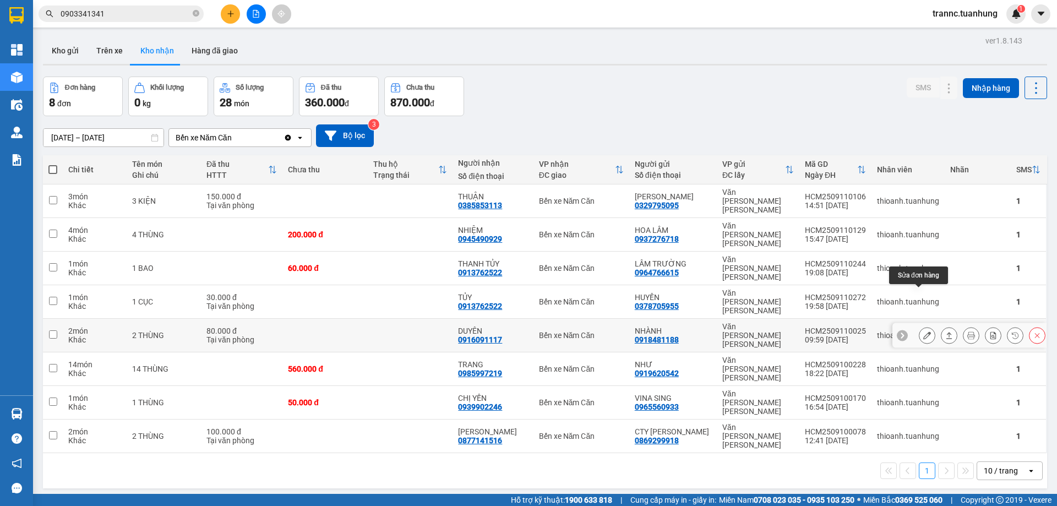
click at [923, 331] on icon at bounding box center [927, 335] width 8 height 8
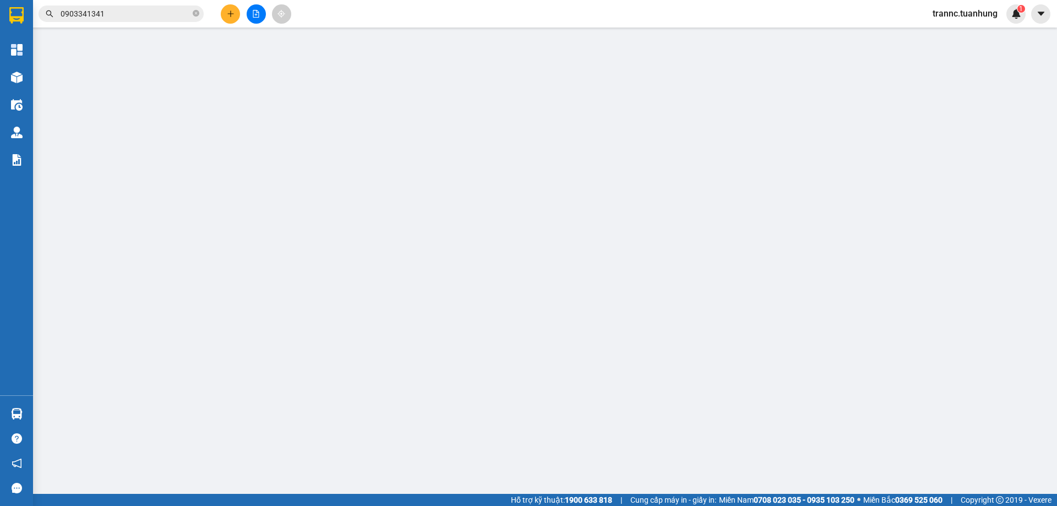
type input "0918481188"
type input "NHÀNH"
type input "0916091117"
type input "DUYÊN"
type input "80.000"
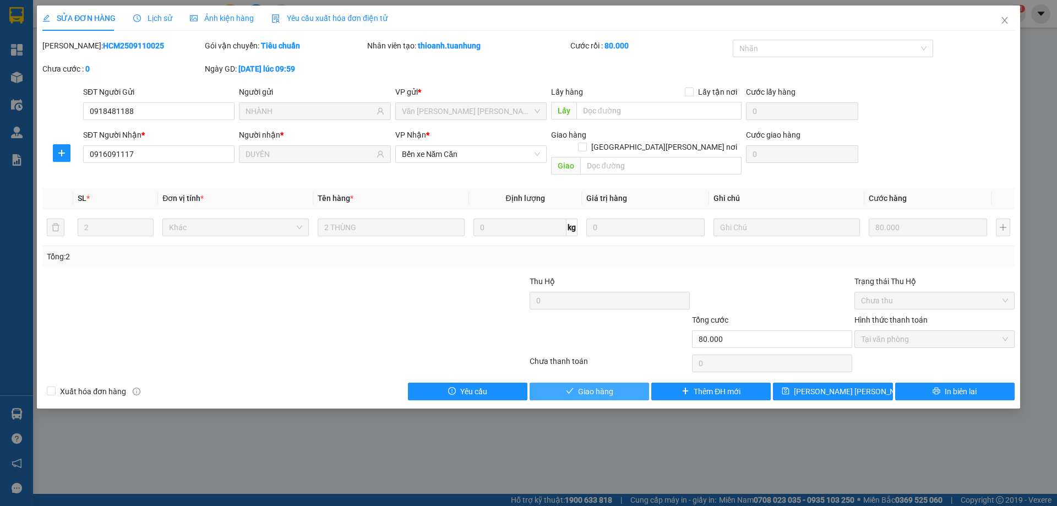
click at [594, 385] on span "Giao hàng" at bounding box center [595, 391] width 35 height 12
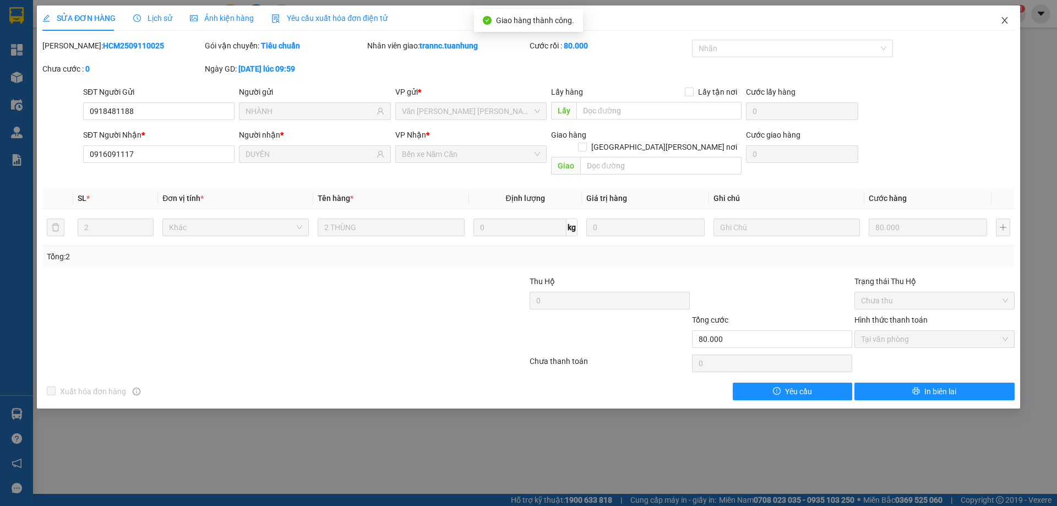
click at [1002, 22] on icon "close" at bounding box center [1004, 20] width 9 height 9
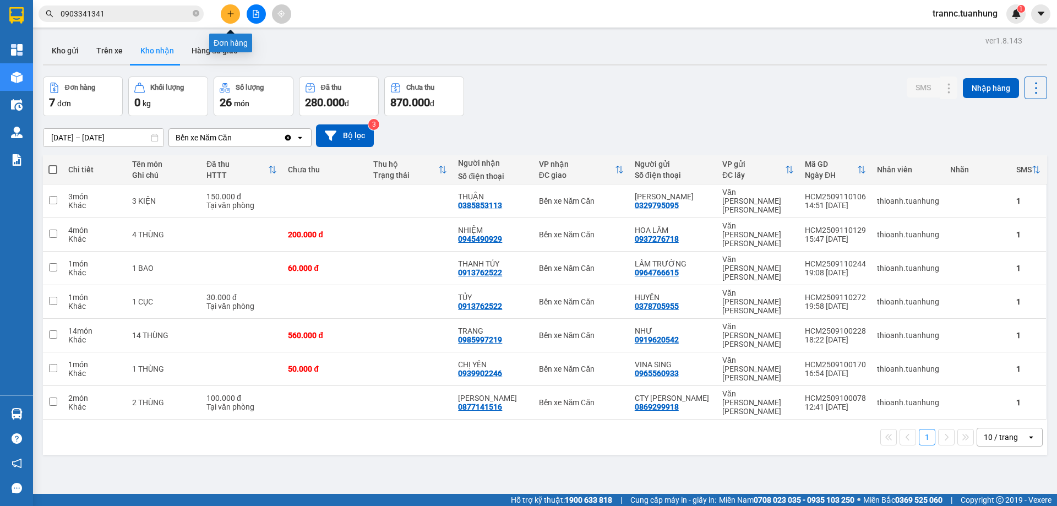
click at [232, 19] on button at bounding box center [230, 13] width 19 height 19
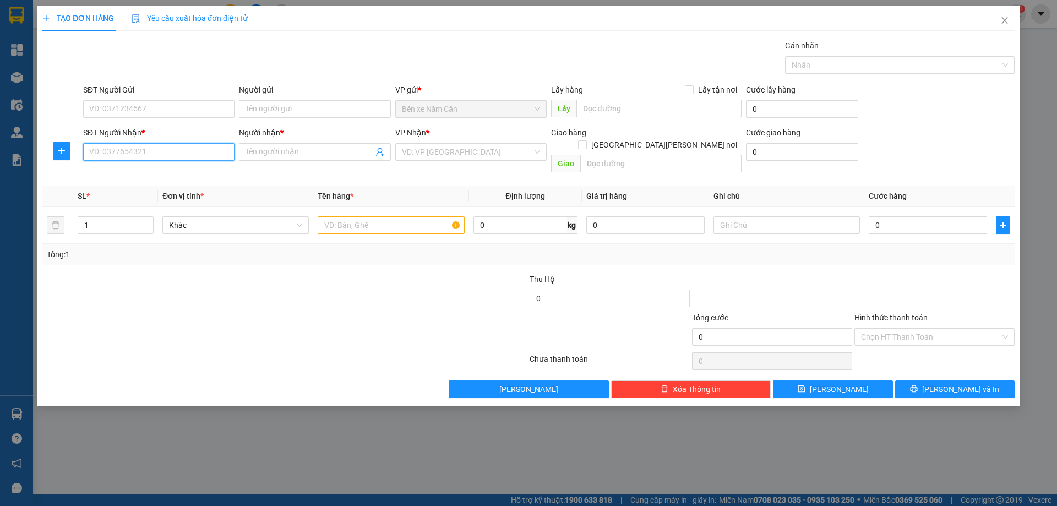
click at [183, 159] on input "SĐT Người Nhận *" at bounding box center [158, 152] width 151 height 18
click at [315, 157] on input "Người nhận *" at bounding box center [309, 152] width 127 height 12
type input "[PERSON_NAME] AN"
click at [163, 147] on input "SĐT Người Nhận *" at bounding box center [158, 152] width 151 height 18
type input "0944484311"
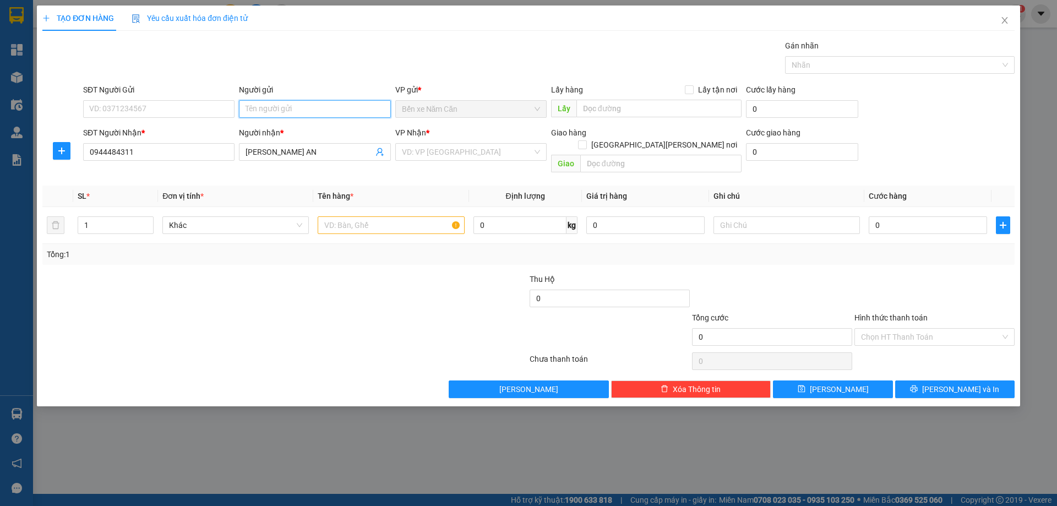
click at [264, 113] on input "Người gửi" at bounding box center [314, 109] width 151 height 18
type input "[PERSON_NAME] AN"
click at [453, 146] on input "search" at bounding box center [467, 152] width 130 height 17
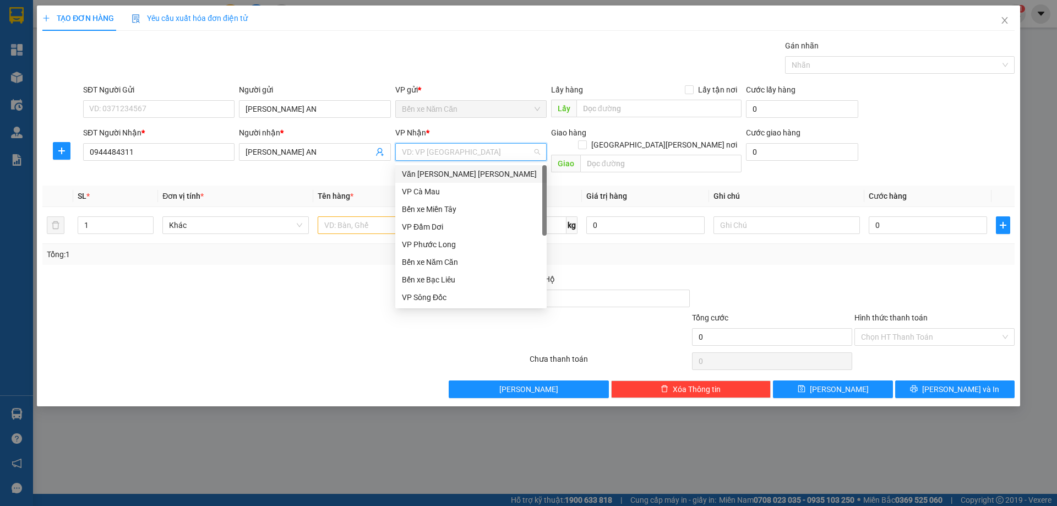
click at [437, 174] on div "Văn [PERSON_NAME] [PERSON_NAME]" at bounding box center [471, 174] width 138 height 12
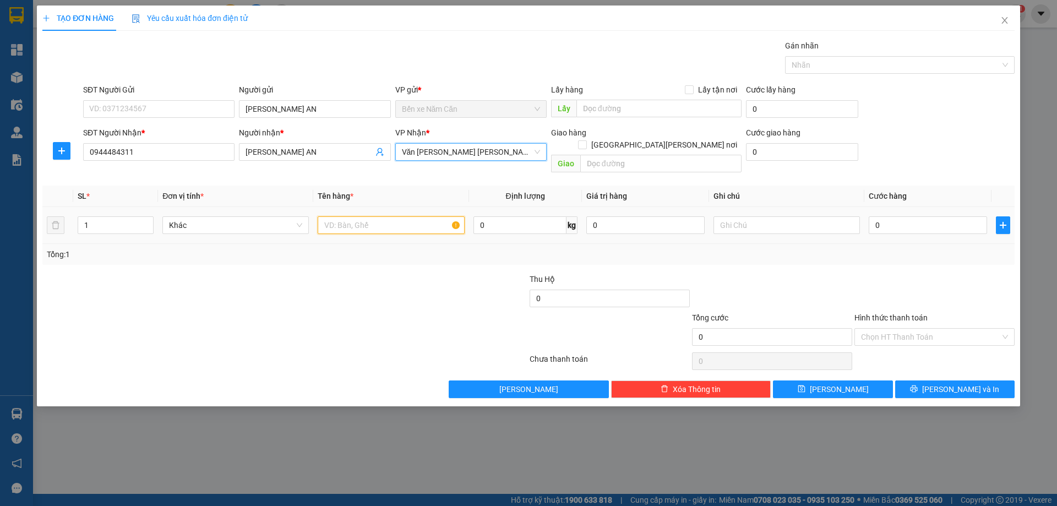
click at [368, 216] on input "text" at bounding box center [391, 225] width 146 height 18
type input "1 XE"
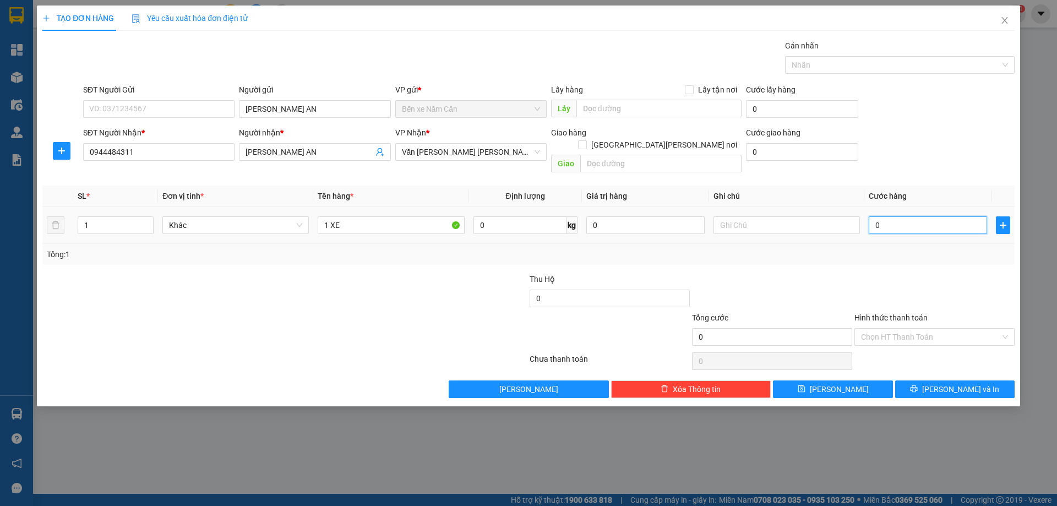
click at [890, 216] on input "0" at bounding box center [928, 225] width 118 height 18
type input "3"
type input "30"
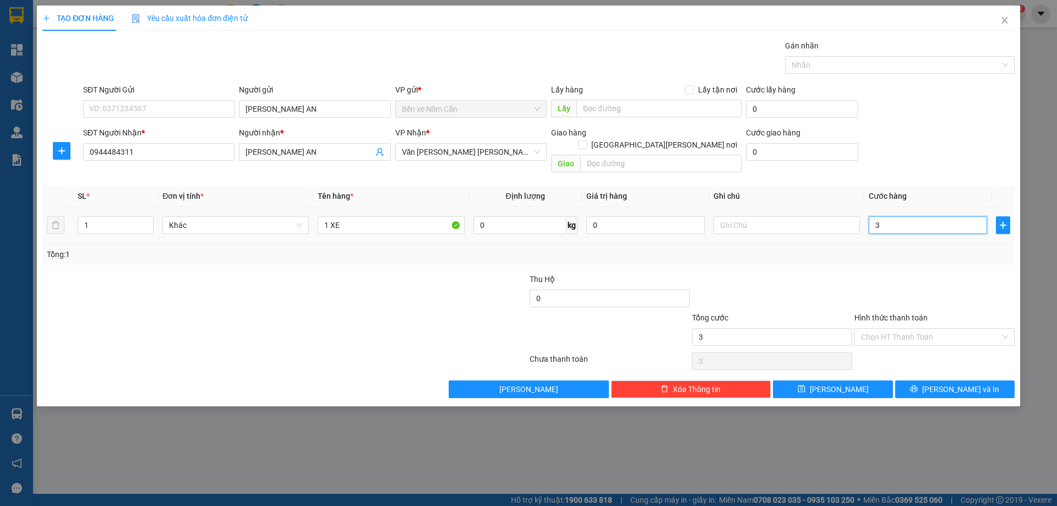
type input "30"
type input "300"
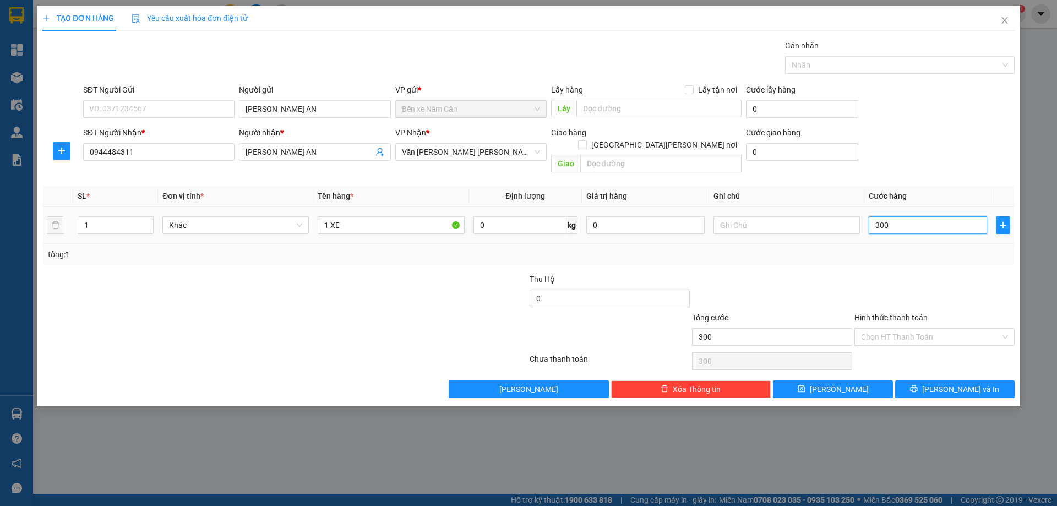
type input "3.000"
type input "30.000"
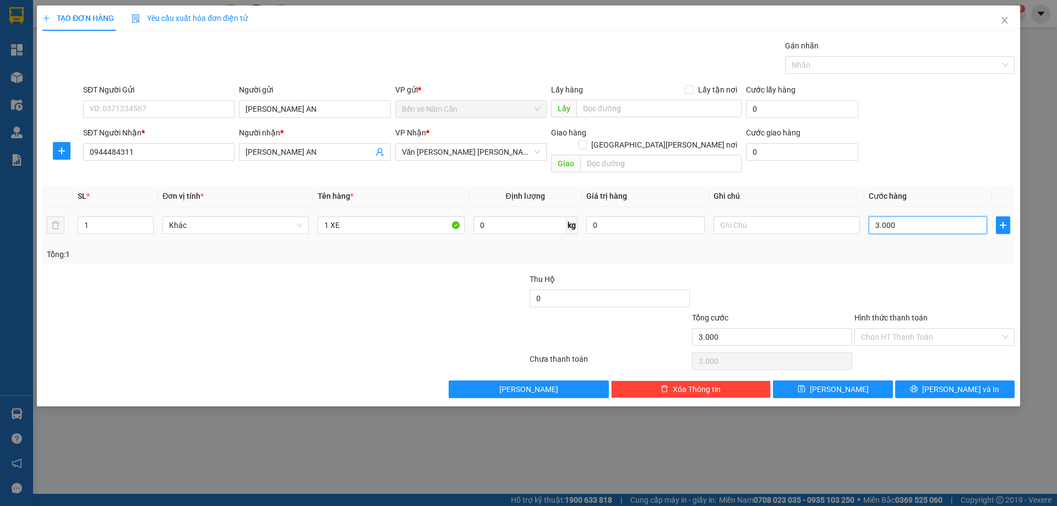
type input "30.000"
type input "300.000"
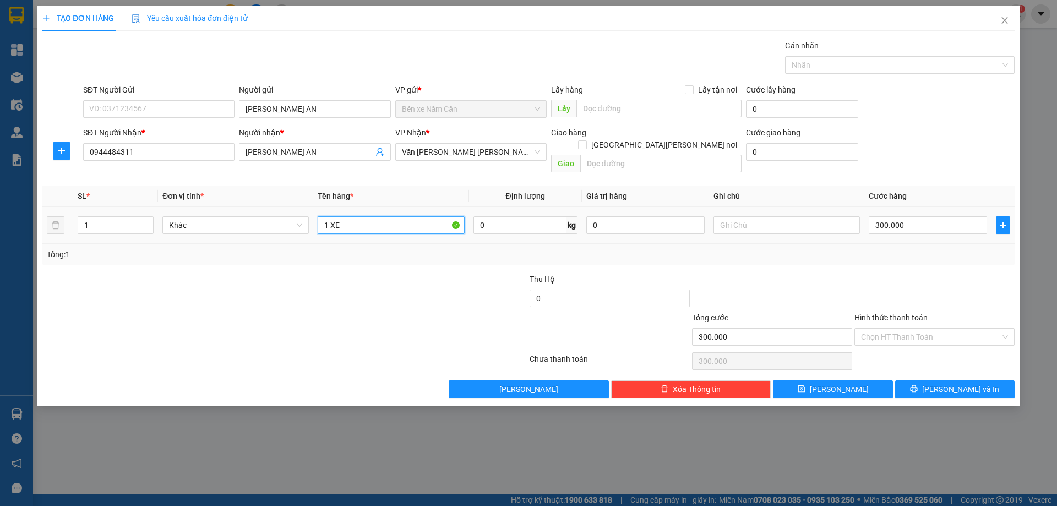
click at [383, 216] on input "1 XE" at bounding box center [391, 225] width 146 height 18
click at [426, 216] on input "1 XE 69AL_00536" at bounding box center [391, 225] width 146 height 18
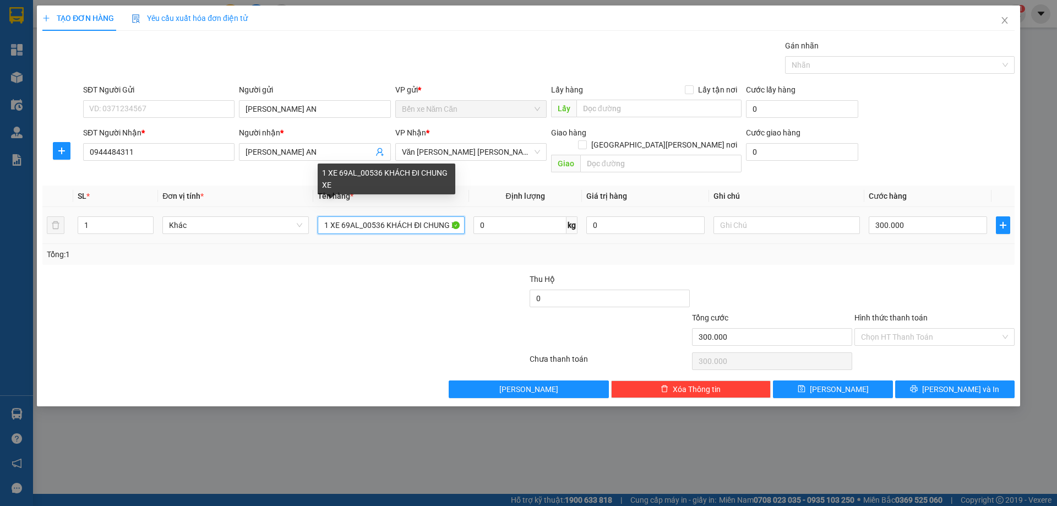
scroll to position [0, 2]
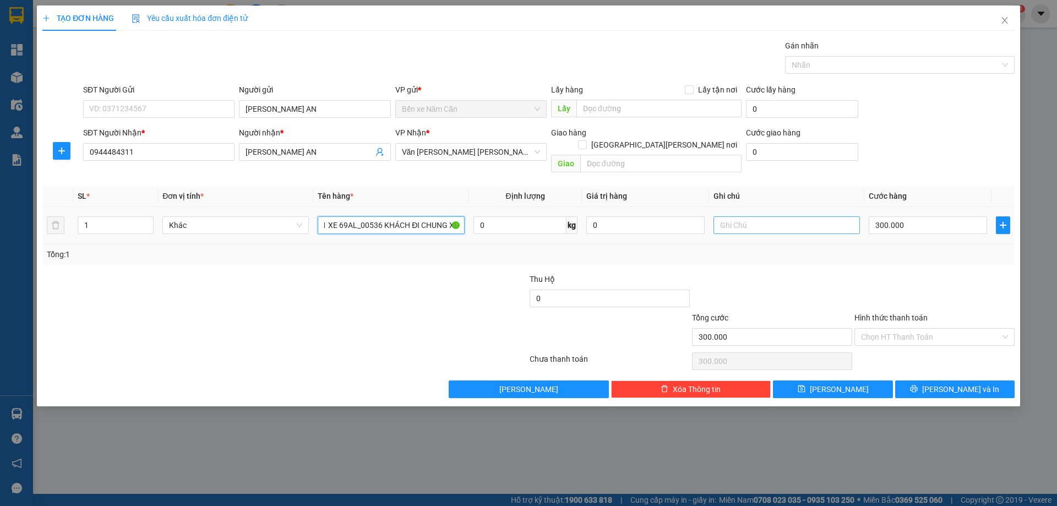
type input "1 XE 69AL_00536 KHÁCH ĐI CHUNG XE"
click at [793, 216] on input "text" at bounding box center [787, 225] width 146 height 18
type input "KHÁCH ĐI CHUNG XE 379 (KHÁCH TỰ ĐEM XĂNG )"
click at [907, 329] on input "Hình thức thanh toán" at bounding box center [930, 337] width 139 height 17
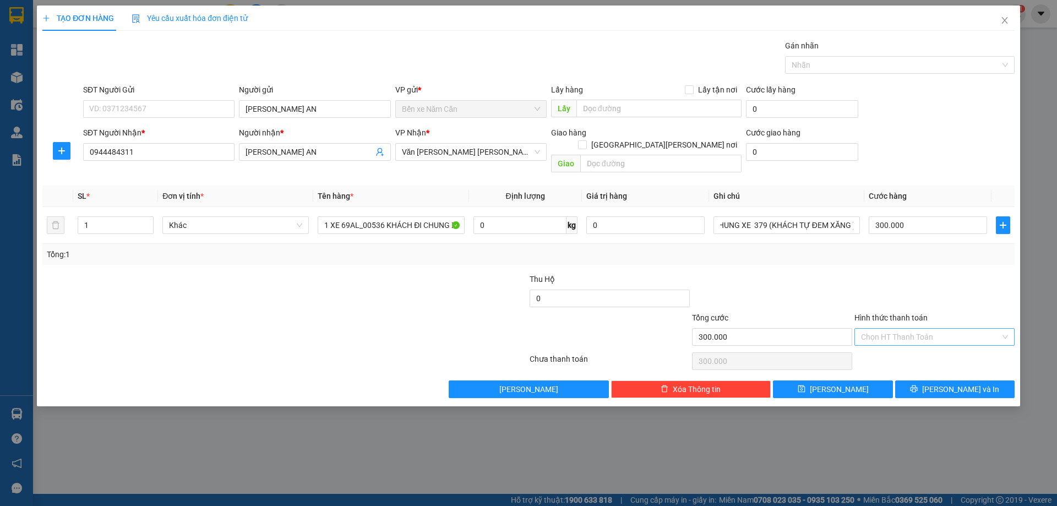
scroll to position [0, 0]
click at [900, 342] on div "Tại văn phòng" at bounding box center [934, 347] width 147 height 12
type input "0"
click at [945, 380] on button "[PERSON_NAME] và In" at bounding box center [954, 389] width 119 height 18
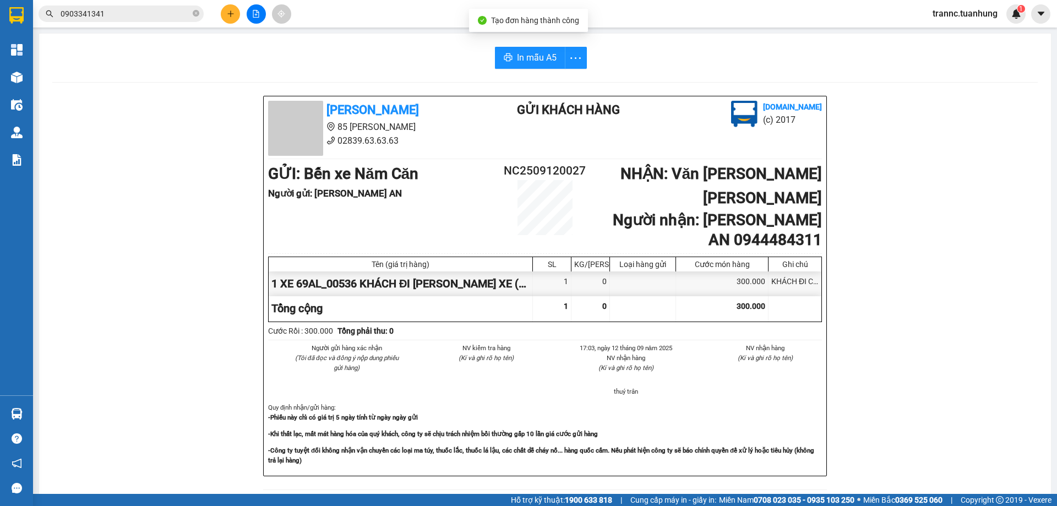
click at [539, 61] on span "In mẫu A5" at bounding box center [537, 58] width 40 height 14
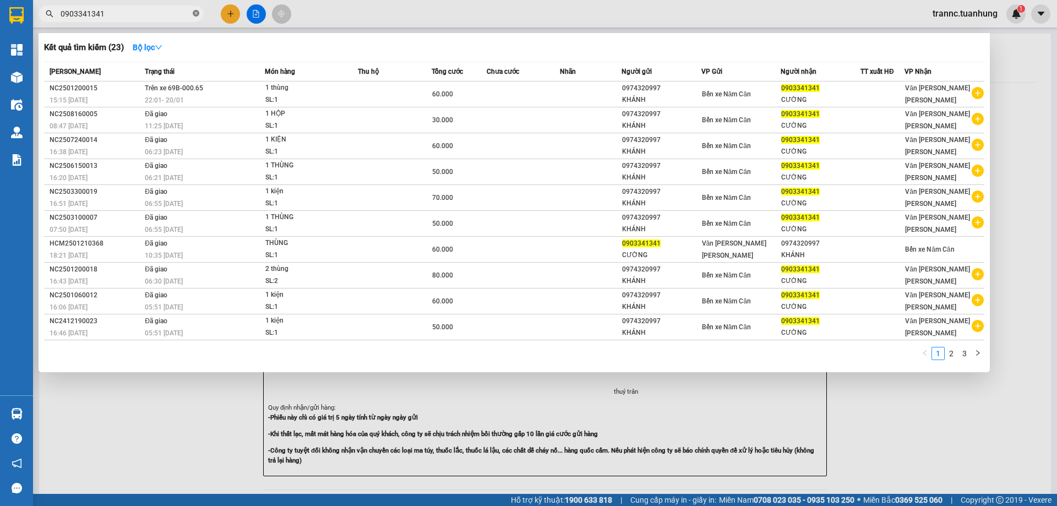
click at [195, 13] on icon "close-circle" at bounding box center [196, 13] width 7 height 7
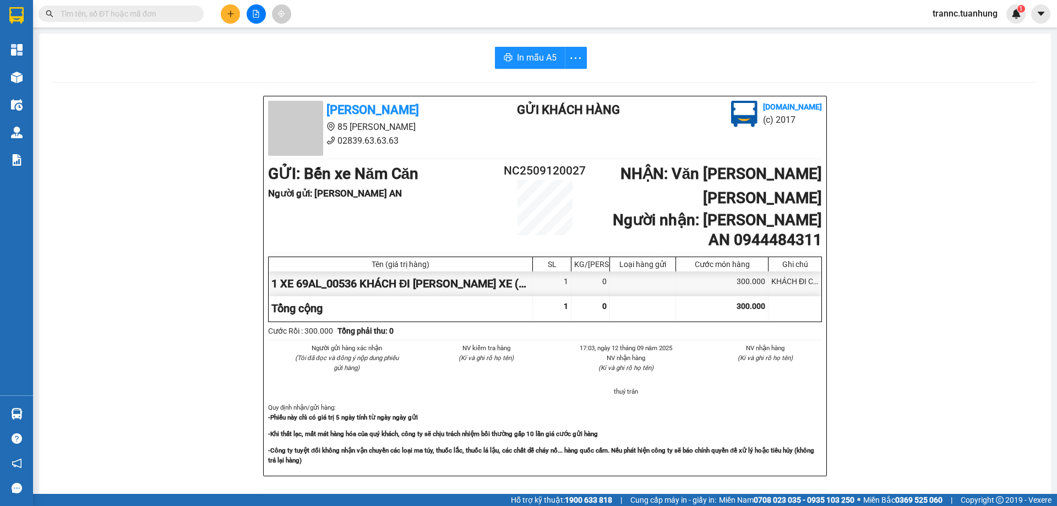
click at [187, 14] on input "text" at bounding box center [126, 14] width 130 height 12
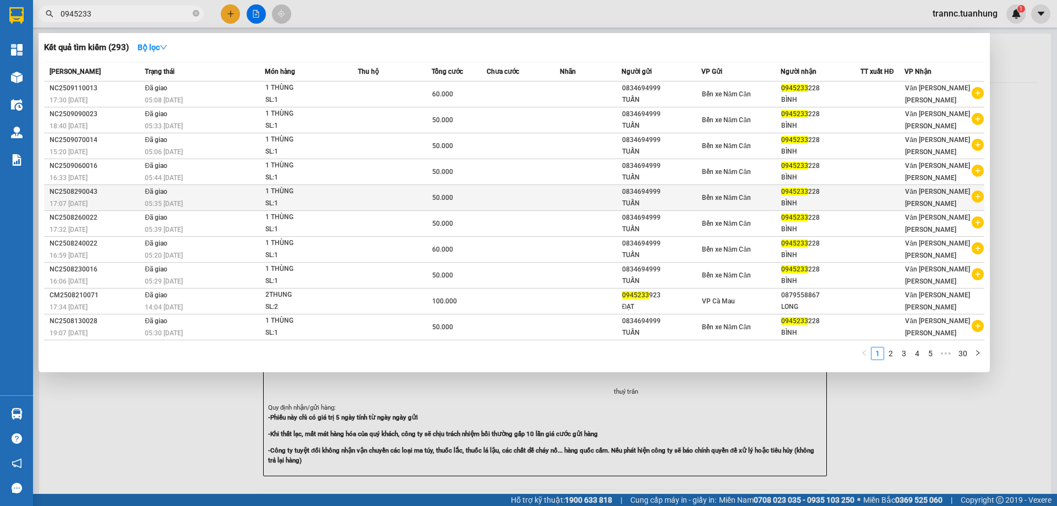
type input "0945233"
click at [982, 195] on icon "plus-circle" at bounding box center [978, 197] width 12 height 12
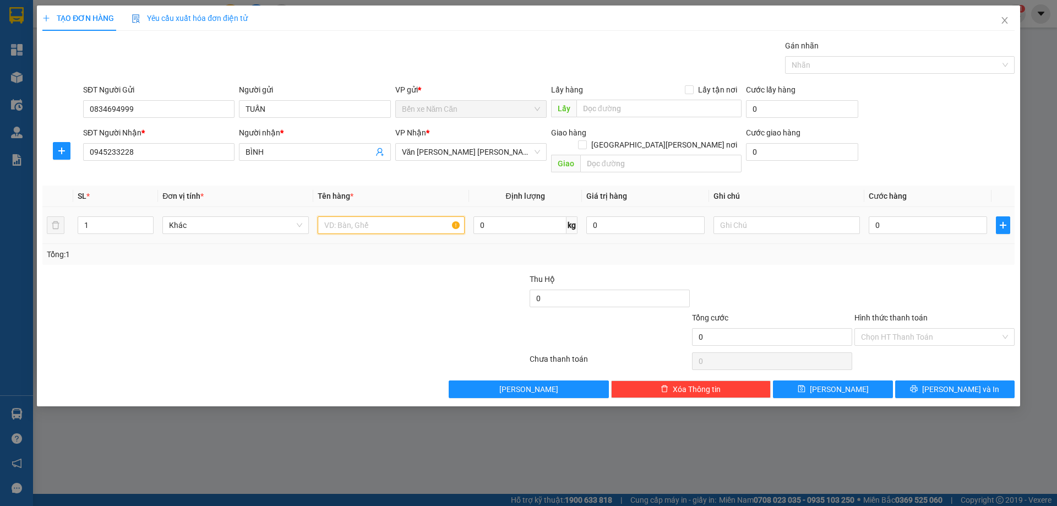
click at [329, 216] on input "text" at bounding box center [391, 225] width 146 height 18
type input "1 THÙNG"
click at [890, 217] on input "0" at bounding box center [928, 225] width 118 height 18
type input "5"
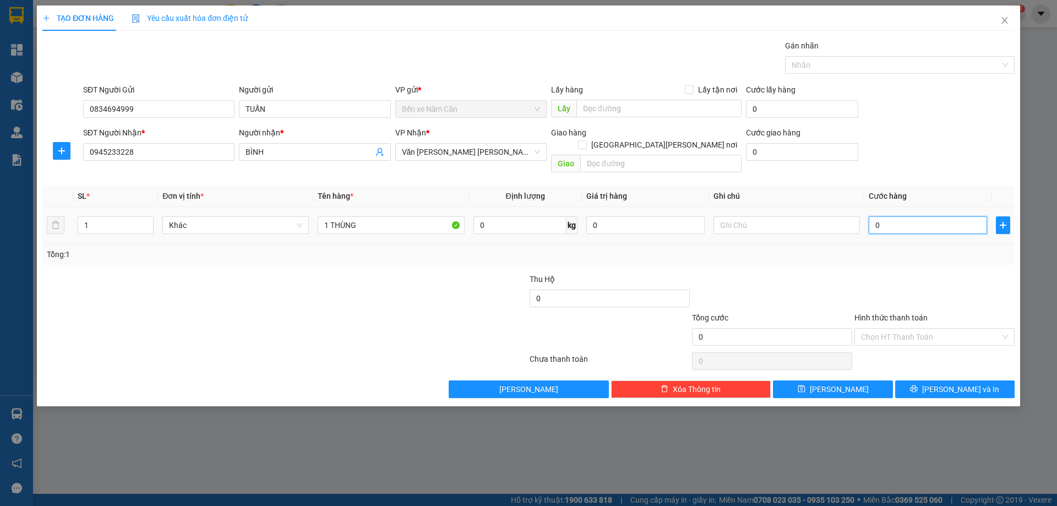
type input "5"
type input "50"
type input "50.000"
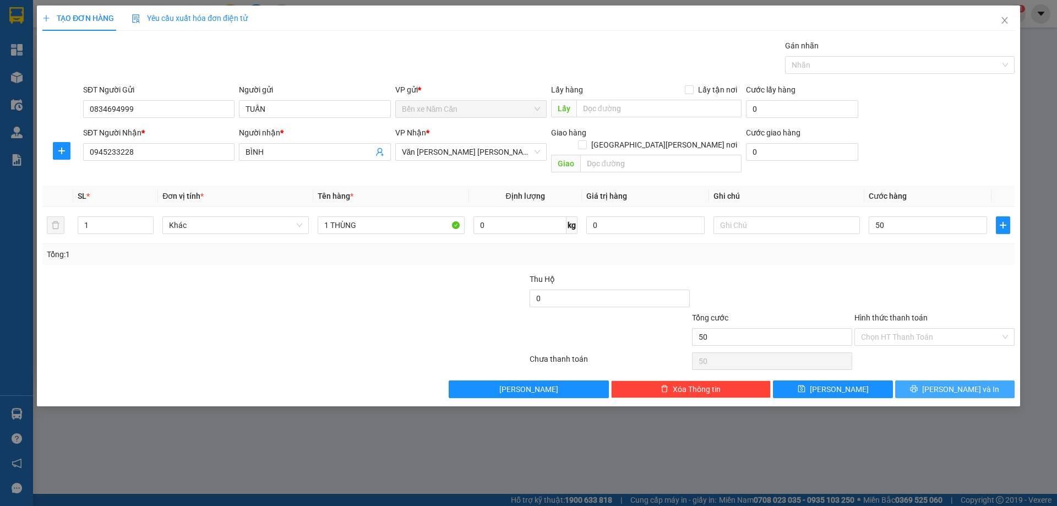
type input "50.000"
click at [926, 380] on button "[PERSON_NAME] và In" at bounding box center [954, 389] width 119 height 18
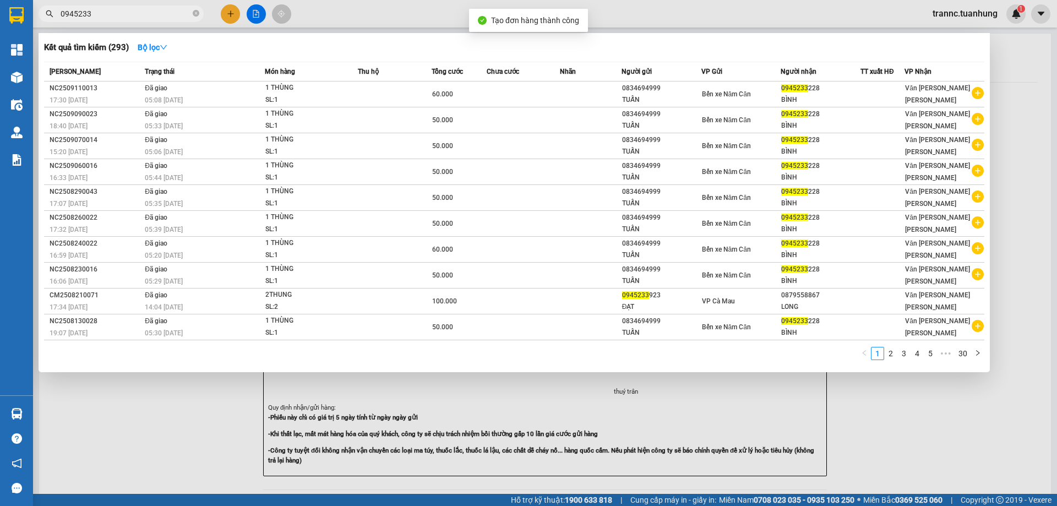
drag, startPoint x: 929, startPoint y: 431, endPoint x: 384, endPoint y: 112, distance: 631.0
click at [924, 426] on div at bounding box center [528, 253] width 1057 height 506
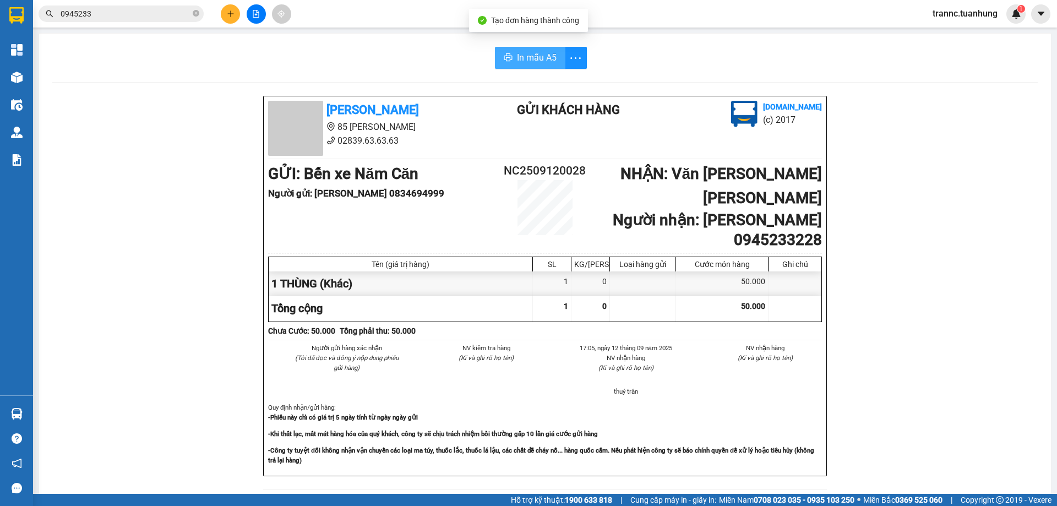
click at [510, 61] on button "In mẫu A5" at bounding box center [530, 58] width 70 height 22
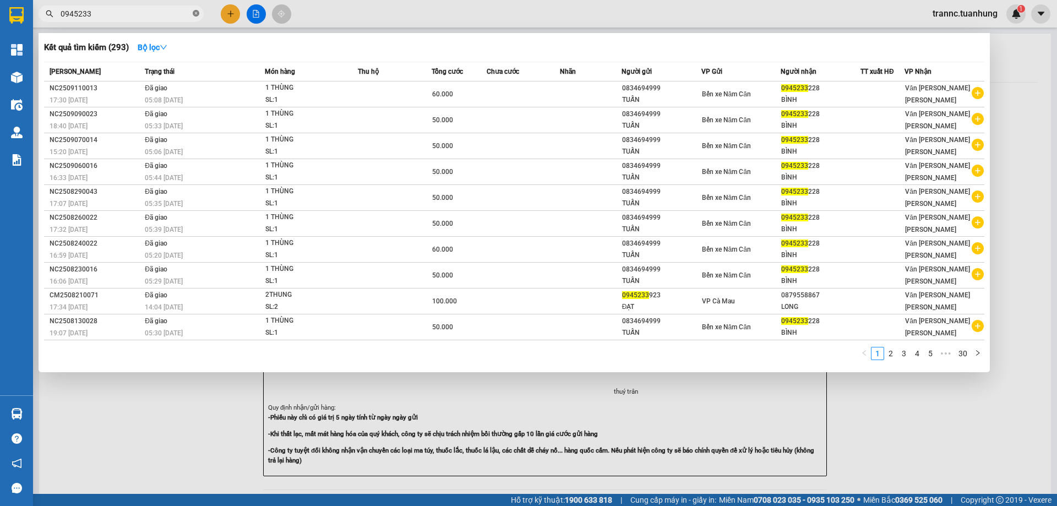
drag, startPoint x: 196, startPoint y: 12, endPoint x: 179, endPoint y: 13, distance: 17.1
click at [195, 12] on icon "close-circle" at bounding box center [196, 13] width 7 height 7
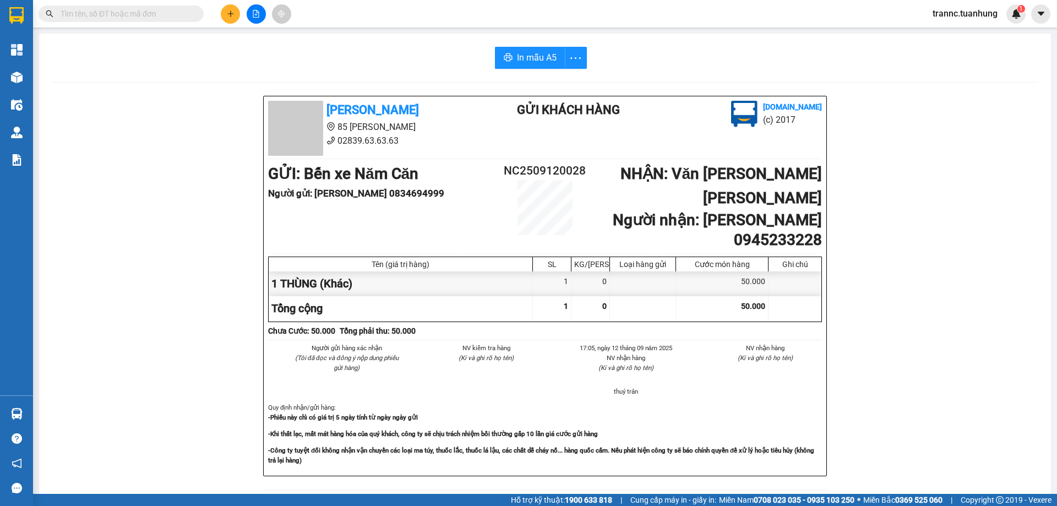
click at [175, 14] on input "text" at bounding box center [126, 14] width 130 height 12
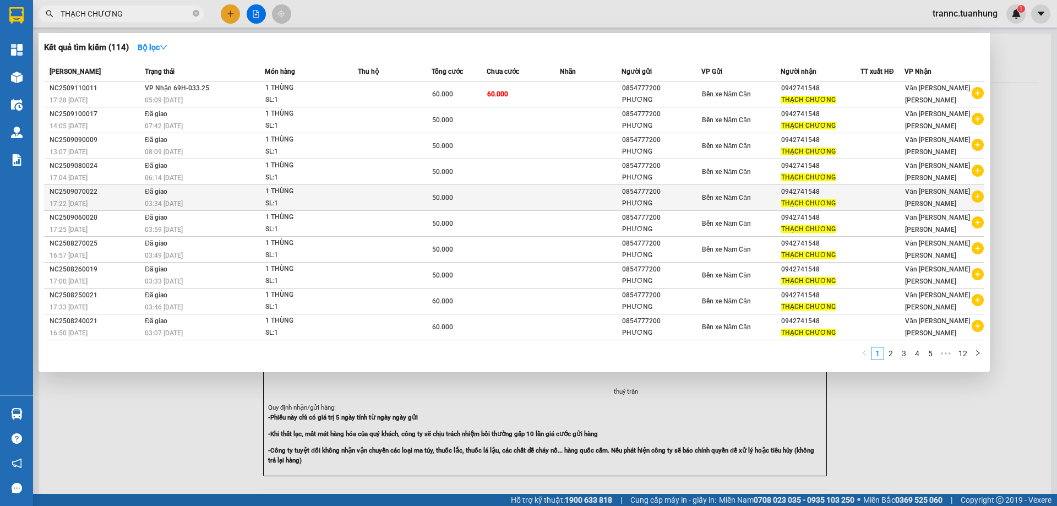
type input "THẠCH CHƯƠNG"
click at [978, 197] on icon "plus-circle" at bounding box center [978, 197] width 12 height 12
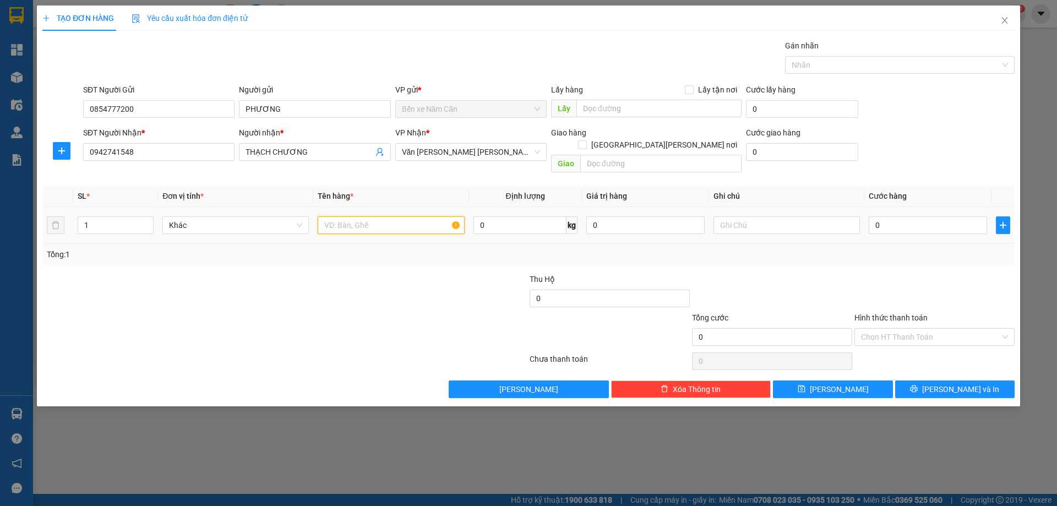
click at [385, 216] on input "text" at bounding box center [391, 225] width 146 height 18
type input "1 KIỆN"
click at [932, 216] on input "0" at bounding box center [928, 225] width 118 height 18
type input "7"
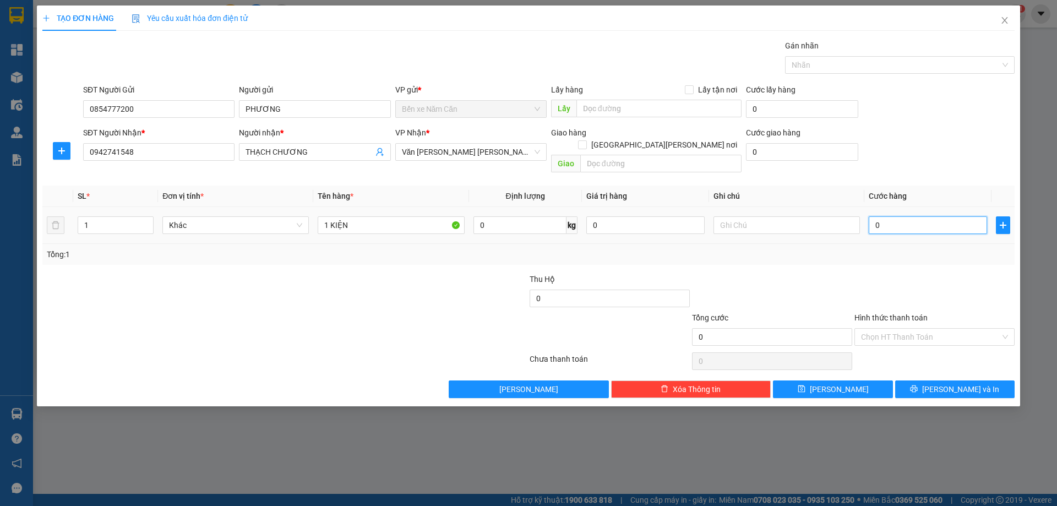
type input "7"
type input "70"
type input "70.000"
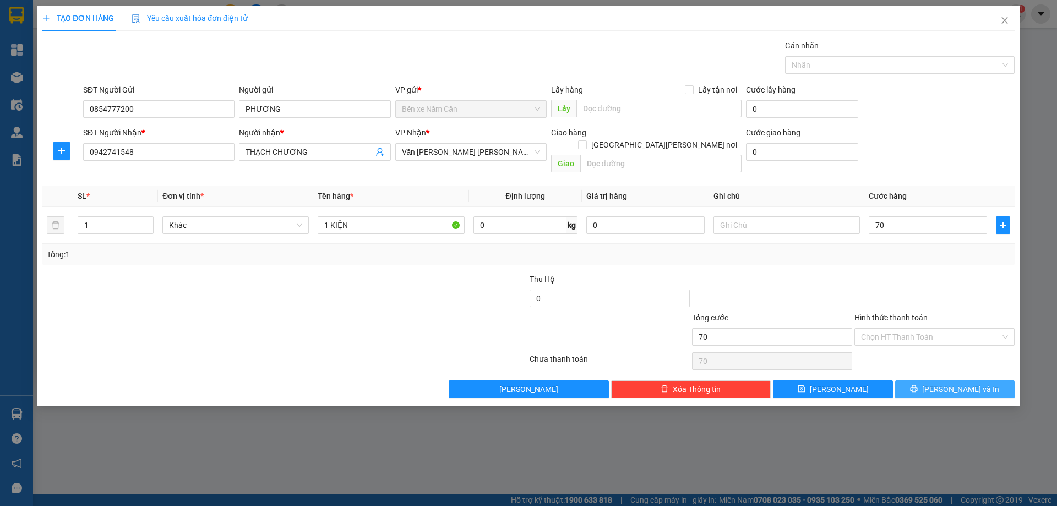
type input "70.000"
click at [921, 380] on button "[PERSON_NAME] và In" at bounding box center [954, 389] width 119 height 18
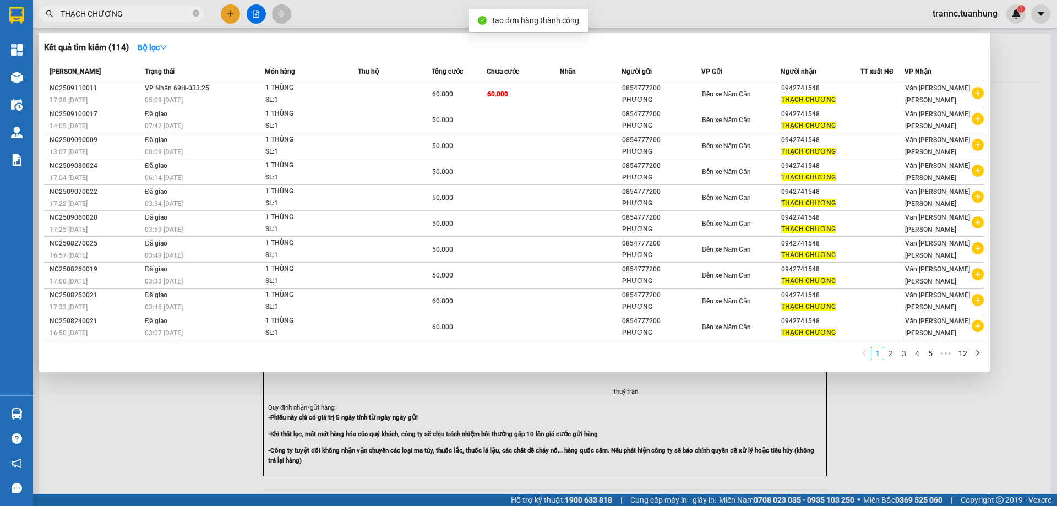
click at [929, 464] on div at bounding box center [528, 253] width 1057 height 506
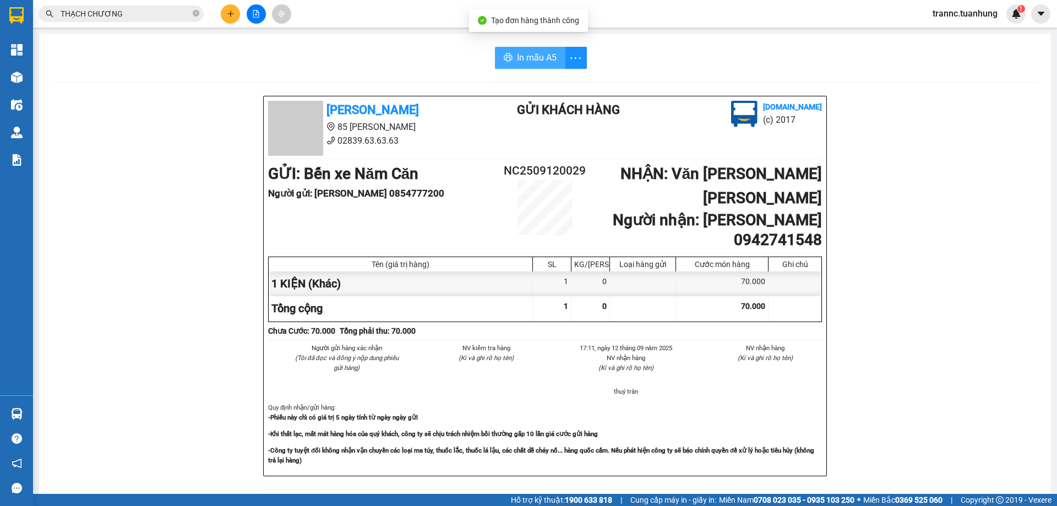
click at [546, 56] on span "In mẫu A5" at bounding box center [537, 58] width 40 height 14
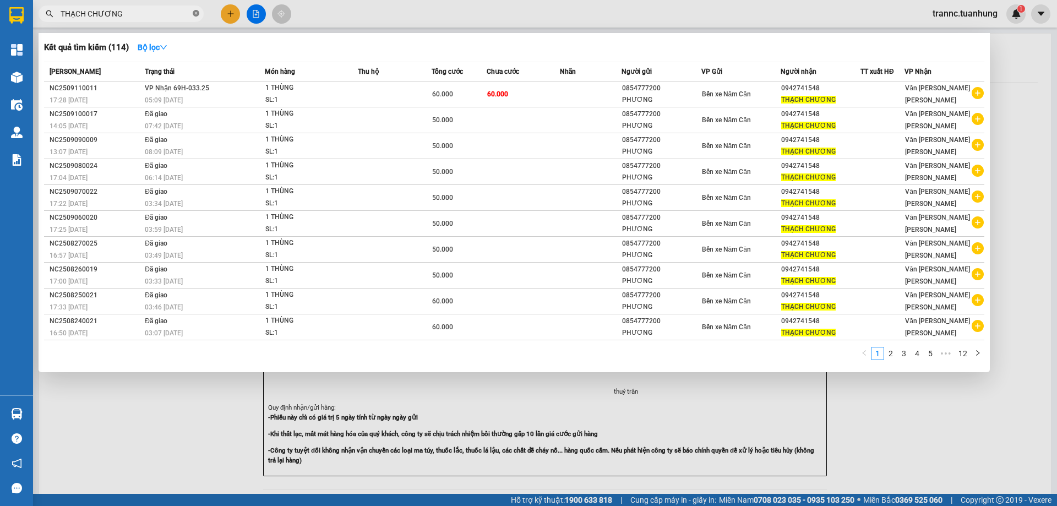
click at [197, 12] on icon "close-circle" at bounding box center [196, 13] width 7 height 7
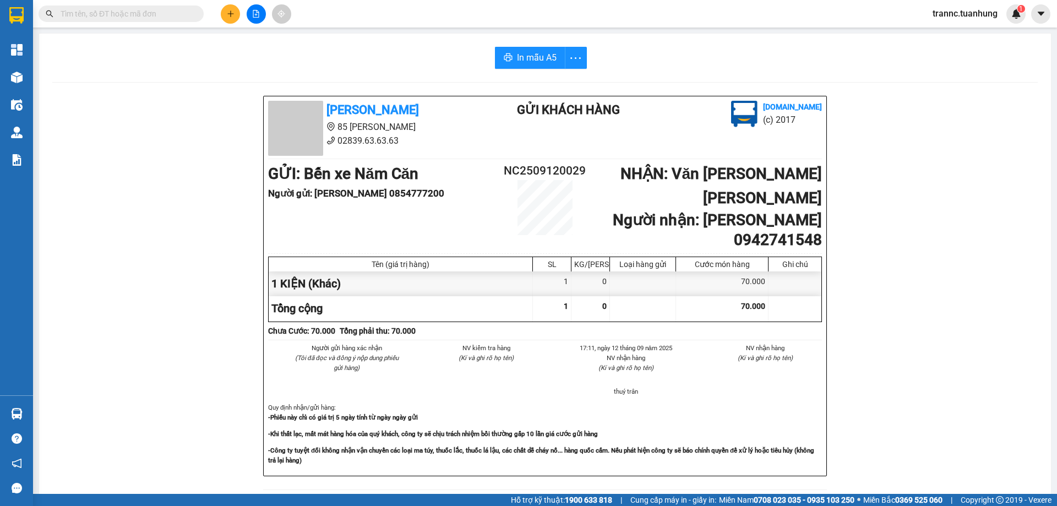
click at [184, 12] on input "text" at bounding box center [126, 14] width 130 height 12
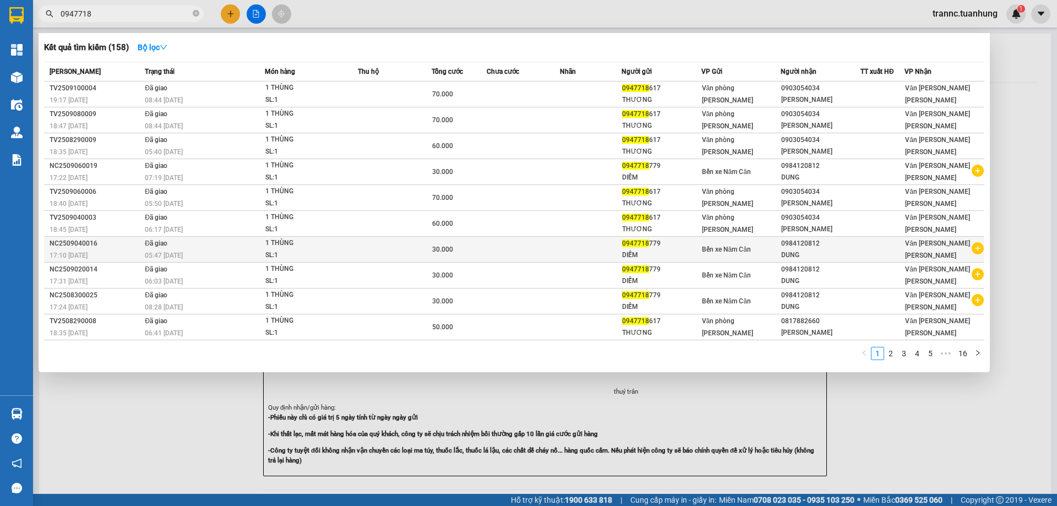
type input "0947718"
click at [979, 251] on icon "plus-circle" at bounding box center [978, 248] width 12 height 12
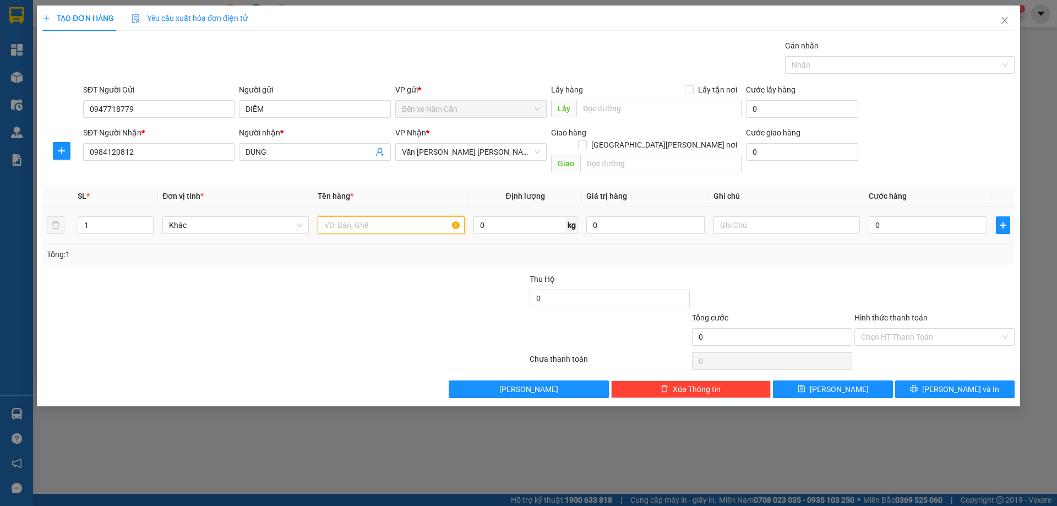
click at [416, 221] on input "text" at bounding box center [391, 225] width 146 height 18
type input "1 THÙNG"
click at [915, 216] on input "0" at bounding box center [928, 225] width 118 height 18
type input "3"
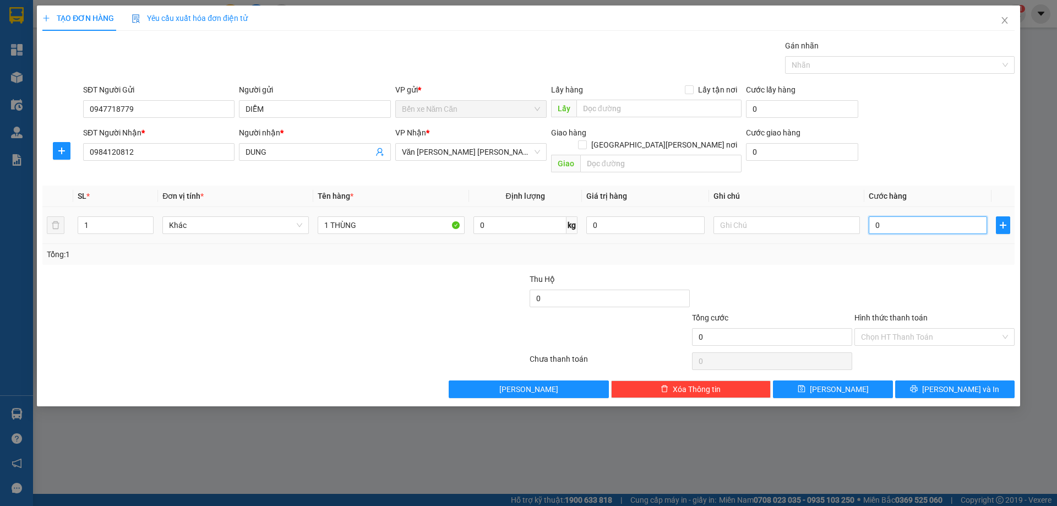
type input "3"
type input "30"
type input "30.000"
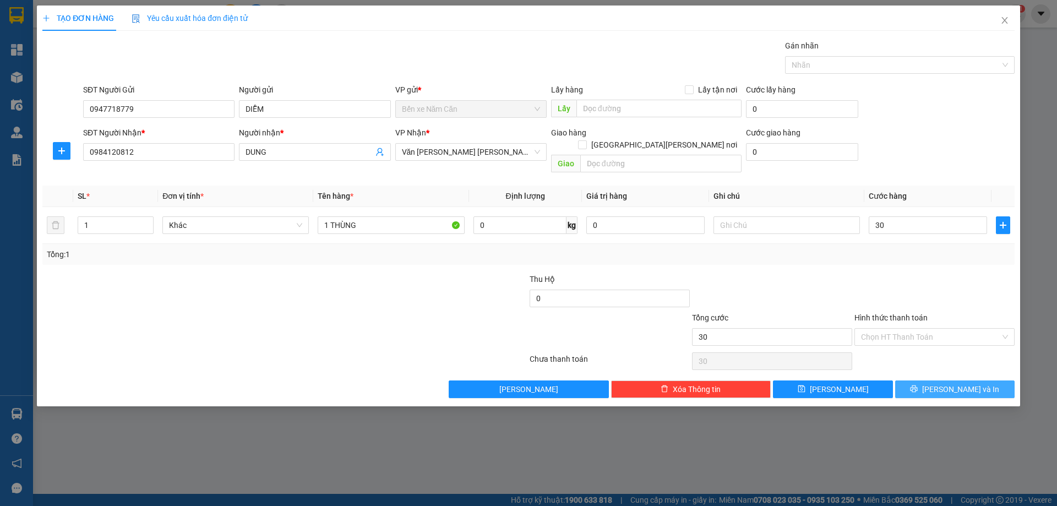
type input "30.000"
click at [962, 384] on button "[PERSON_NAME] và In" at bounding box center [954, 389] width 119 height 18
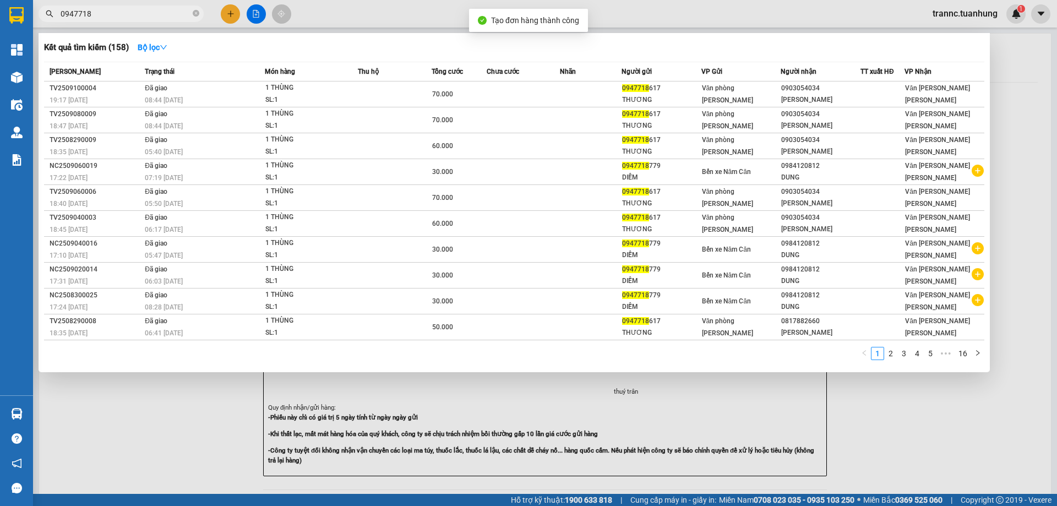
drag, startPoint x: 925, startPoint y: 465, endPoint x: 923, endPoint y: 449, distance: 16.1
click at [925, 458] on div at bounding box center [528, 253] width 1057 height 506
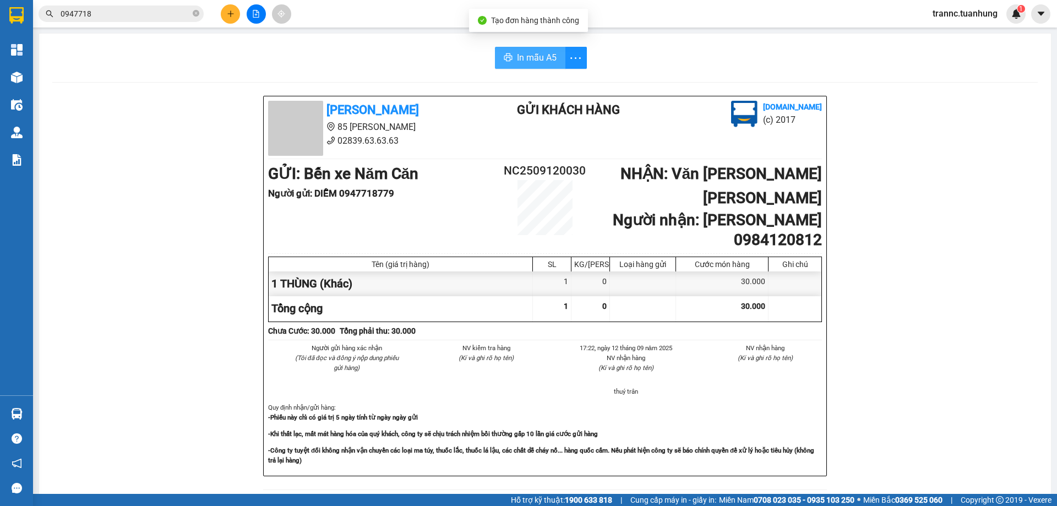
click at [536, 60] on span "In mẫu A5" at bounding box center [537, 58] width 40 height 14
click at [227, 14] on button at bounding box center [230, 13] width 19 height 19
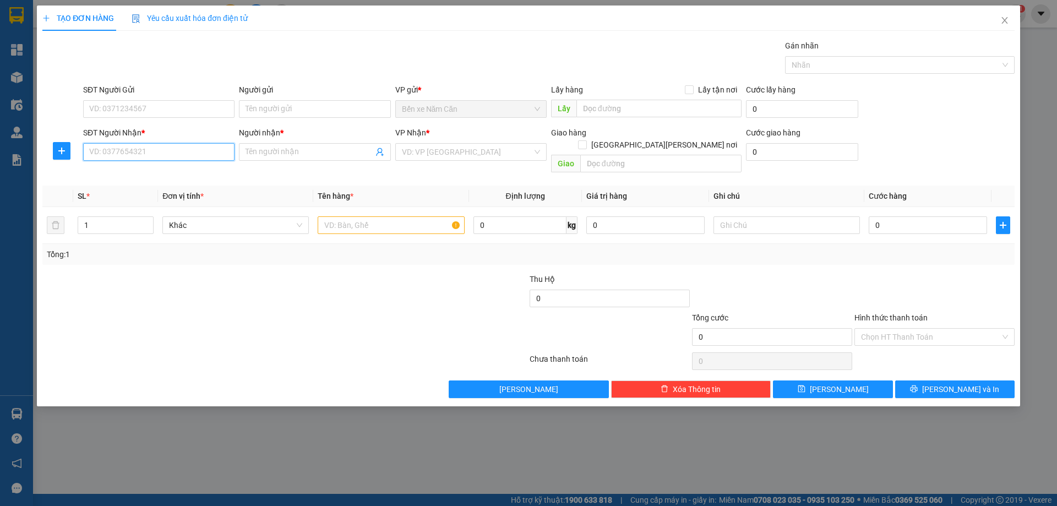
click at [160, 151] on input "SĐT Người Nhận *" at bounding box center [158, 152] width 151 height 18
click at [121, 174] on div "0919598277 - [PERSON_NAME]" at bounding box center [159, 174] width 138 height 12
type input "0919598277"
type input "[PERSON_NAME]"
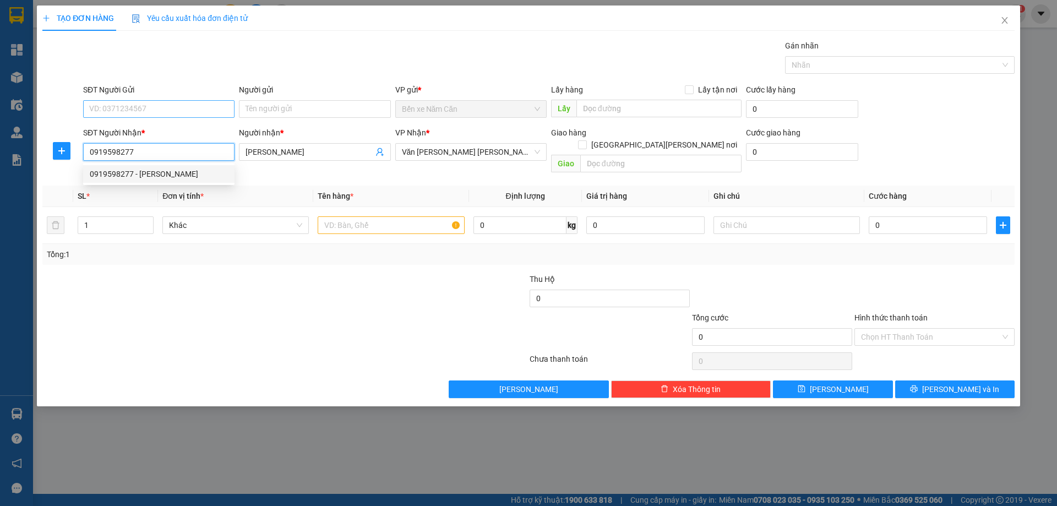
type input "0919598277"
click at [135, 107] on input "SĐT Người Gửi" at bounding box center [158, 109] width 151 height 18
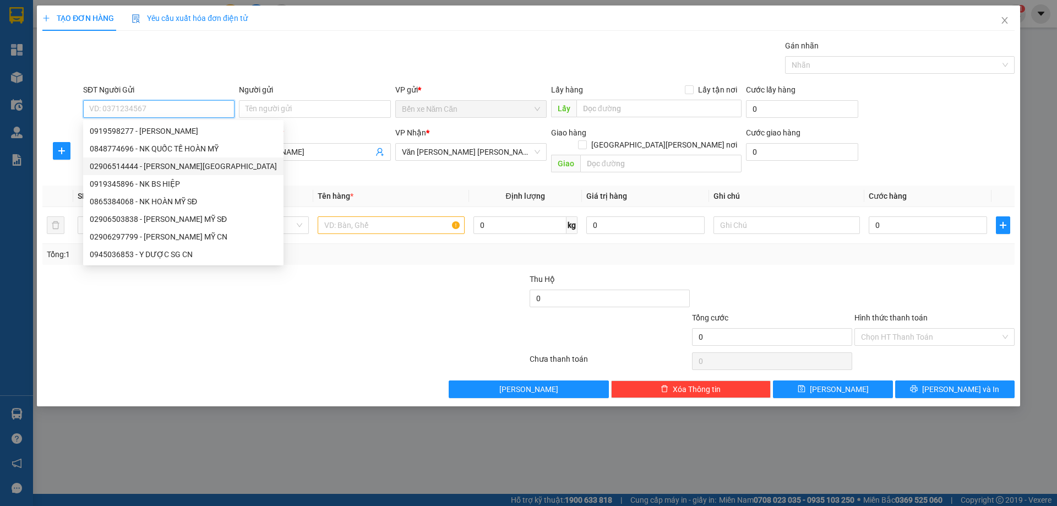
click at [183, 164] on div "02906514444 - [PERSON_NAME][GEOGRAPHIC_DATA]" at bounding box center [183, 166] width 187 height 12
type input "02906514444"
type input "[PERSON_NAME] MỸ [GEOGRAPHIC_DATA]"
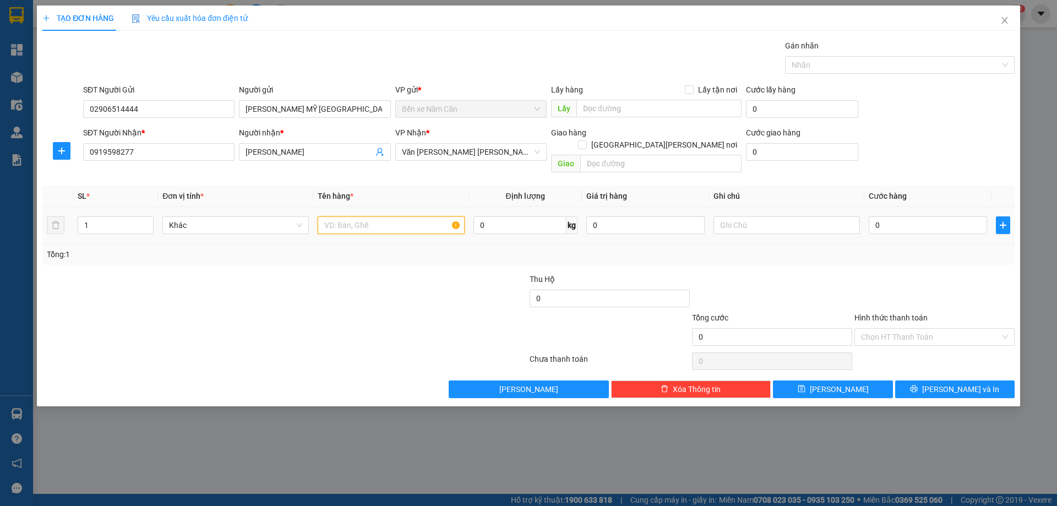
click at [392, 216] on input "text" at bounding box center [391, 225] width 146 height 18
type input "1 HỘP"
click at [901, 216] on input "0" at bounding box center [928, 225] width 118 height 18
type input "3"
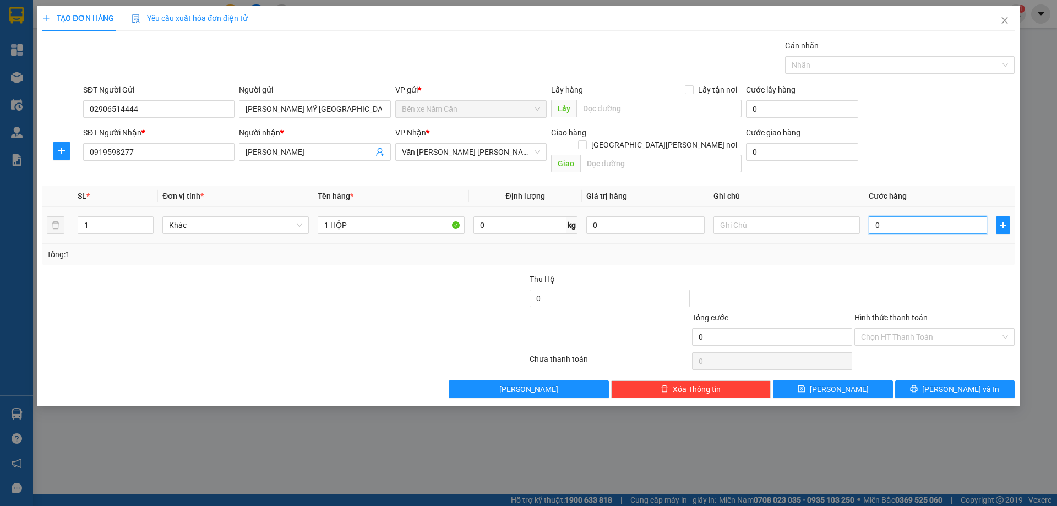
type input "3"
type input "30"
type input "30.000"
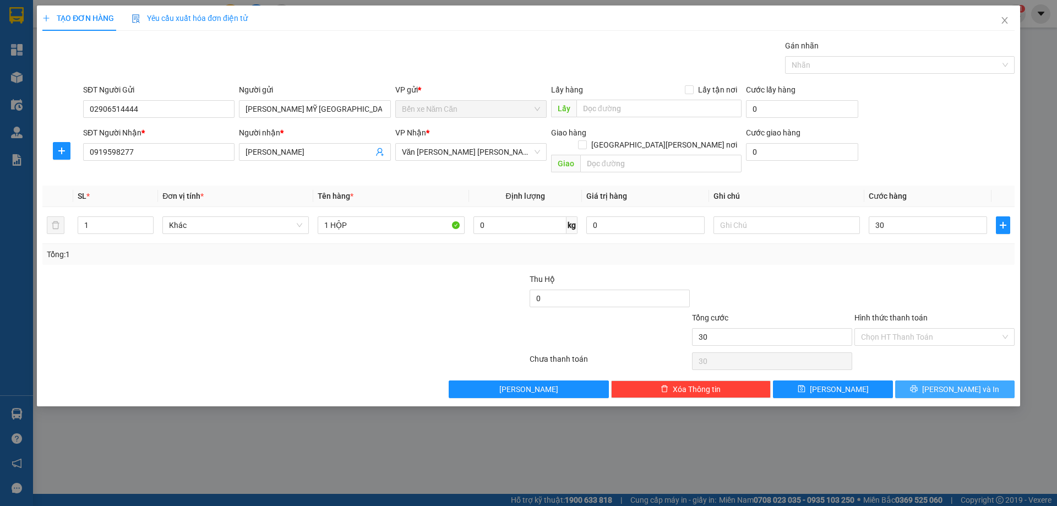
type input "30.000"
click at [959, 383] on span "[PERSON_NAME] và In" at bounding box center [960, 389] width 77 height 12
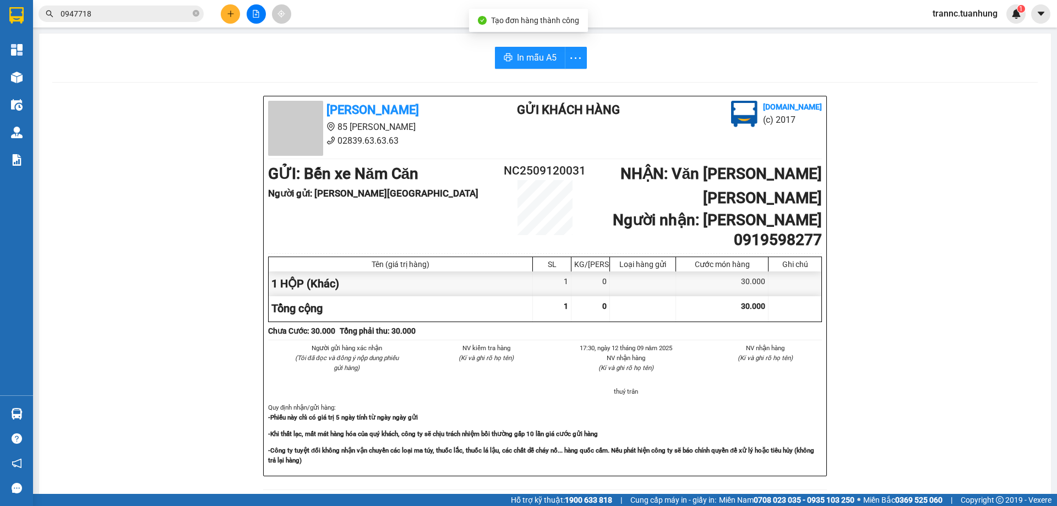
click at [991, 454] on div "[PERSON_NAME] 85 [PERSON_NAME] 02839.63.63.63 Gửi khách hàng [DOMAIN_NAME] (c) …" at bounding box center [545, 494] width 986 height 797
click at [530, 59] on span "In mẫu A5" at bounding box center [537, 58] width 40 height 14
drag, startPoint x: 406, startPoint y: 71, endPoint x: 230, endPoint y: 3, distance: 188.4
click at [387, 58] on div "In mẫu A5 [PERSON_NAME] 85 [PERSON_NAME] 02839.63.63.63 Gửi khách hàng [DOMAIN_…" at bounding box center [545, 470] width 1012 height 873
click at [194, 12] on icon "close-circle" at bounding box center [196, 13] width 7 height 7
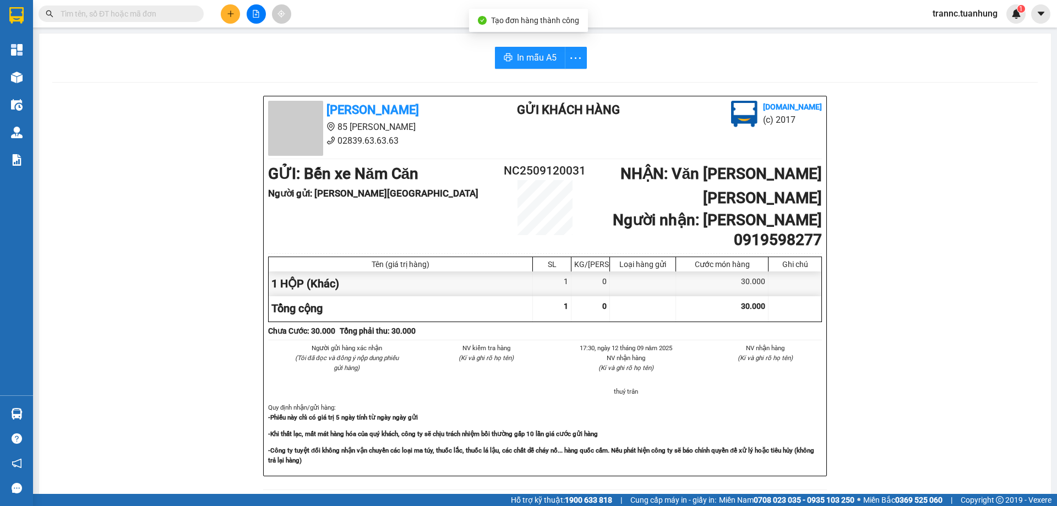
click at [146, 12] on input "text" at bounding box center [126, 14] width 130 height 12
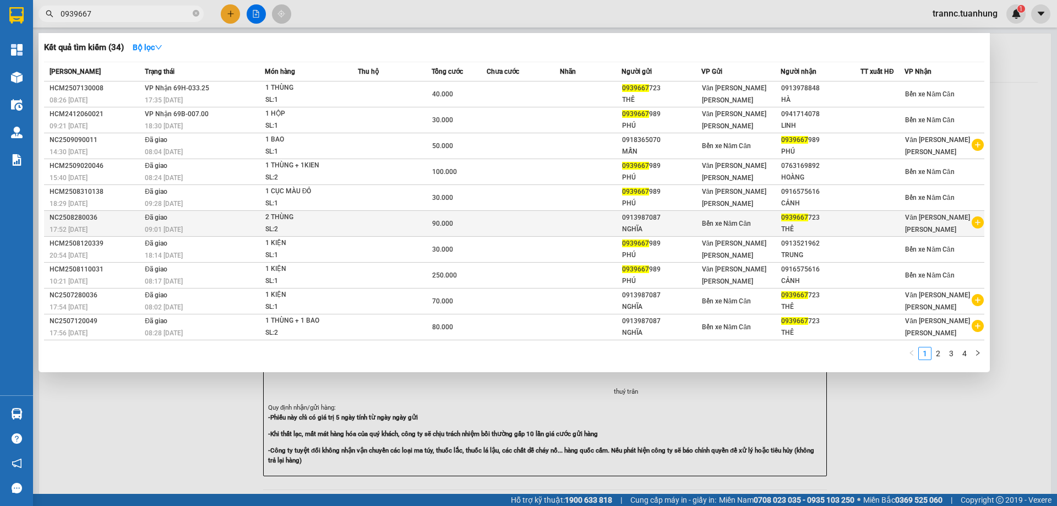
type input "0939667"
click at [980, 222] on icon "plus-circle" at bounding box center [978, 222] width 12 height 12
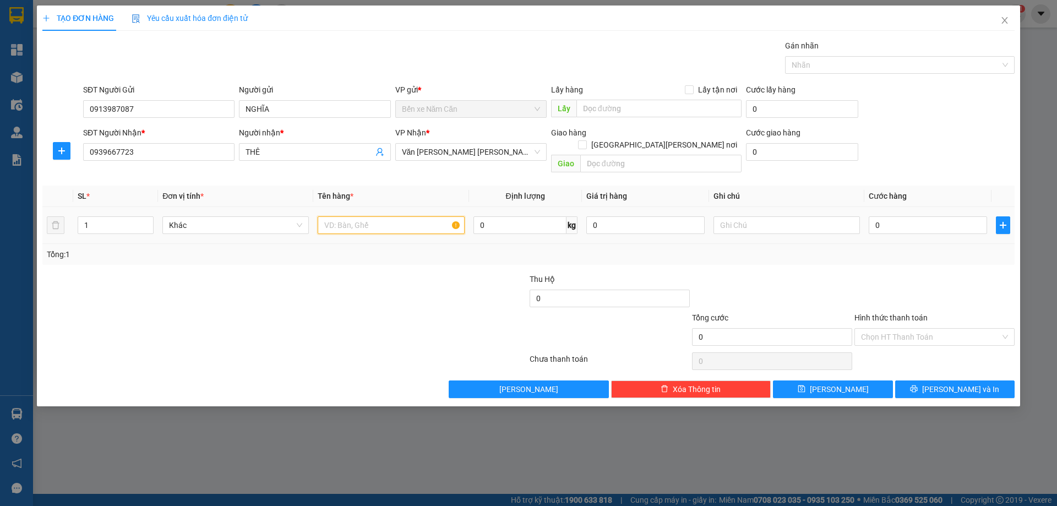
click at [411, 218] on input "text" at bounding box center [391, 225] width 146 height 18
type input "1 THÙNG"
click at [910, 216] on input "0" at bounding box center [928, 225] width 118 height 18
type input "5"
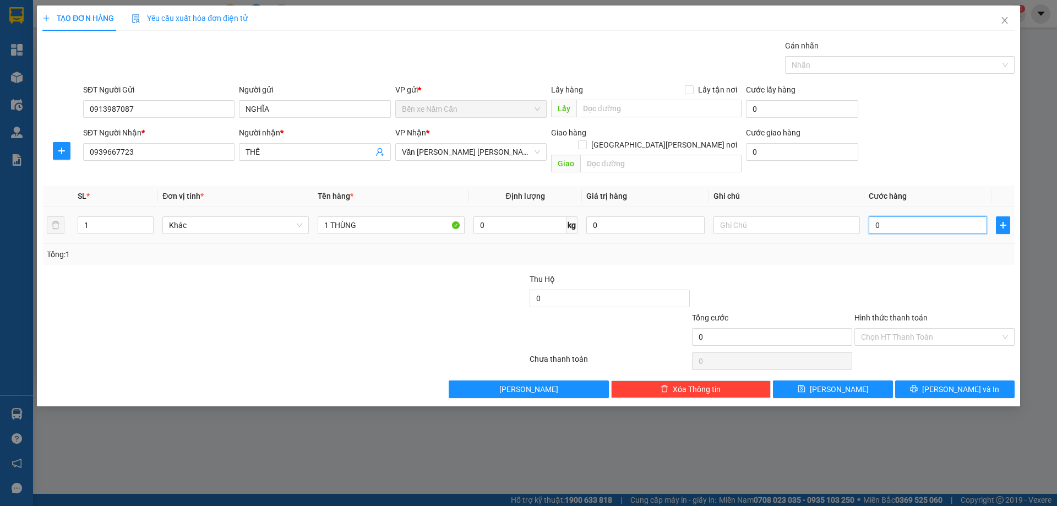
type input "5"
type input "50"
type input "50.000"
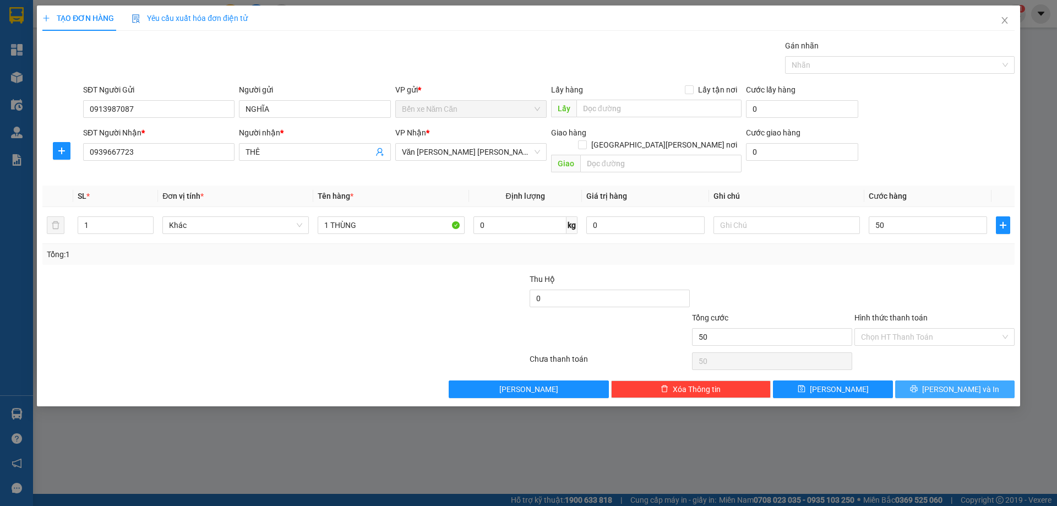
type input "50.000"
click at [918, 380] on button "[PERSON_NAME] và In" at bounding box center [954, 389] width 119 height 18
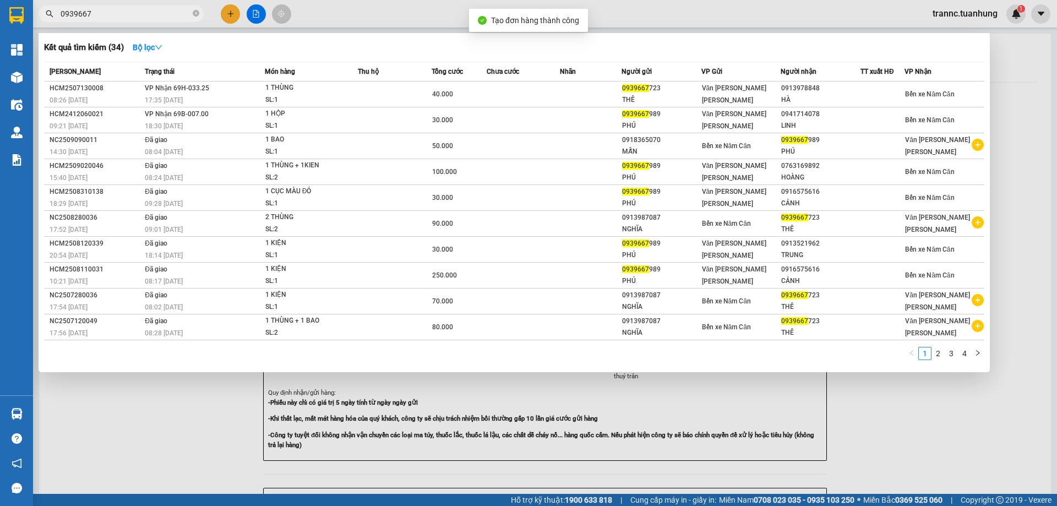
drag, startPoint x: 923, startPoint y: 427, endPoint x: 709, endPoint y: 215, distance: 301.4
click at [896, 404] on div at bounding box center [528, 253] width 1057 height 506
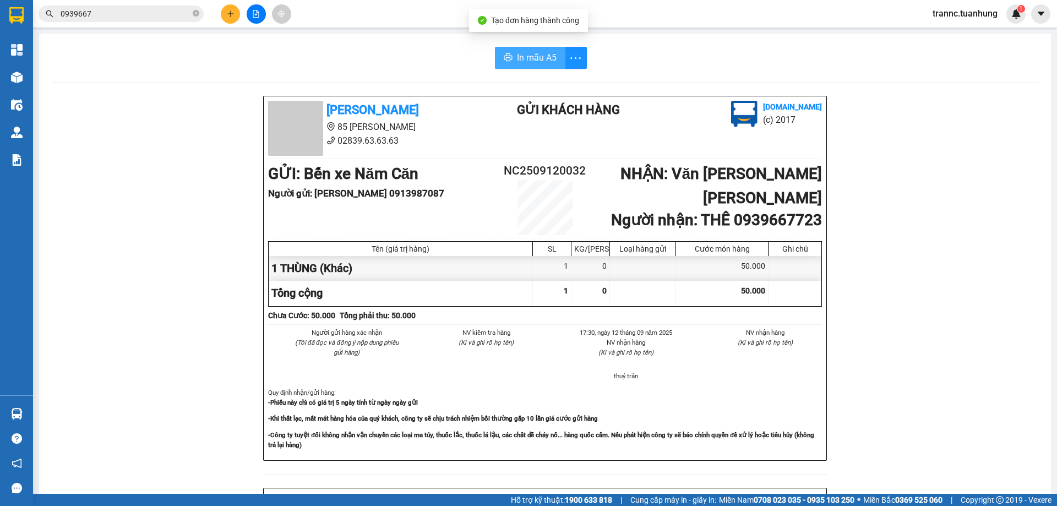
click at [508, 50] on button "In mẫu A5" at bounding box center [530, 58] width 70 height 22
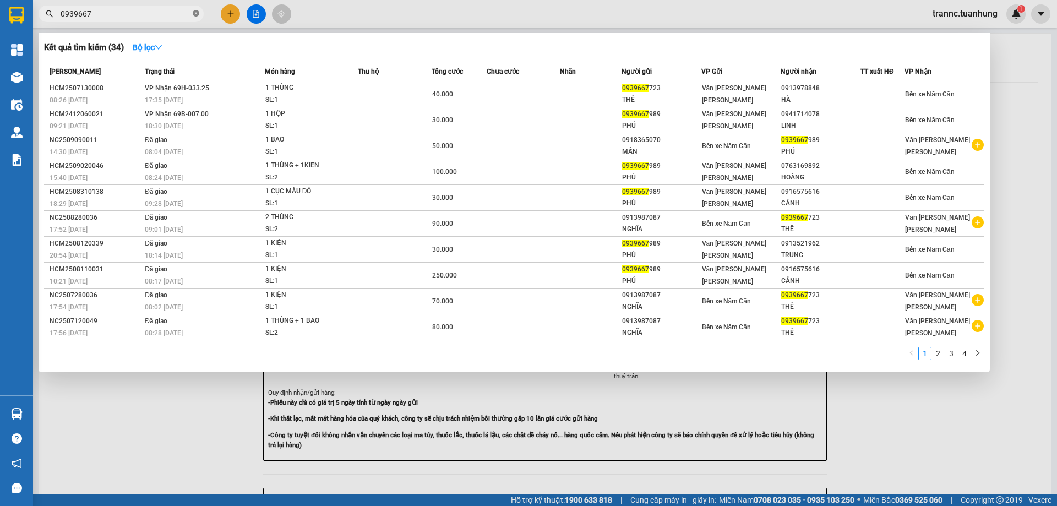
click at [198, 13] on icon "close-circle" at bounding box center [196, 13] width 7 height 7
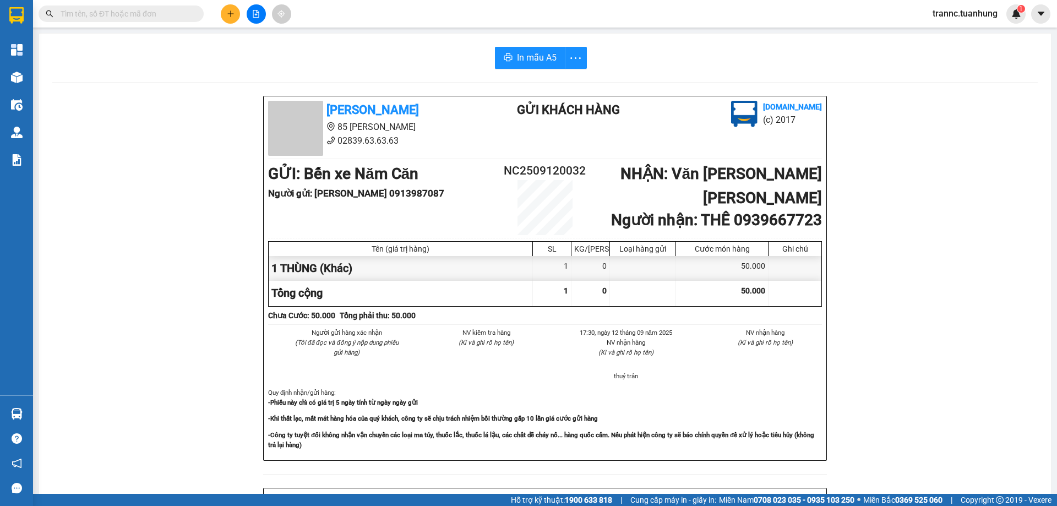
click at [184, 13] on input "text" at bounding box center [126, 14] width 130 height 12
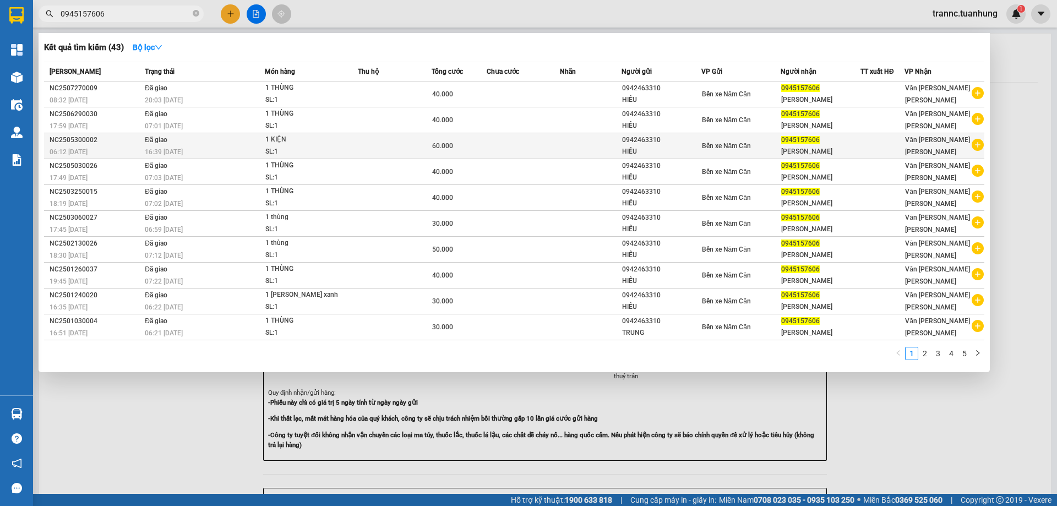
type input "0945157606"
click at [980, 146] on icon "plus-circle" at bounding box center [978, 145] width 12 height 12
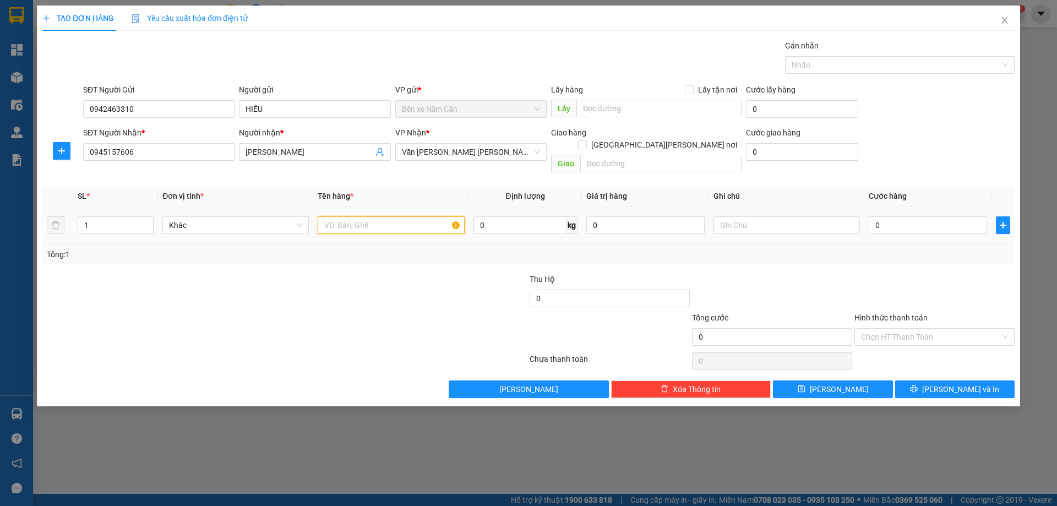
click at [395, 216] on input "text" at bounding box center [391, 225] width 146 height 18
type input "1 THÙNG"
click at [912, 216] on input "0" at bounding box center [928, 225] width 118 height 18
type input "4"
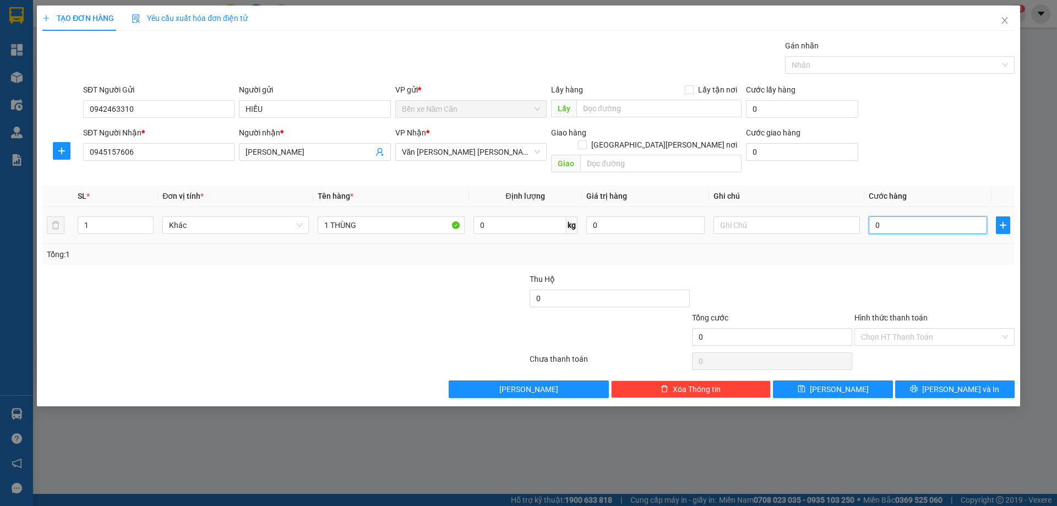
type input "4"
click at [888, 329] on input "Hình thức thanh toán" at bounding box center [930, 337] width 139 height 17
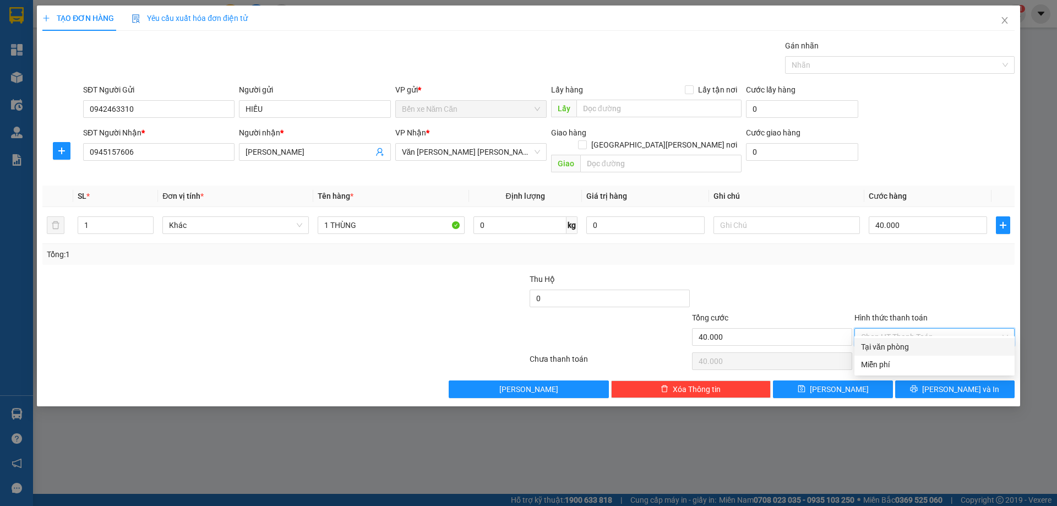
click at [883, 344] on div "Tại văn phòng" at bounding box center [934, 347] width 147 height 12
click at [927, 386] on div "TẠO ĐƠN HÀNG Yêu cầu xuất [PERSON_NAME] điện tử Transit Pickup Surcharge Ids Tr…" at bounding box center [528, 206] width 983 height 401
click at [930, 380] on button "[PERSON_NAME] và In" at bounding box center [954, 389] width 119 height 18
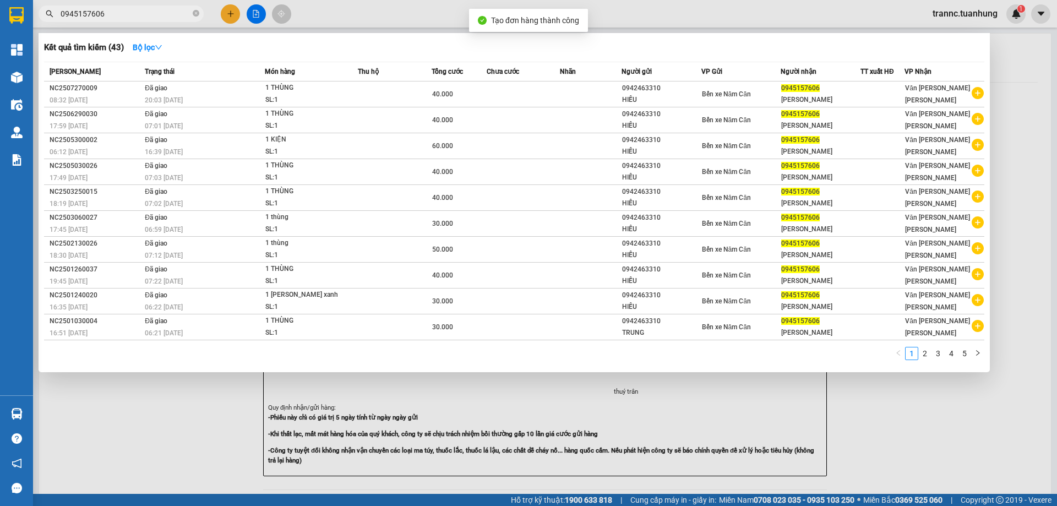
click at [926, 432] on div at bounding box center [528, 253] width 1057 height 506
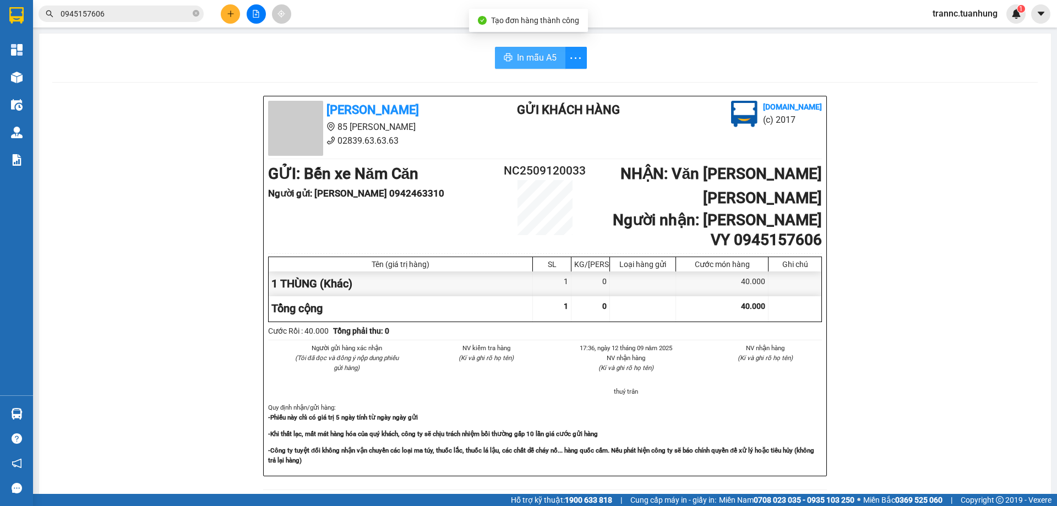
click at [544, 54] on span "In mẫu A5" at bounding box center [537, 58] width 40 height 14
click at [195, 13] on icon "close-circle" at bounding box center [196, 13] width 7 height 7
click at [177, 11] on input "text" at bounding box center [126, 14] width 130 height 12
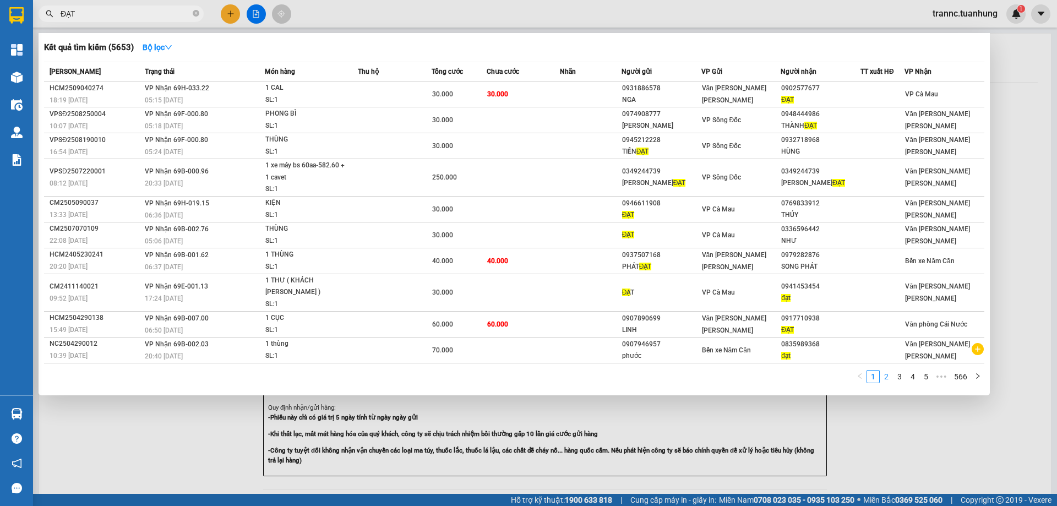
click at [885, 376] on link "2" at bounding box center [886, 377] width 12 height 12
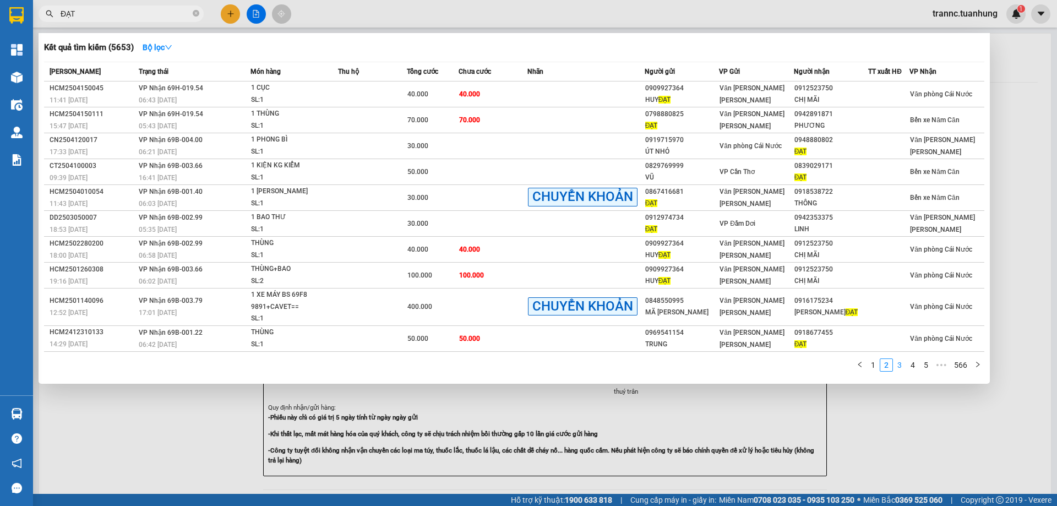
click at [902, 366] on link "3" at bounding box center [900, 365] width 12 height 12
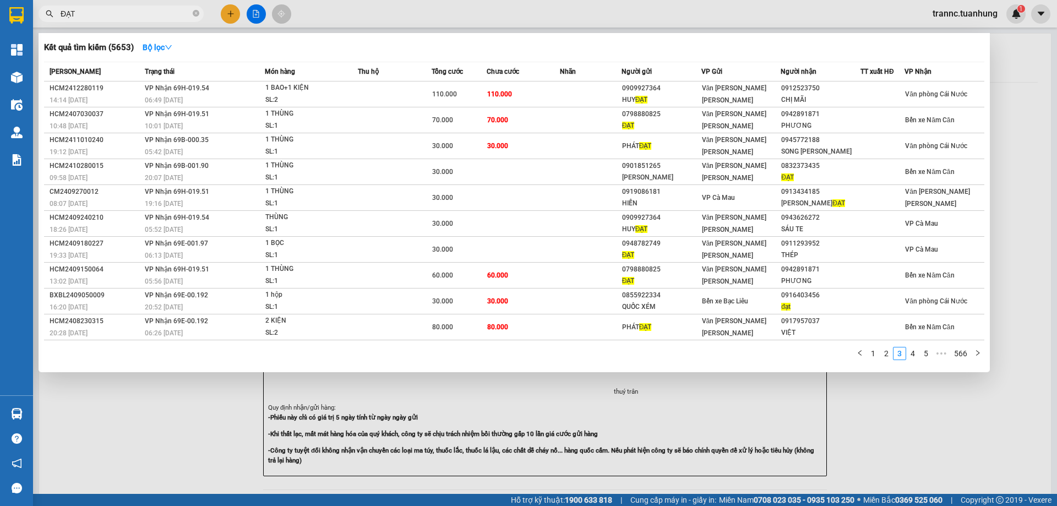
click at [918, 355] on link "4" at bounding box center [913, 353] width 12 height 12
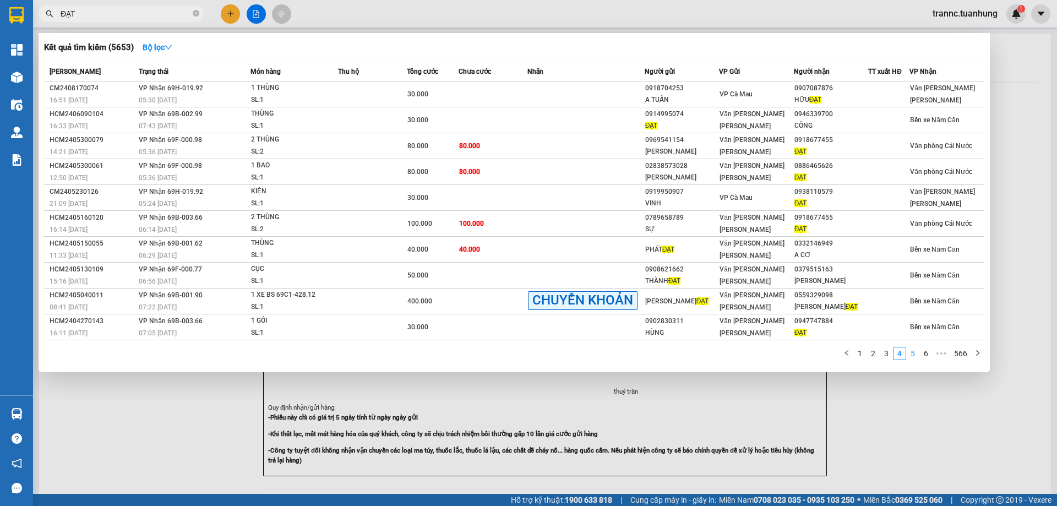
click at [918, 356] on link "5" at bounding box center [913, 353] width 12 height 12
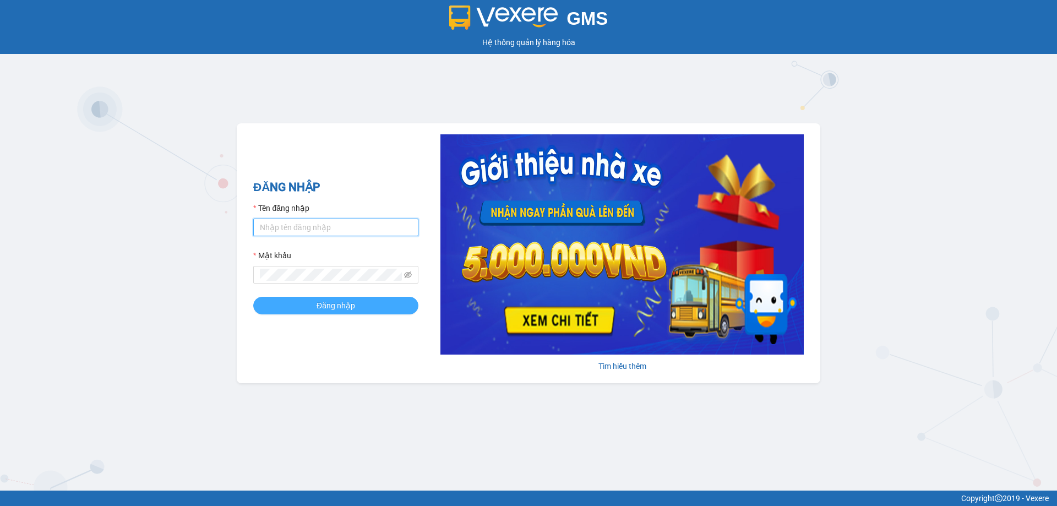
type input "trannc.tuanhung"
click at [311, 307] on button "Đăng nhập" at bounding box center [335, 306] width 165 height 18
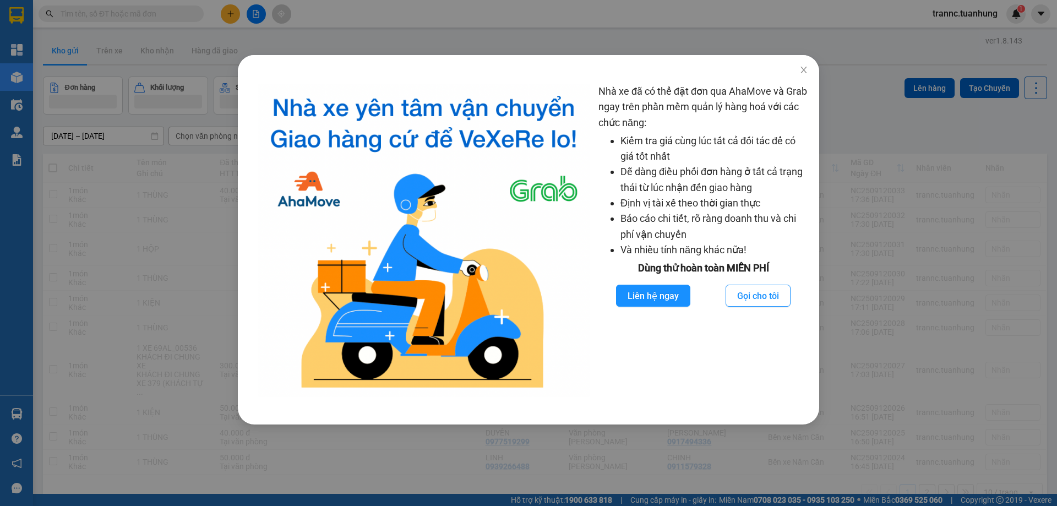
click at [143, 1] on div "Nhà xe đã có thể đặt đơn qua AhaMove và Grab ngay trên phần mềm quản lý hàng ho…" at bounding box center [528, 253] width 1057 height 506
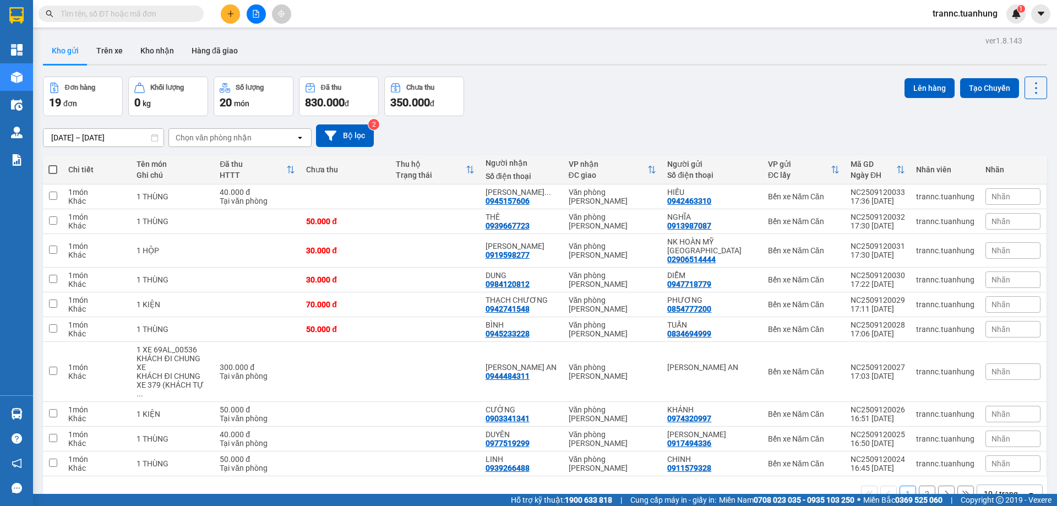
click at [124, 13] on body "Kết quả tìm kiếm ( 0 ) Bộ lọc No Data trannc.tuanhung 1 Tổng Quan Kho hàng mới …" at bounding box center [528, 253] width 1057 height 506
click at [123, 13] on input "text" at bounding box center [126, 14] width 130 height 12
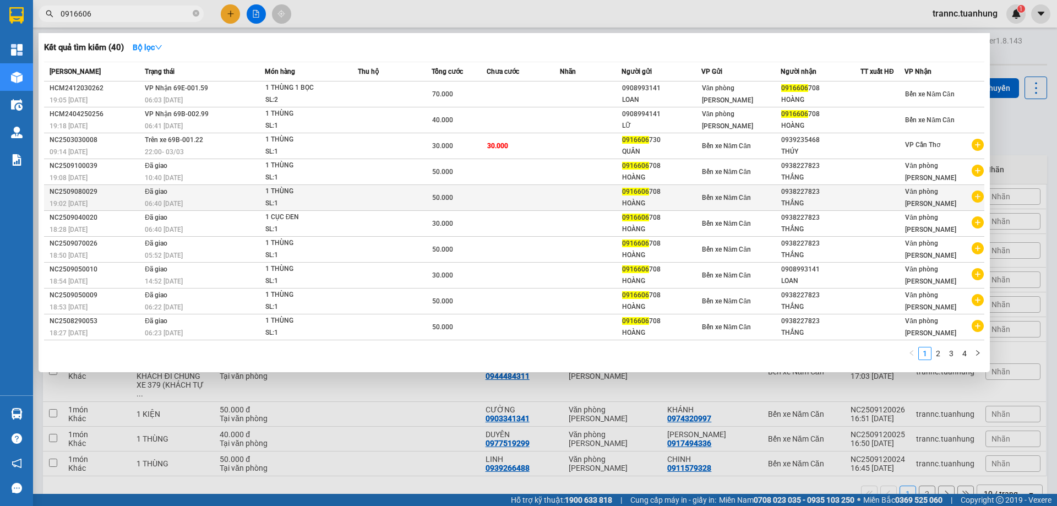
type input "0916606"
click at [981, 195] on icon "plus-circle" at bounding box center [978, 197] width 12 height 12
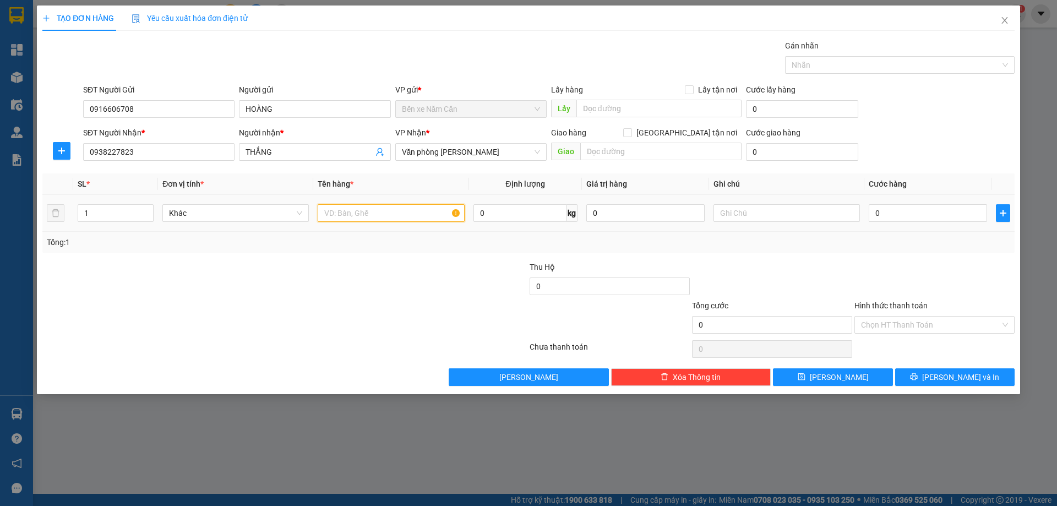
click at [420, 212] on input "text" at bounding box center [391, 213] width 146 height 18
type input "2"
click at [147, 209] on icon "up" at bounding box center [148, 211] width 4 height 4
click at [381, 212] on input "text" at bounding box center [391, 213] width 146 height 18
type input "2 THÙNG"
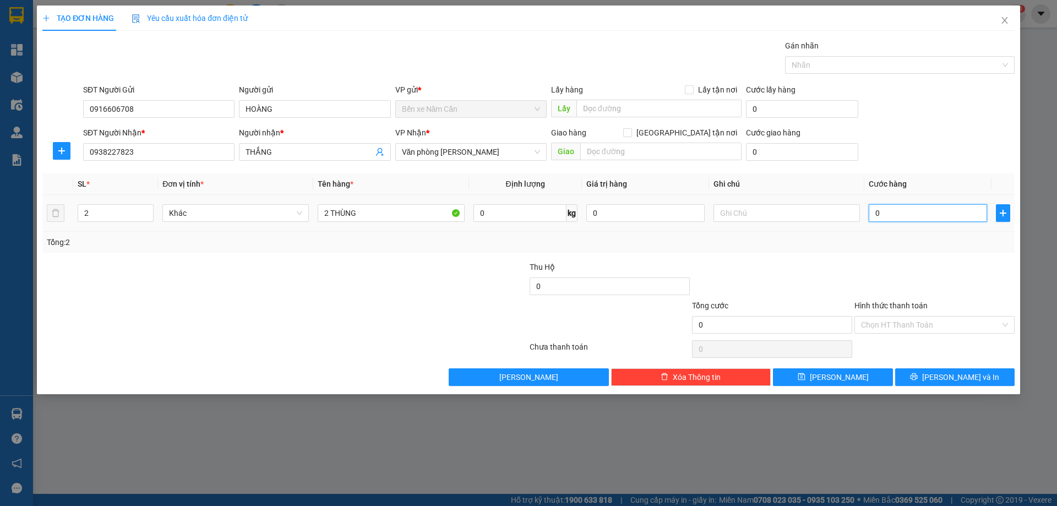
click at [894, 218] on input "0" at bounding box center [928, 213] width 118 height 18
type input "9"
type input "90"
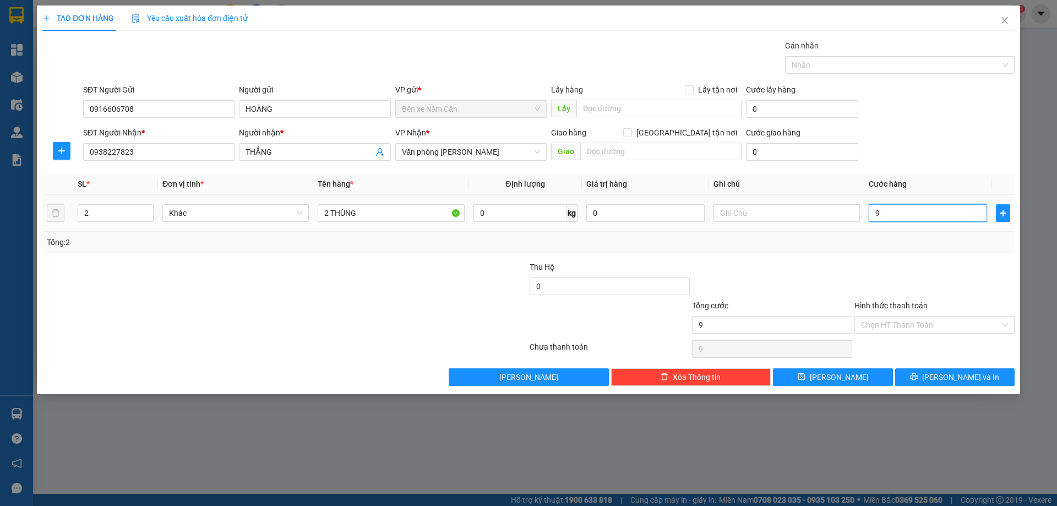
type input "90"
type input "90.000"
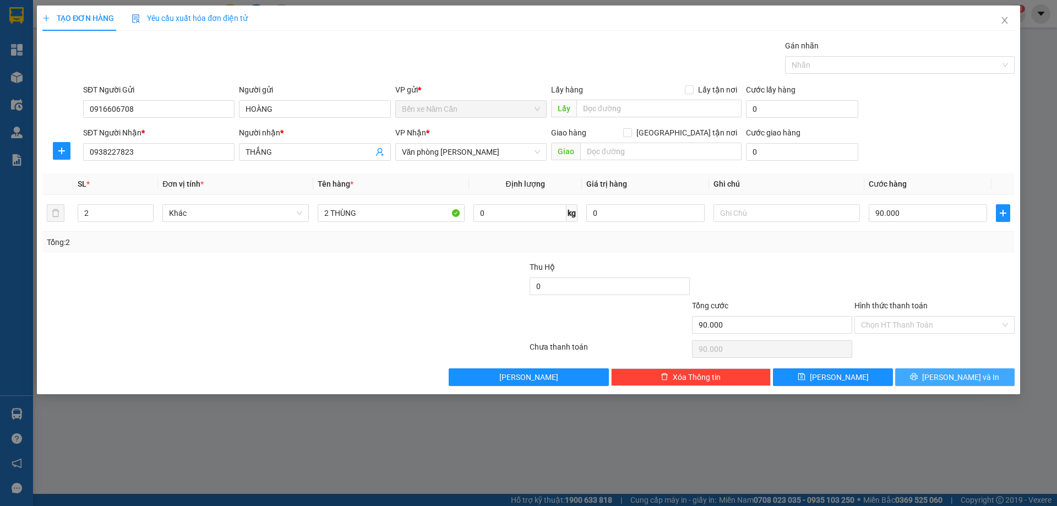
click at [908, 376] on button "[PERSON_NAME] và In" at bounding box center [954, 377] width 119 height 18
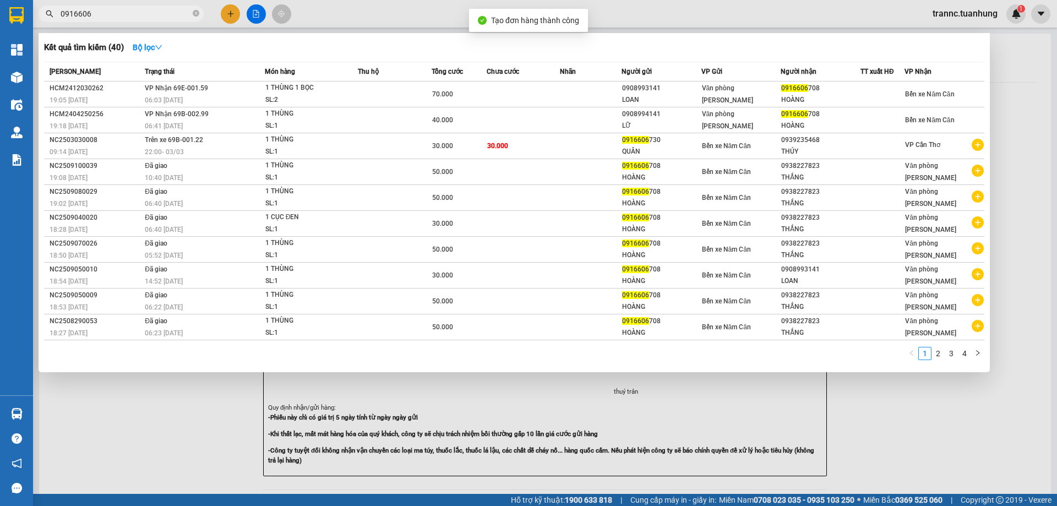
drag, startPoint x: 980, startPoint y: 505, endPoint x: 949, endPoint y: 481, distance: 40.0
click at [973, 503] on div at bounding box center [528, 253] width 1057 height 506
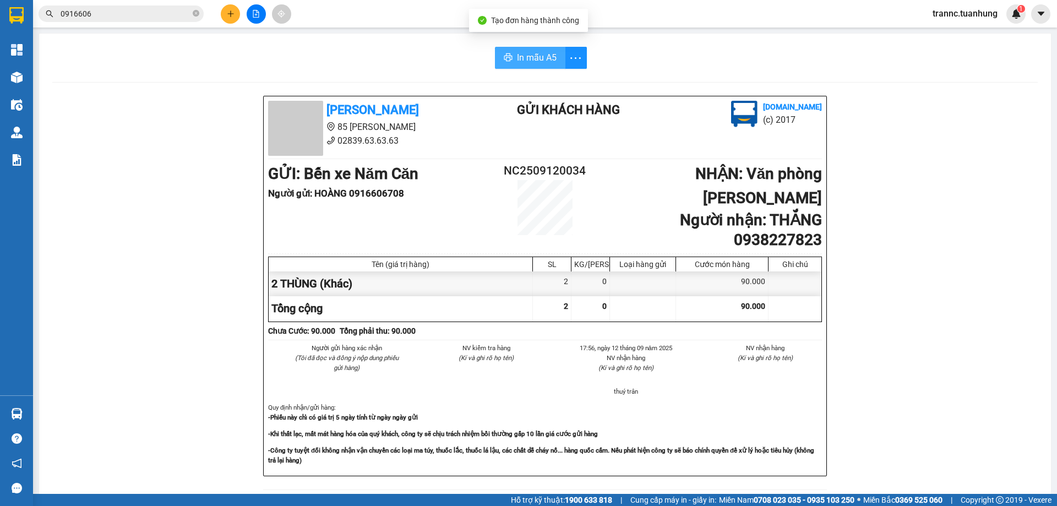
click at [538, 59] on span "In mẫu A5" at bounding box center [537, 58] width 40 height 14
click at [528, 50] on button "In mẫu A5" at bounding box center [530, 58] width 70 height 22
